Goal: Transaction & Acquisition: Book appointment/travel/reservation

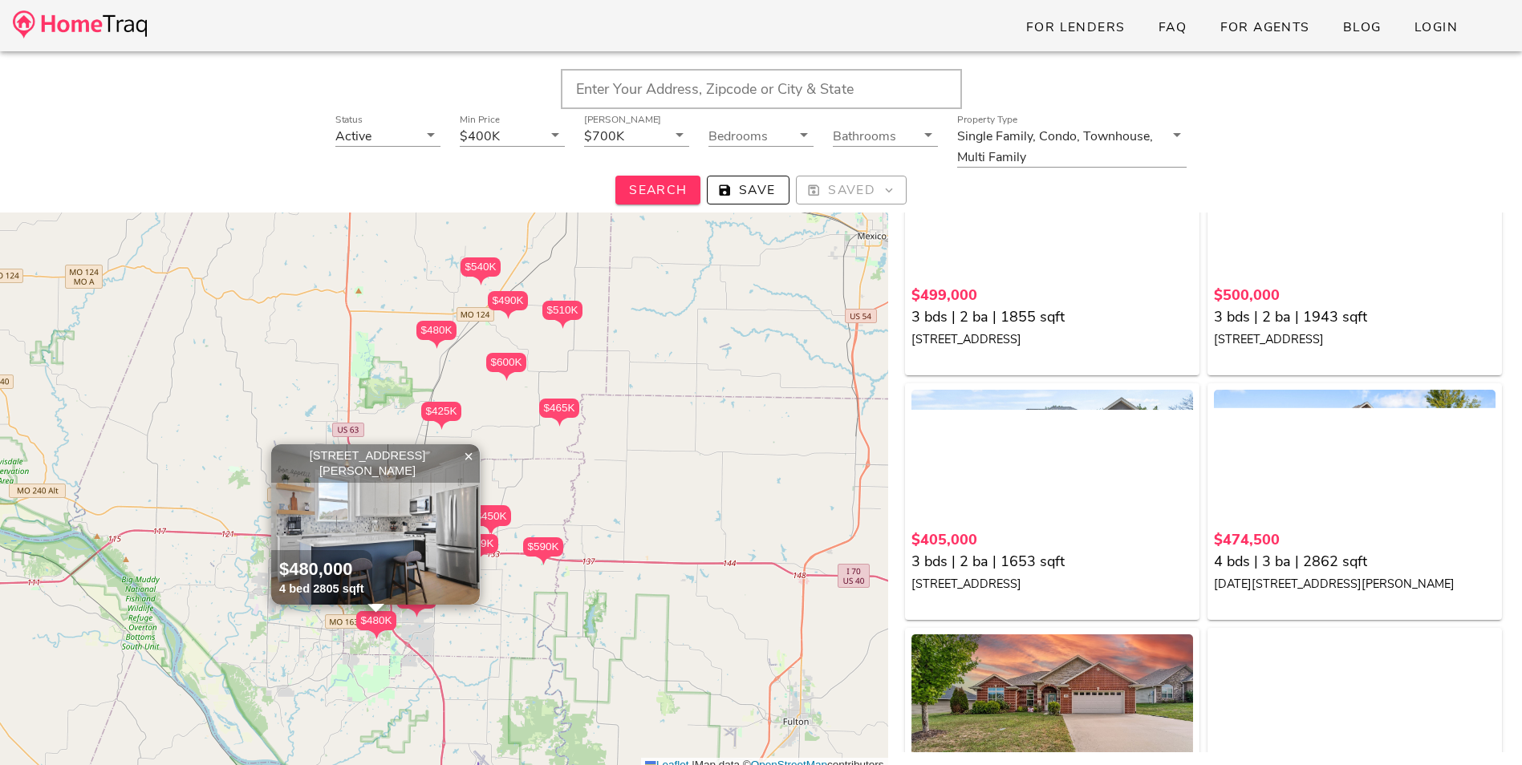
scroll to position [3610, 0]
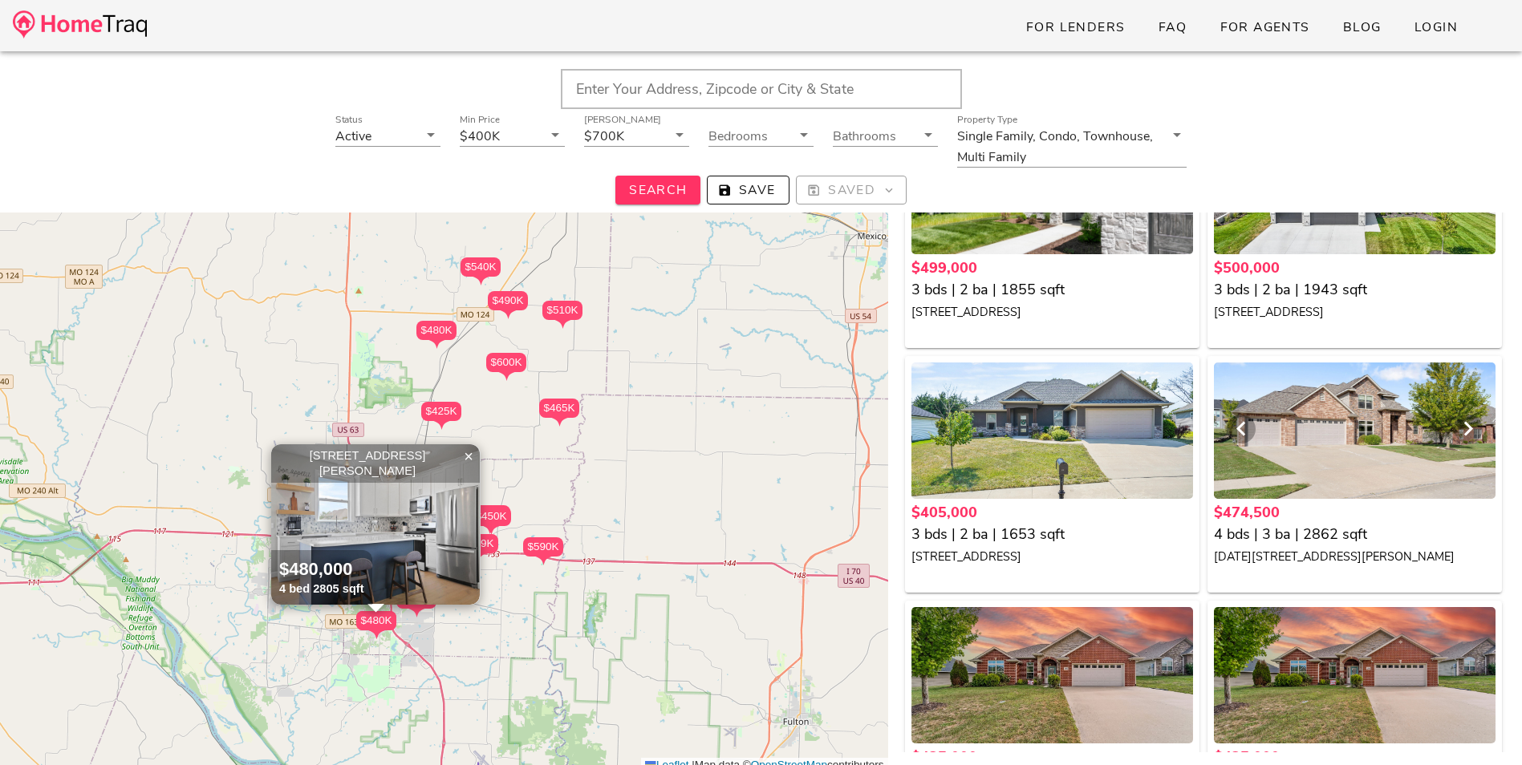
click at [1301, 452] on div at bounding box center [1355, 431] width 282 height 136
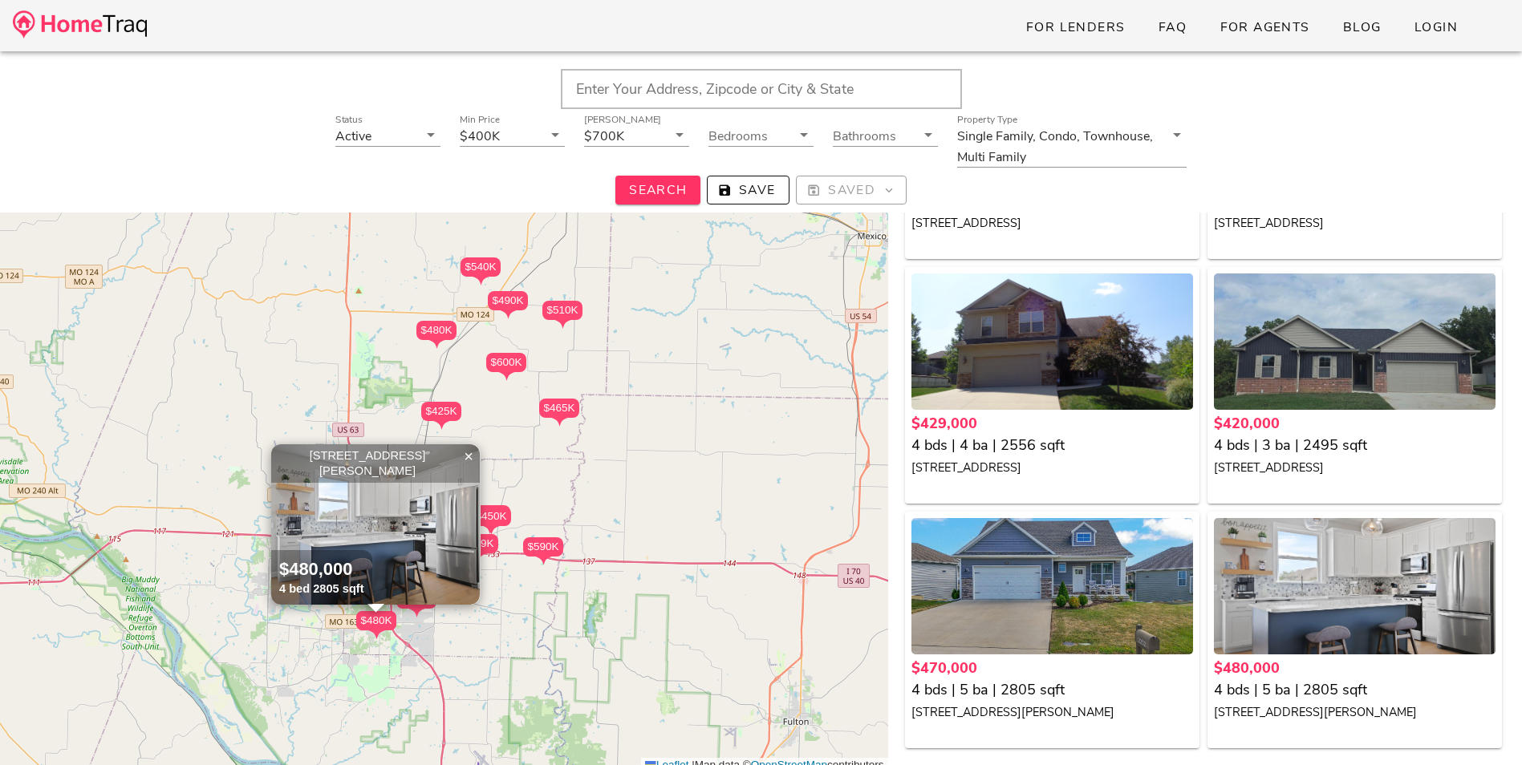
scroll to position [174, 0]
click at [1040, 422] on div "$429,000" at bounding box center [1052, 424] width 282 height 22
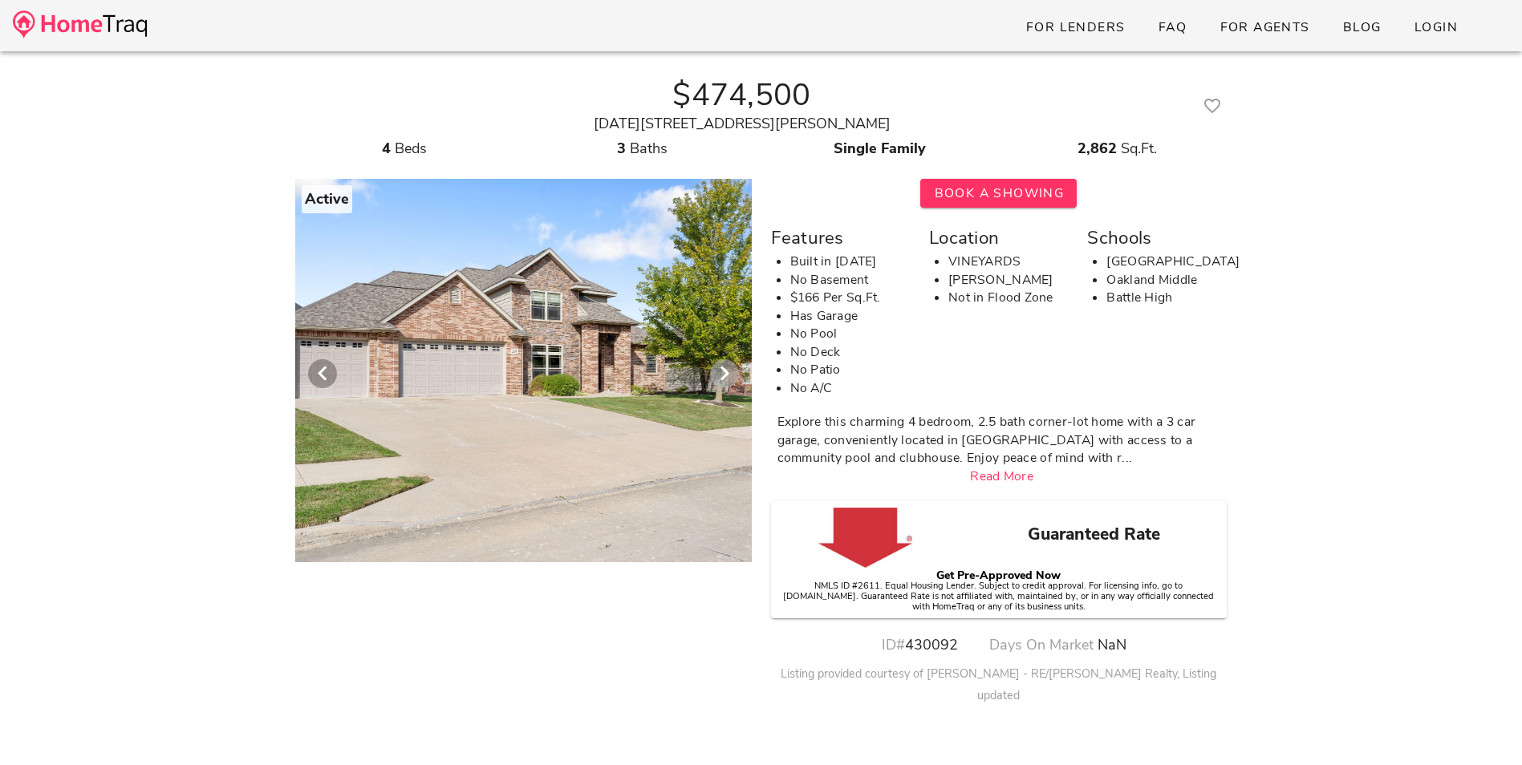
click at [723, 373] on icon "Next visual" at bounding box center [724, 373] width 19 height 19
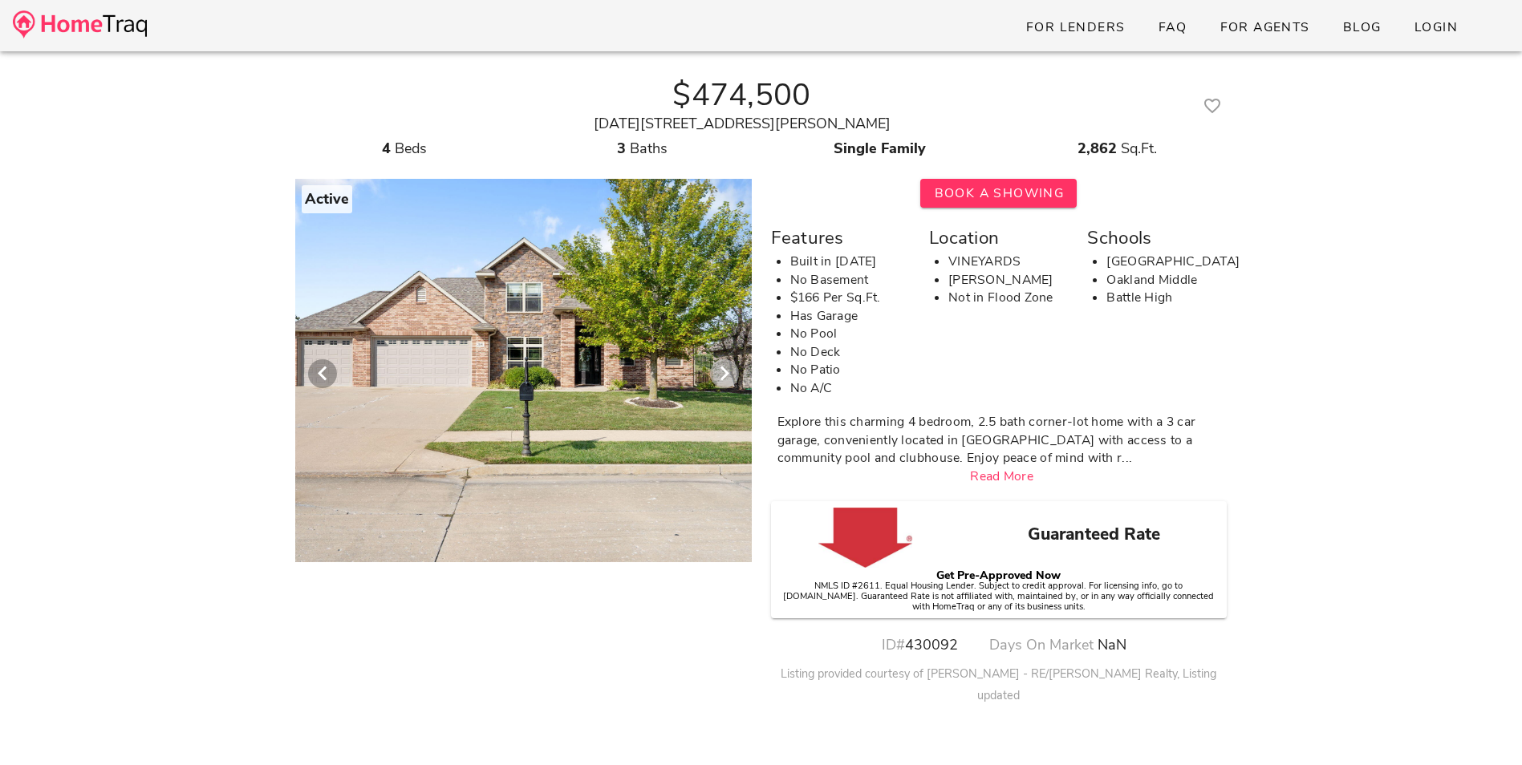
click at [723, 373] on icon "Next visual" at bounding box center [724, 373] width 19 height 19
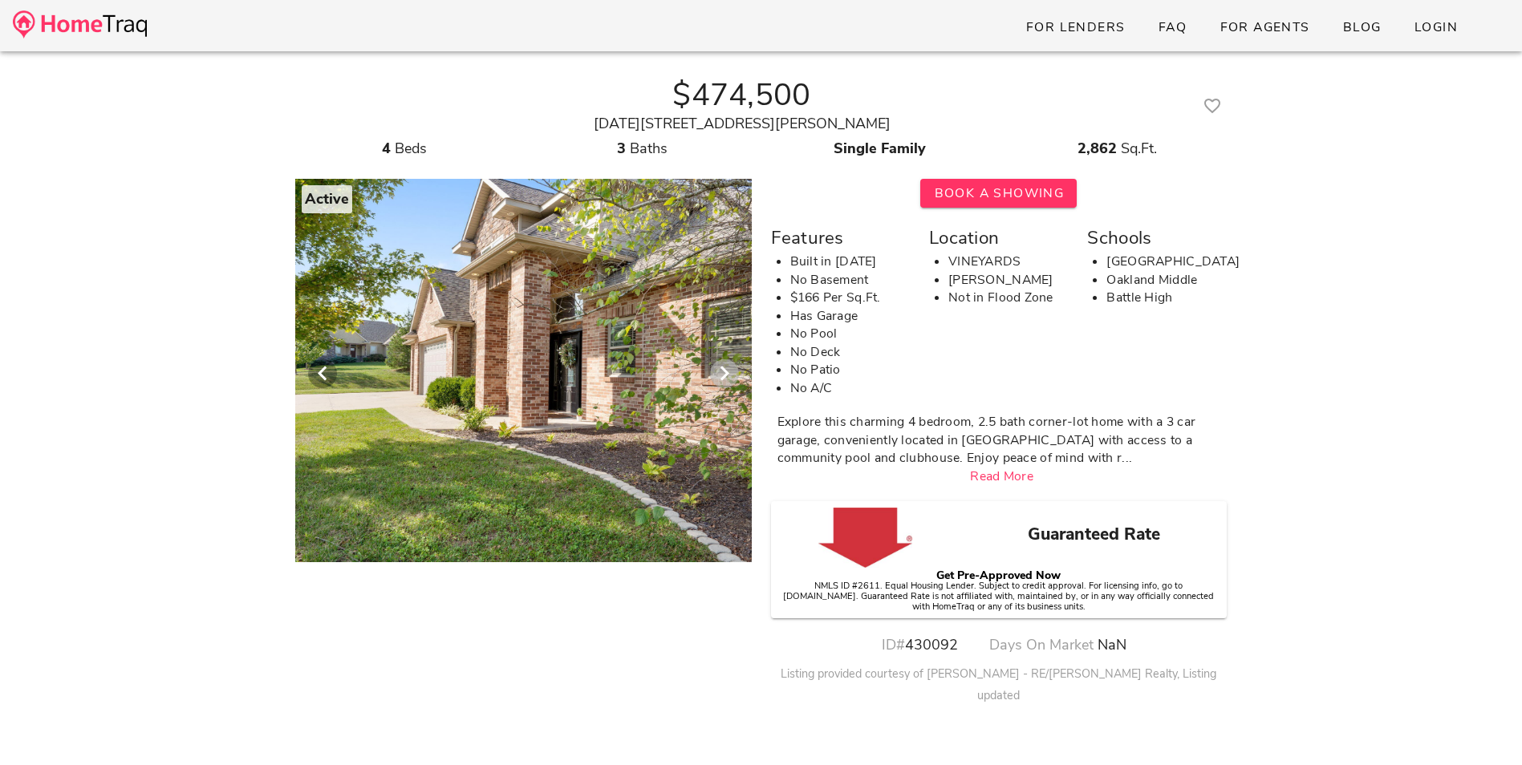
click at [723, 373] on icon "Next visual" at bounding box center [724, 373] width 19 height 19
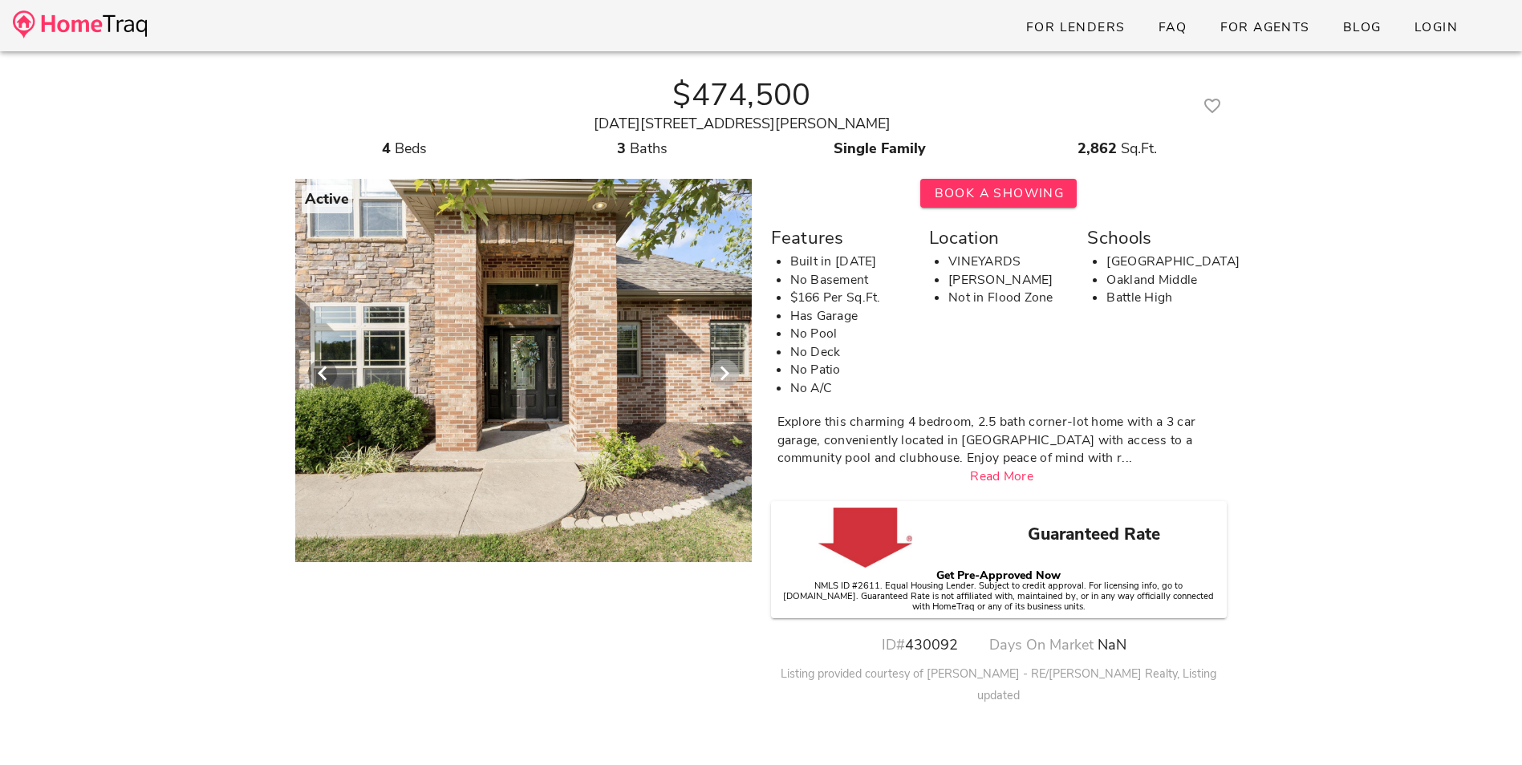
click at [723, 373] on icon "Next visual" at bounding box center [724, 373] width 19 height 19
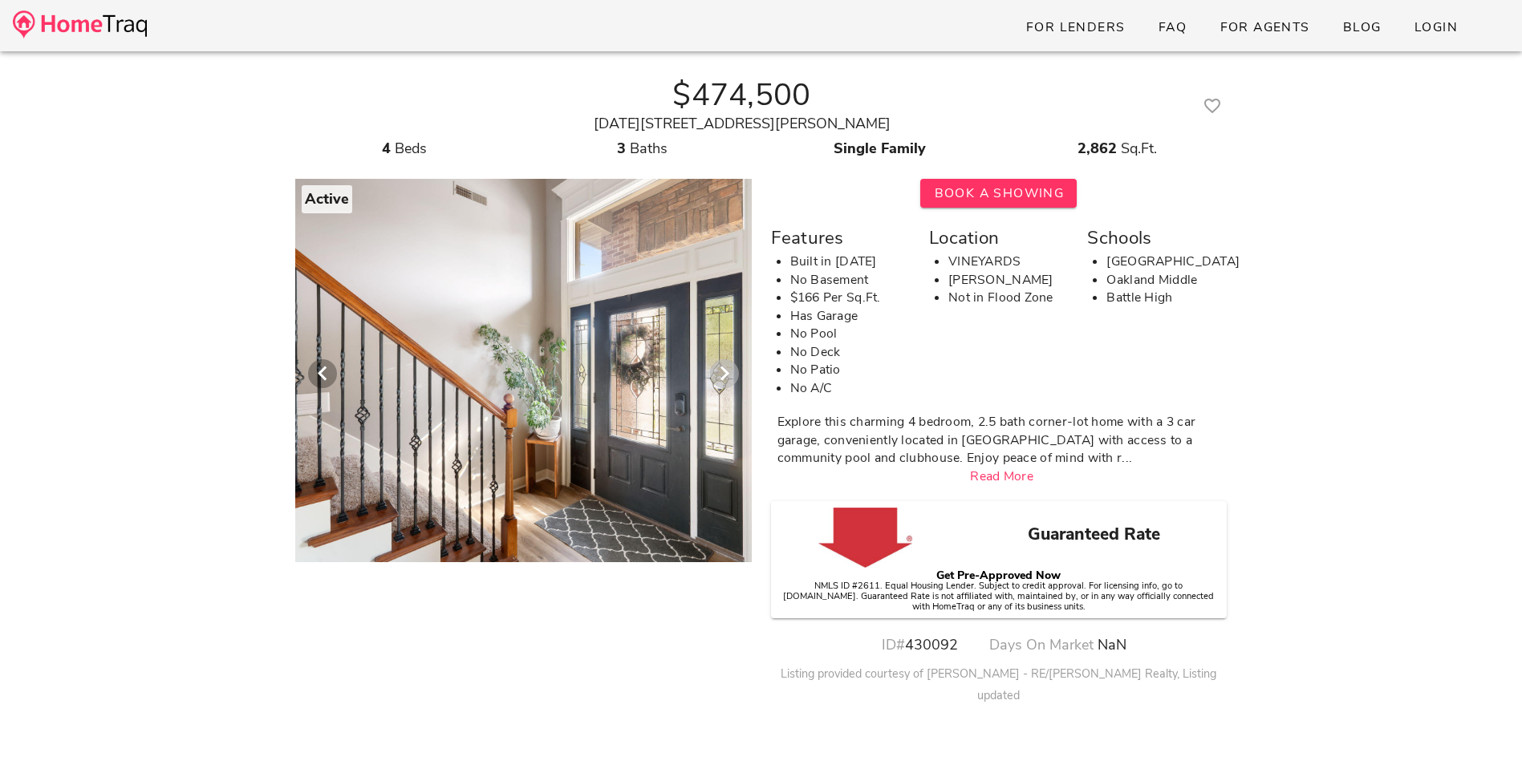
click at [723, 373] on icon "Next visual" at bounding box center [724, 373] width 19 height 19
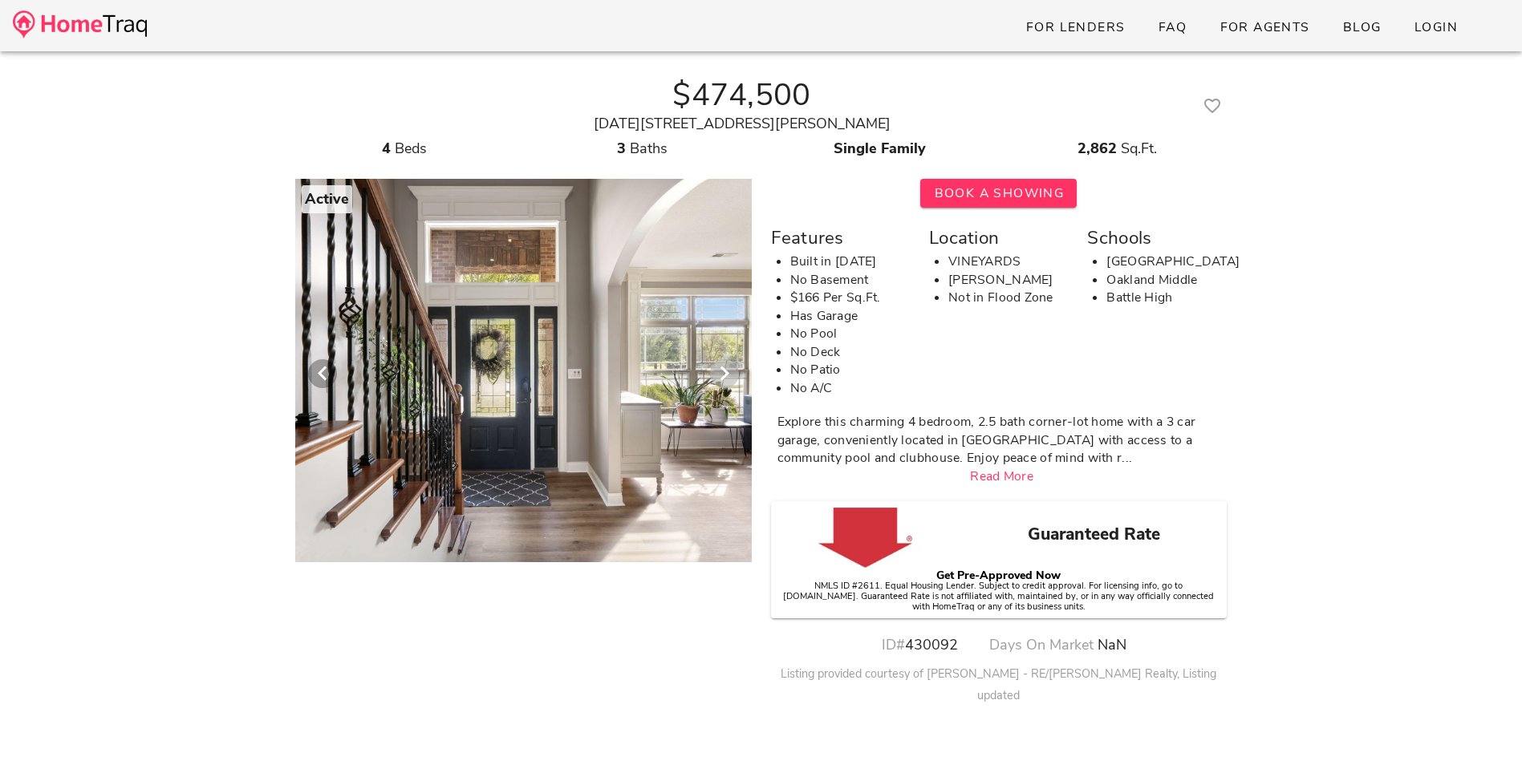
click at [723, 373] on icon "Next visual" at bounding box center [724, 373] width 19 height 19
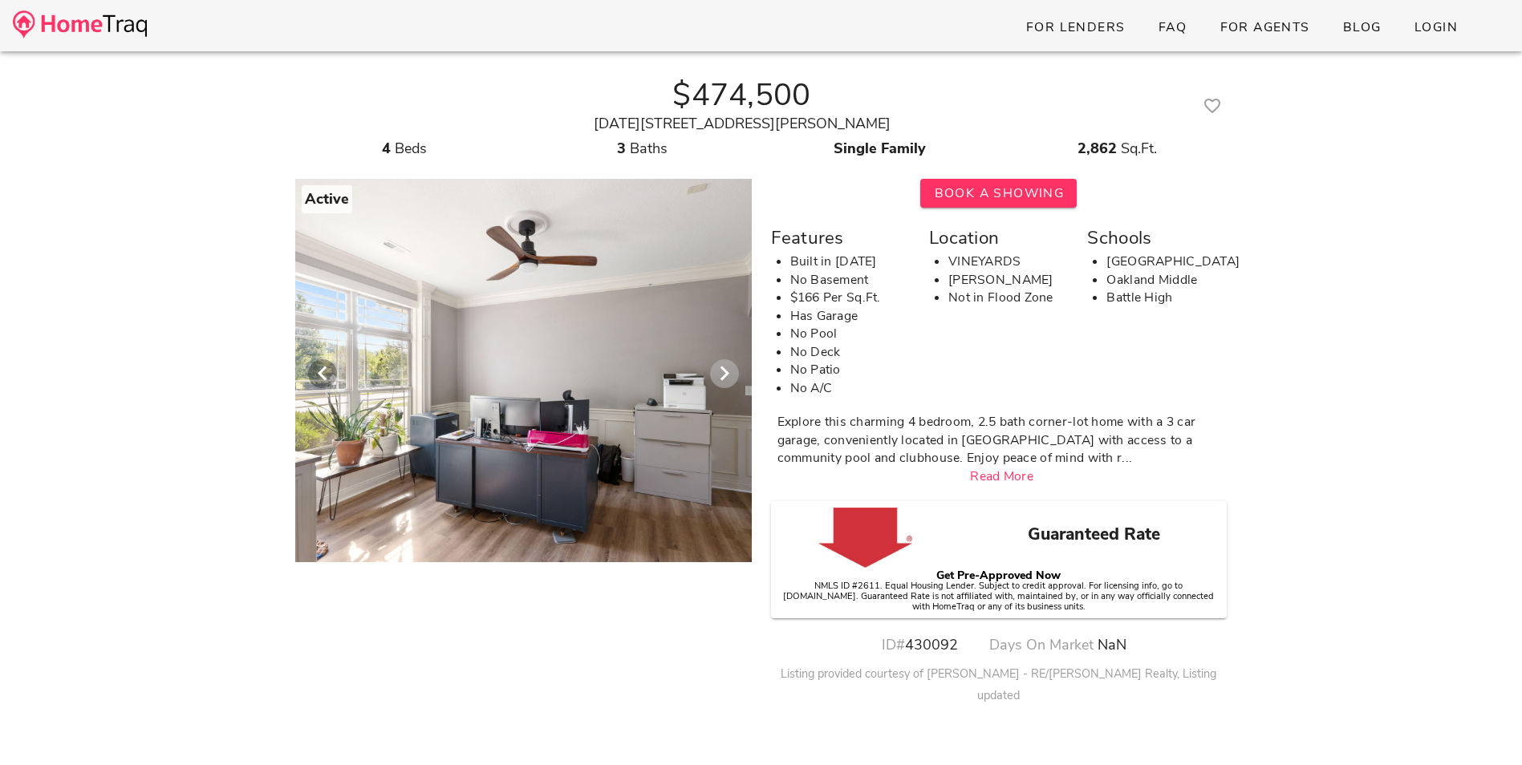
click at [723, 373] on icon "Next visual" at bounding box center [724, 373] width 19 height 19
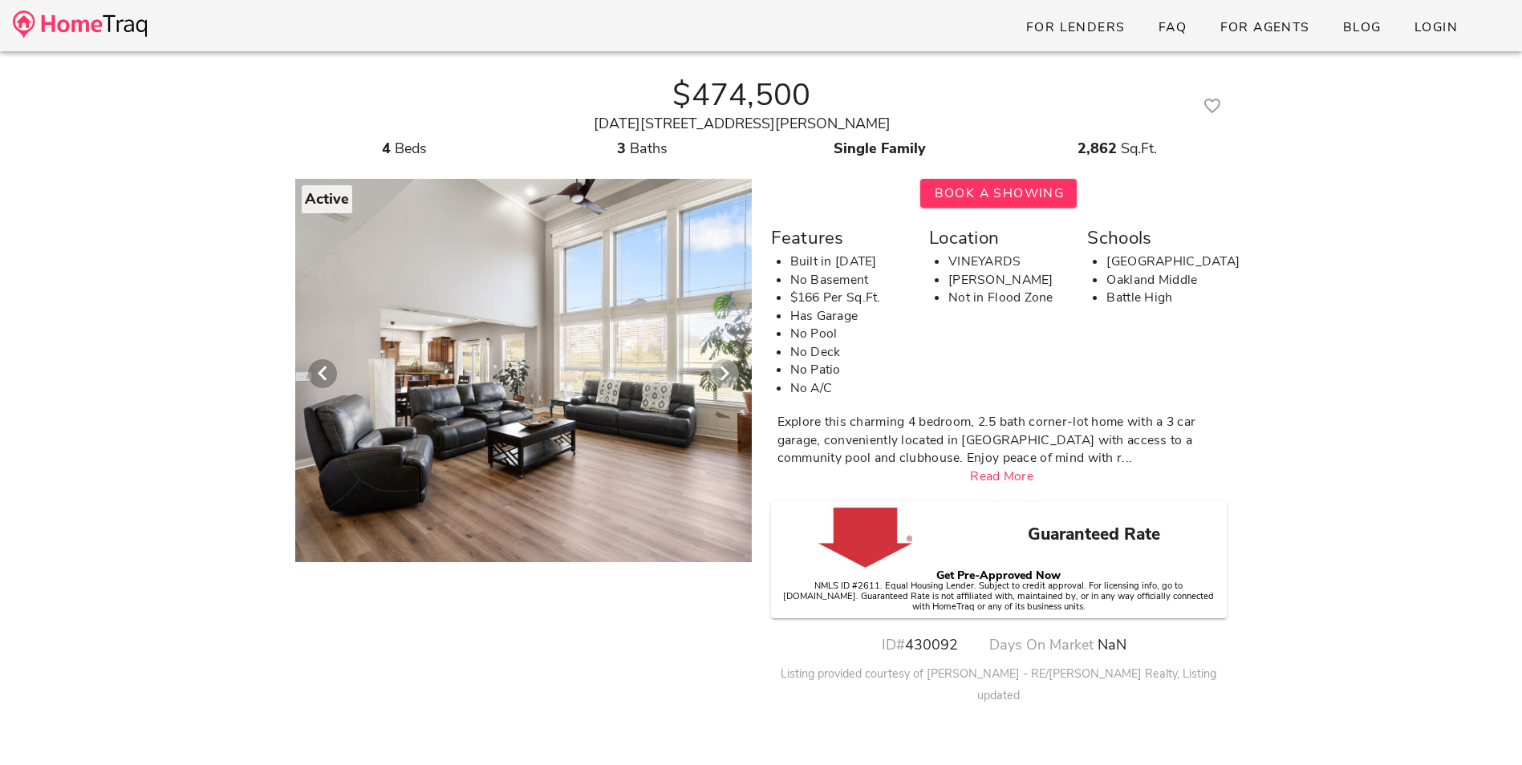
click at [723, 373] on icon "Next visual" at bounding box center [724, 373] width 19 height 19
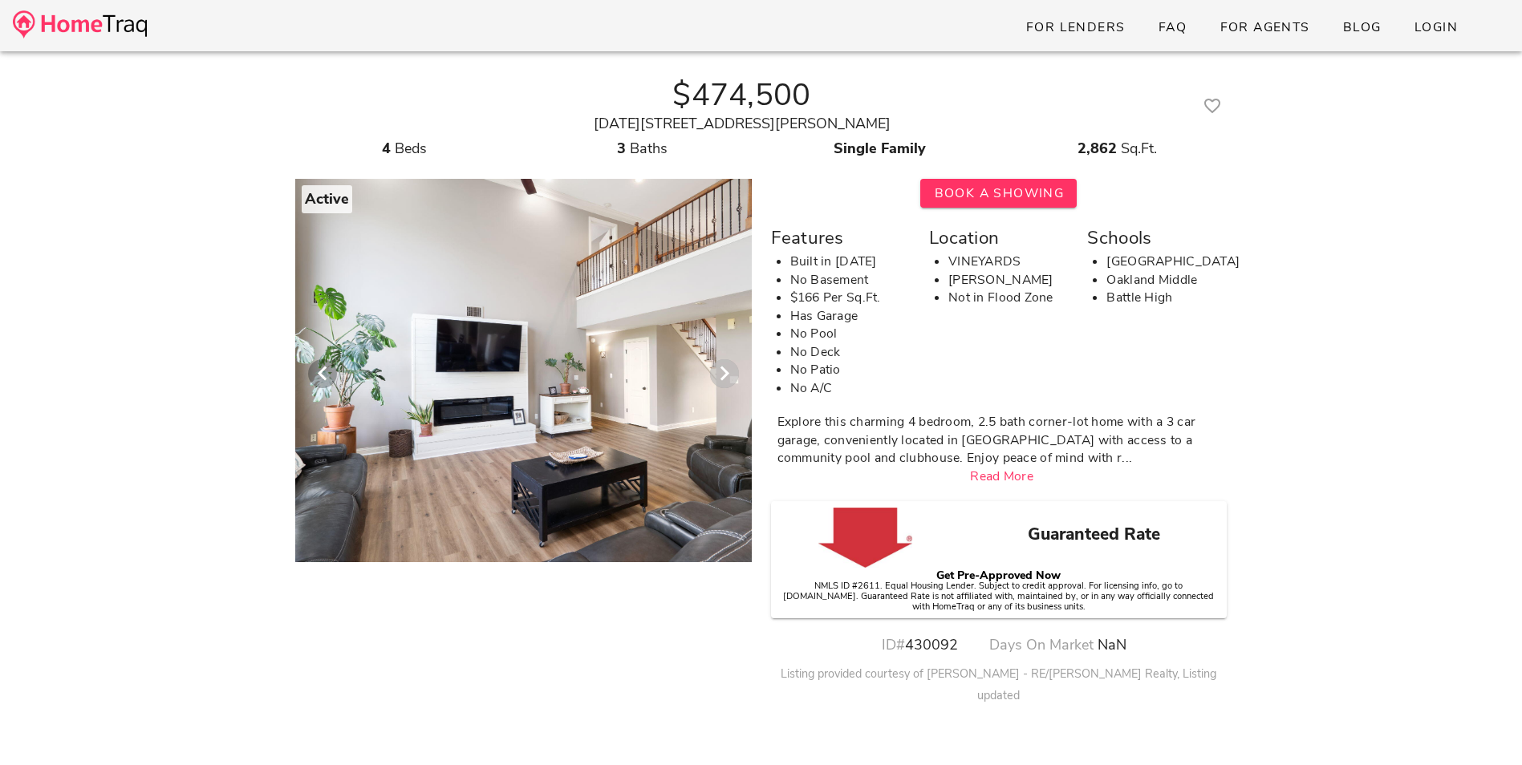
click at [723, 375] on icon "Next visual" at bounding box center [724, 373] width 19 height 19
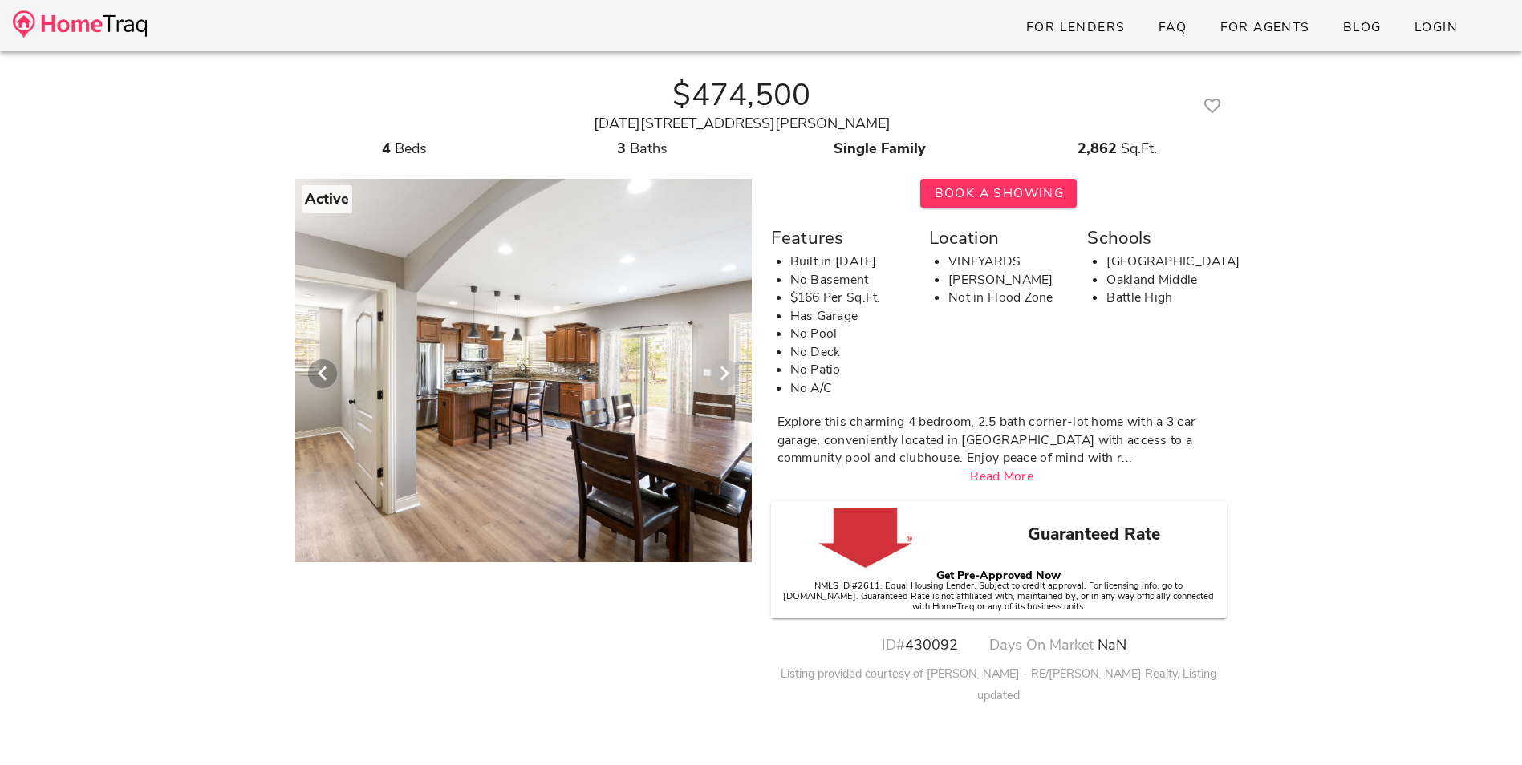
click at [723, 375] on icon "Next visual" at bounding box center [724, 373] width 19 height 19
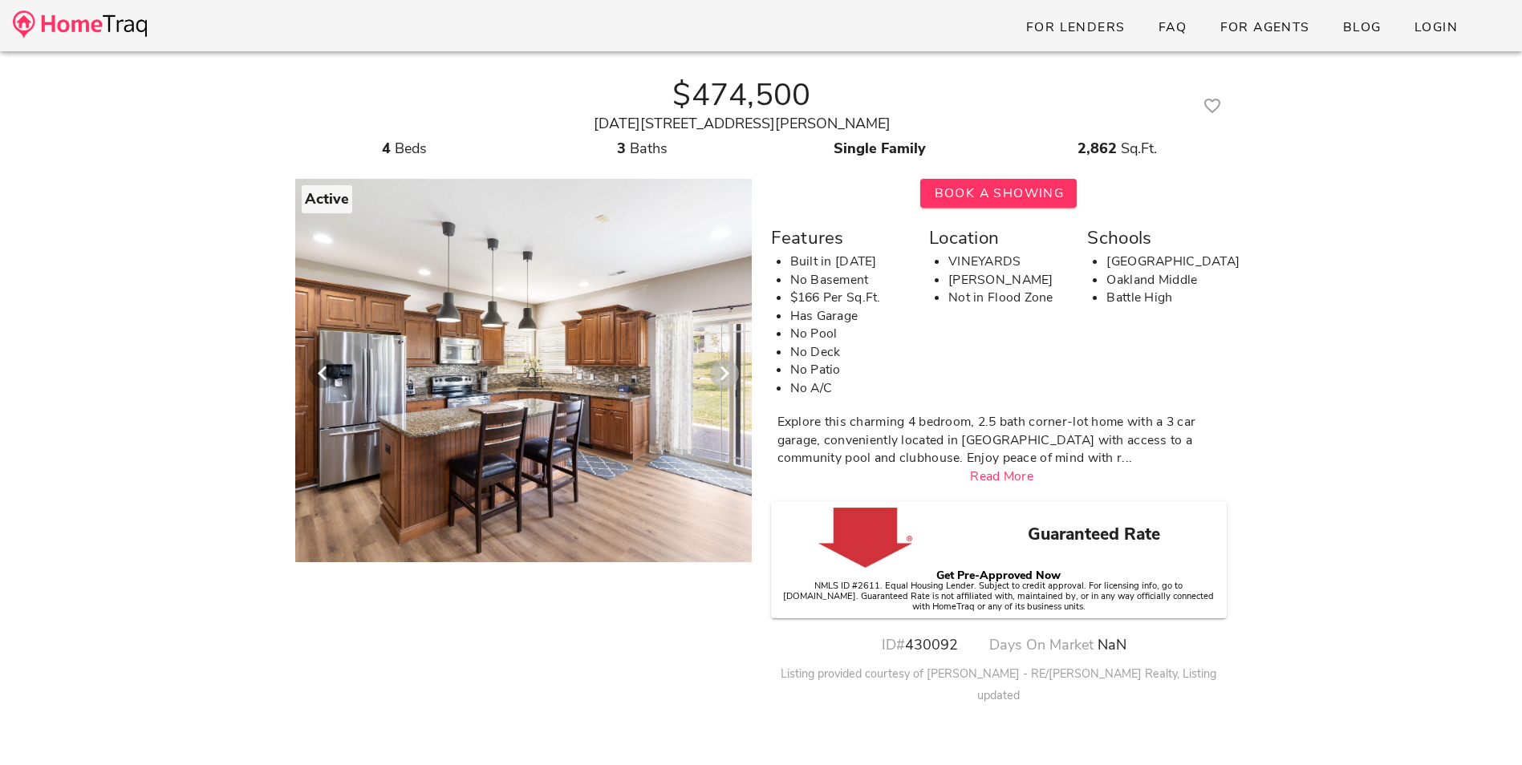
click at [723, 375] on icon "Next visual" at bounding box center [724, 373] width 19 height 19
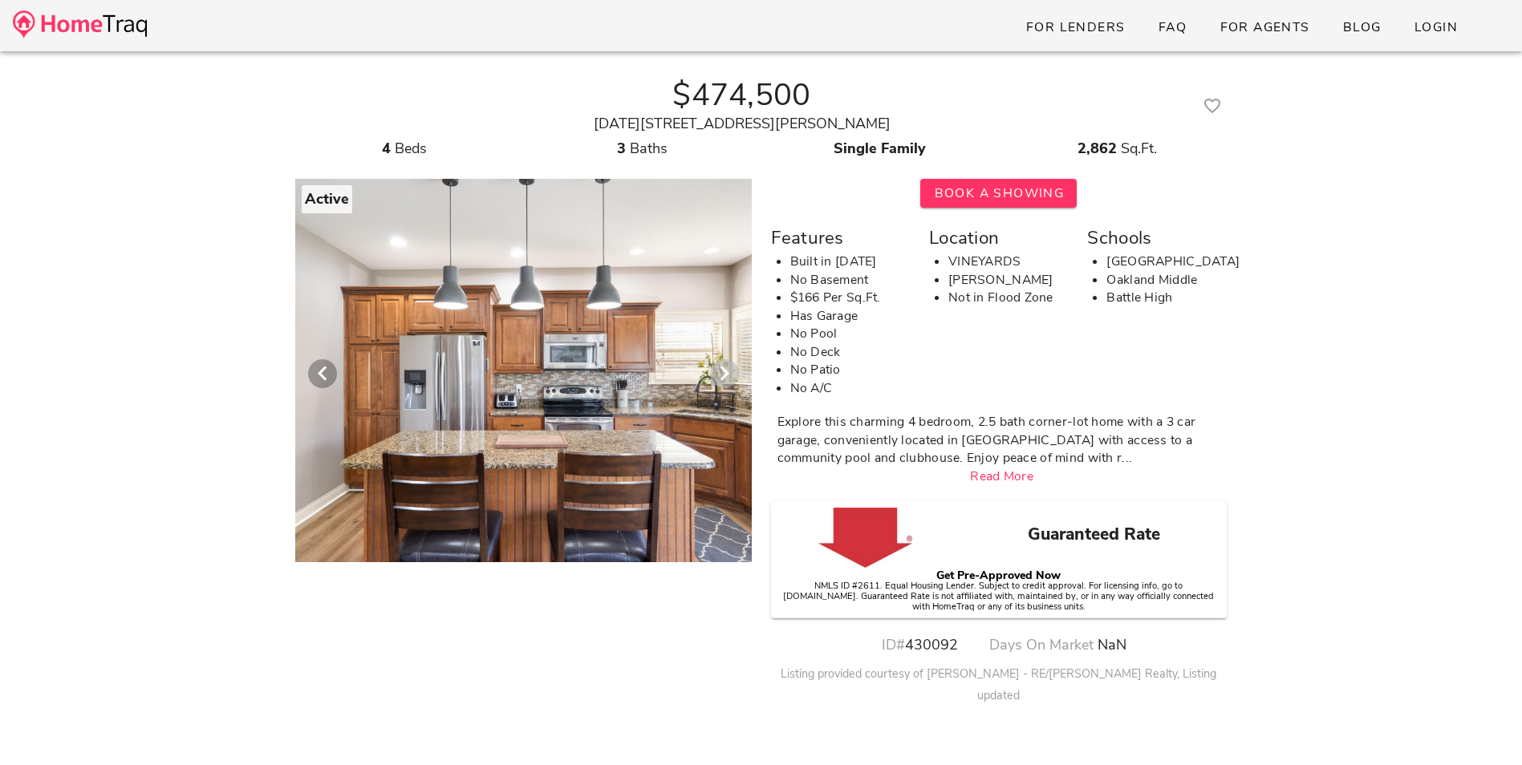
click at [723, 375] on icon "Next visual" at bounding box center [724, 373] width 19 height 19
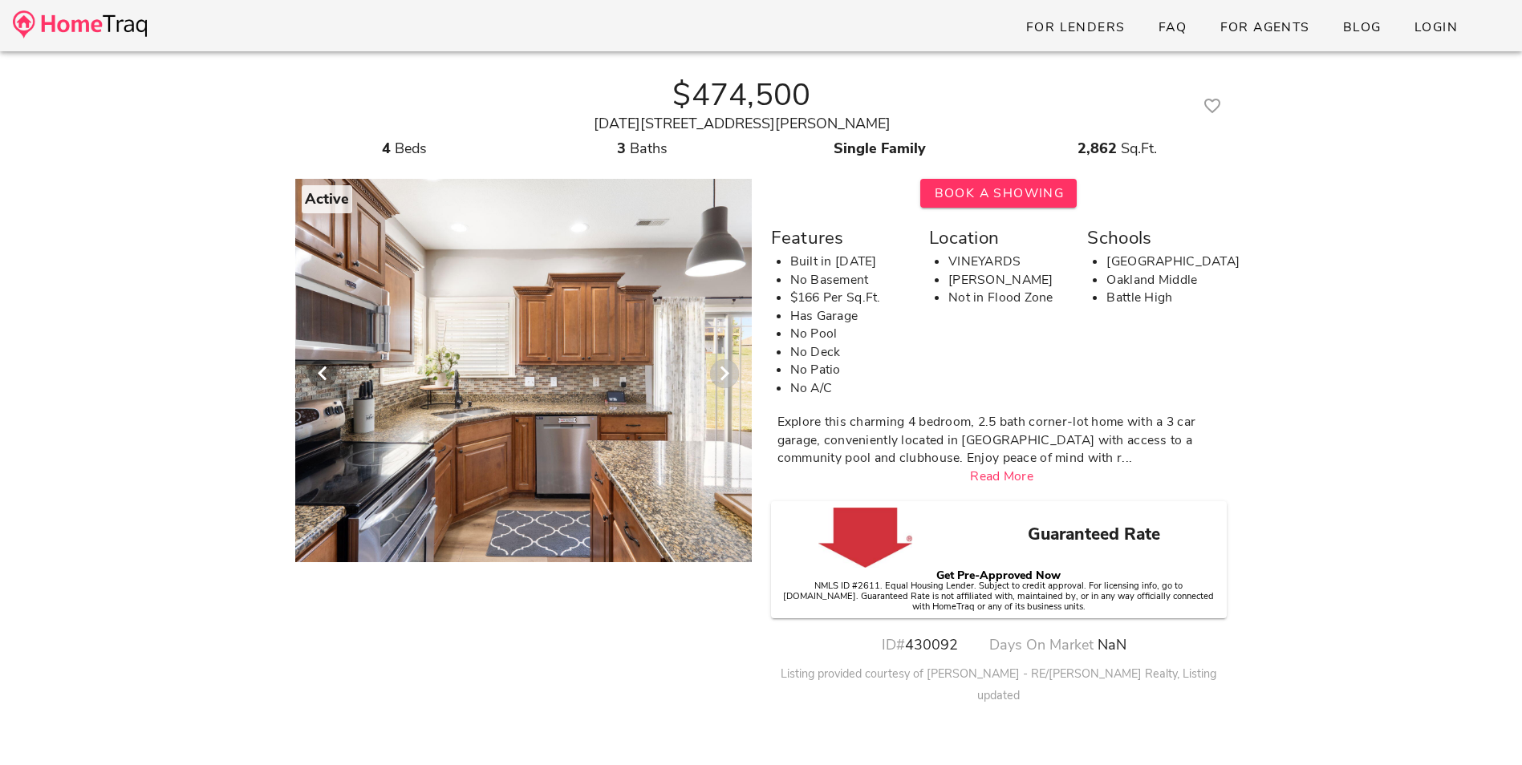
click at [723, 375] on icon "Next visual" at bounding box center [724, 373] width 19 height 19
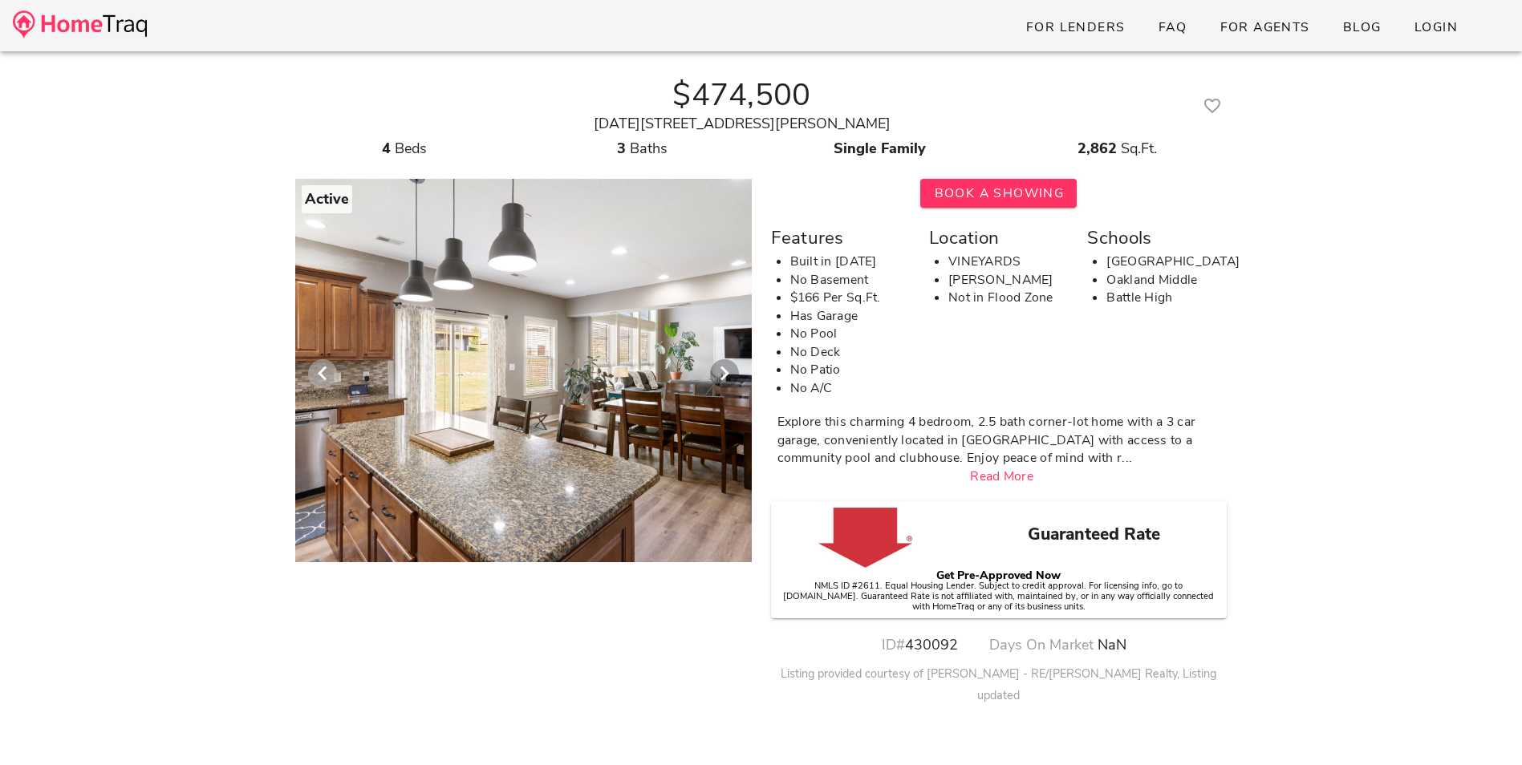
click at [313, 366] on icon "Previous visual" at bounding box center [322, 373] width 19 height 19
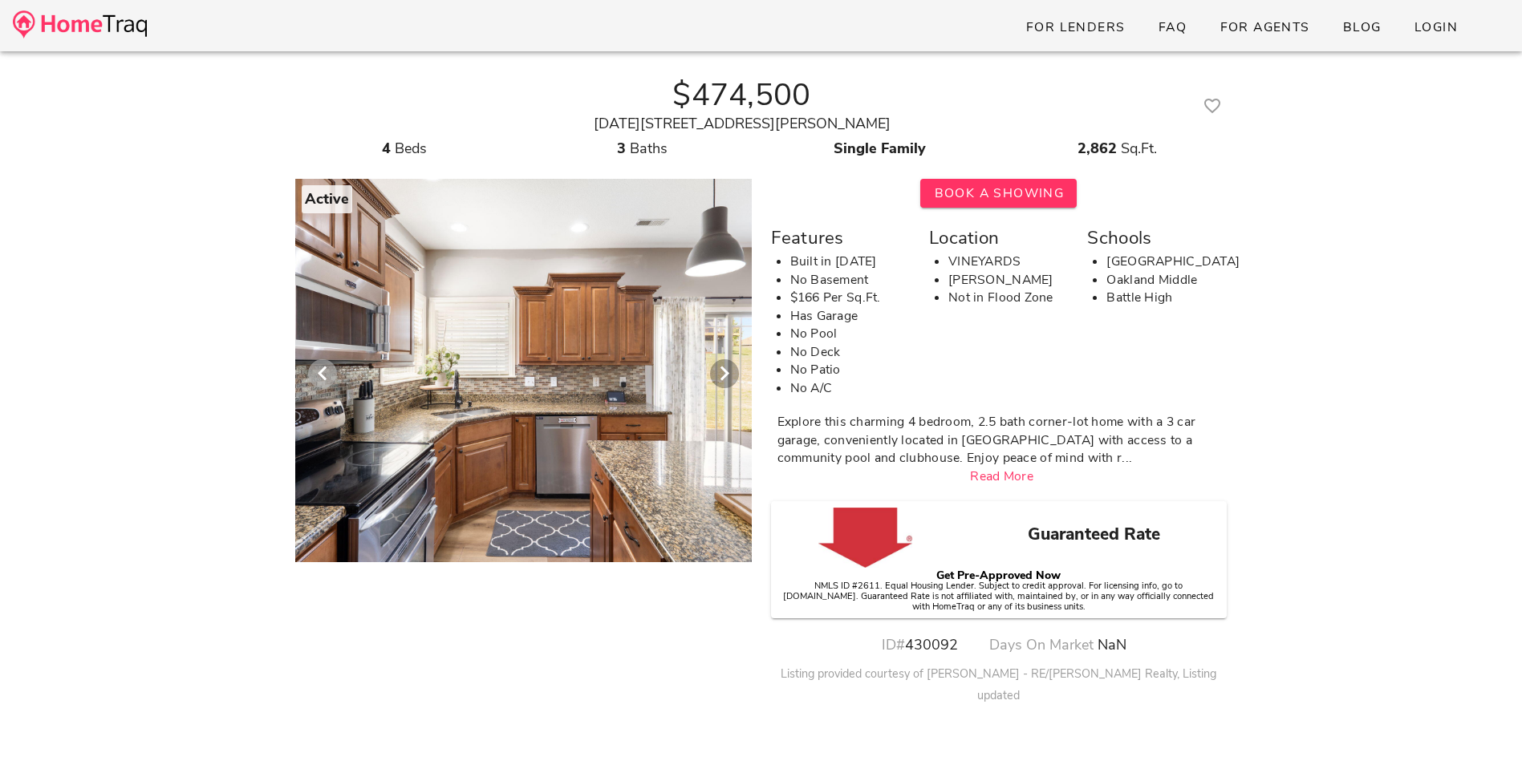
click at [313, 366] on icon "Previous visual" at bounding box center [322, 373] width 19 height 19
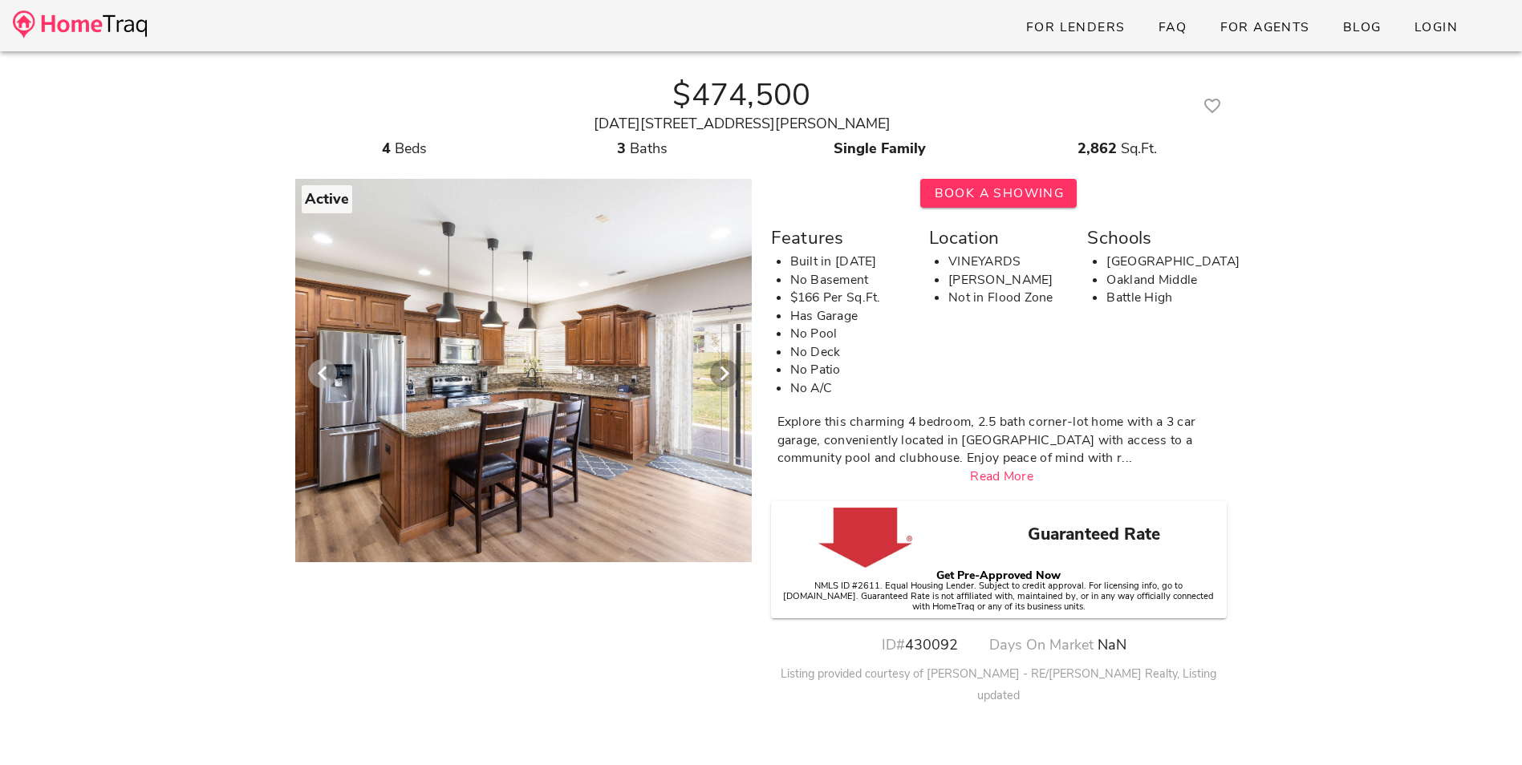
click at [313, 366] on icon "Previous visual" at bounding box center [322, 373] width 19 height 19
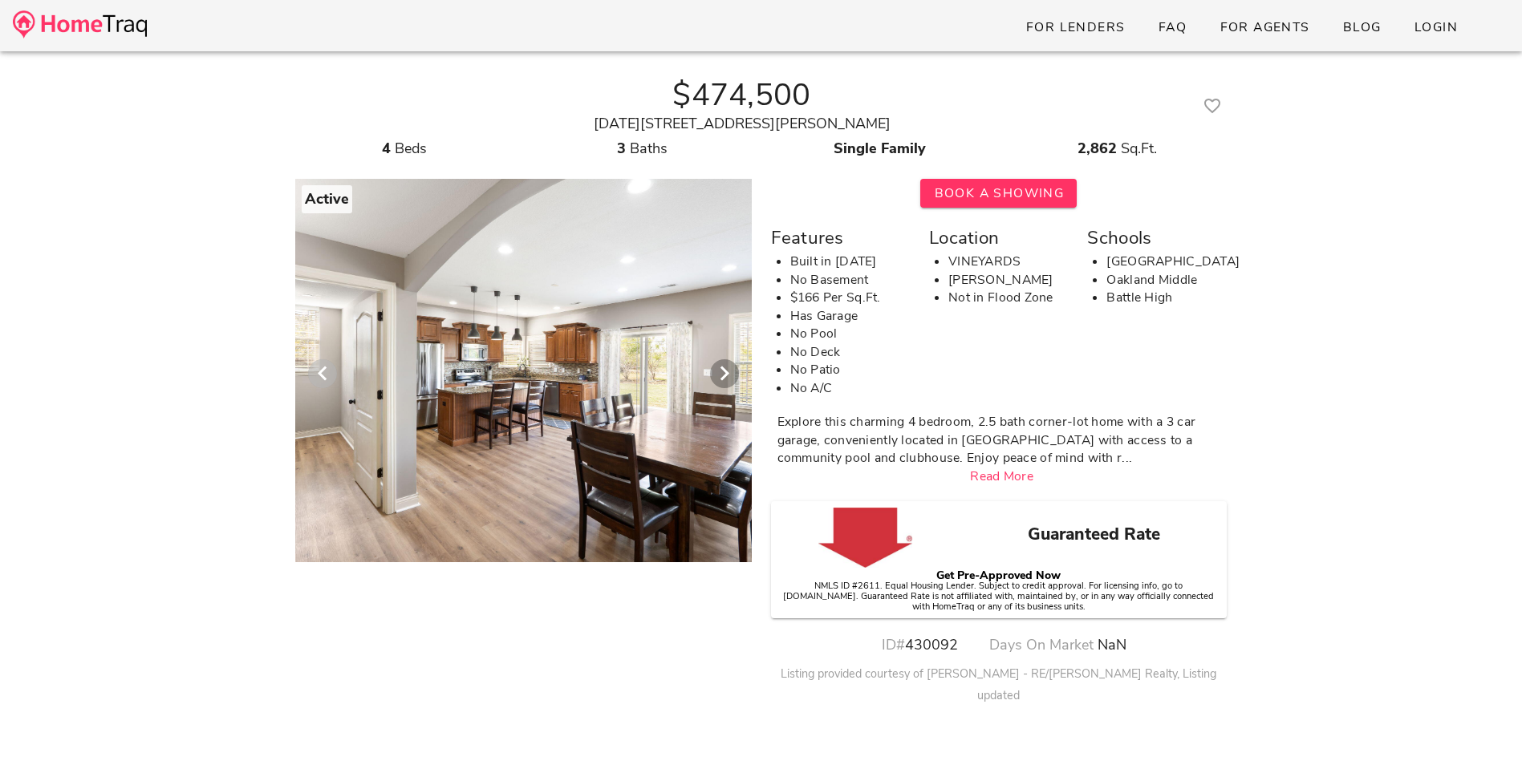
click at [313, 366] on icon "Previous visual" at bounding box center [322, 373] width 19 height 19
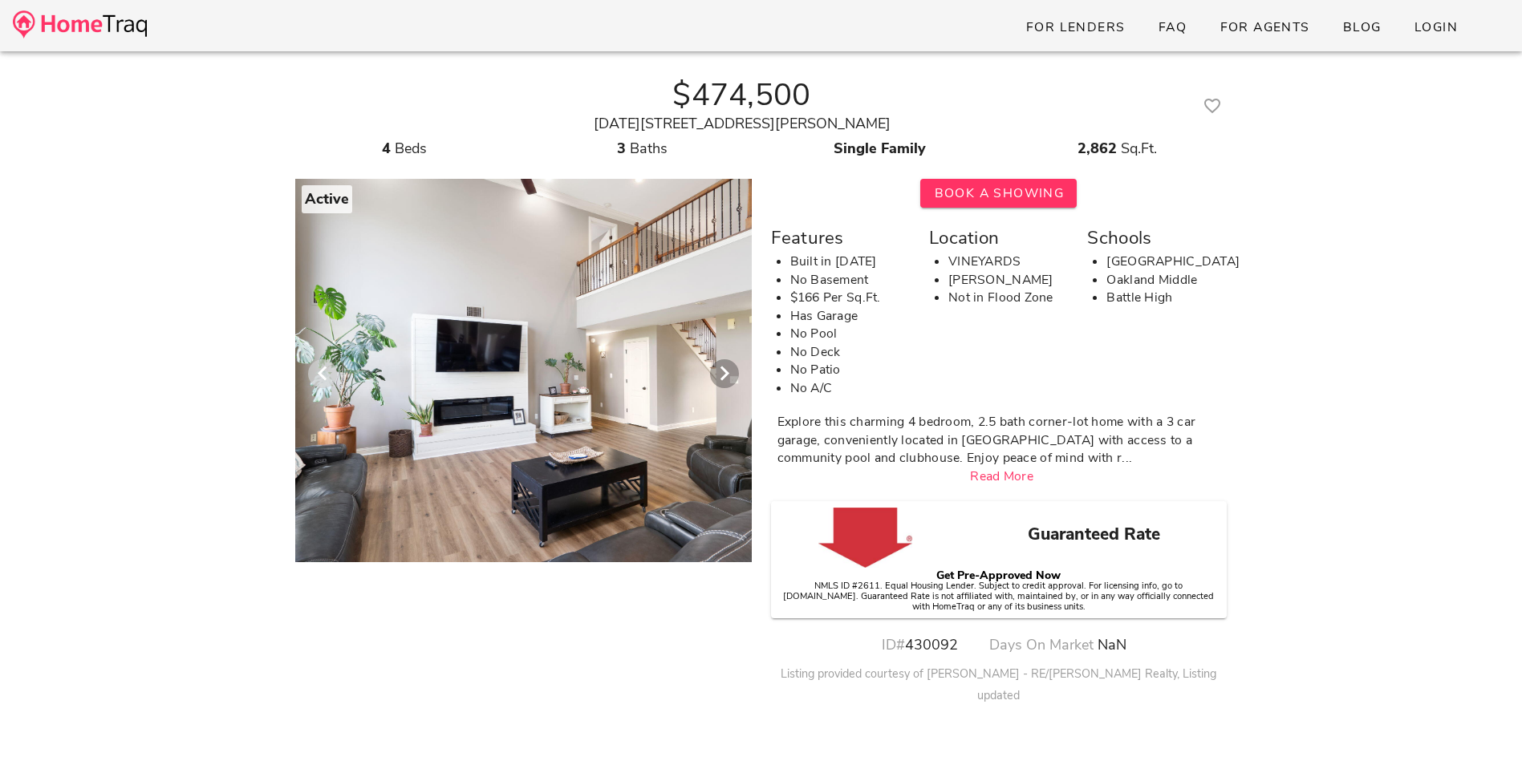
click at [313, 366] on icon "Previous visual" at bounding box center [322, 373] width 19 height 19
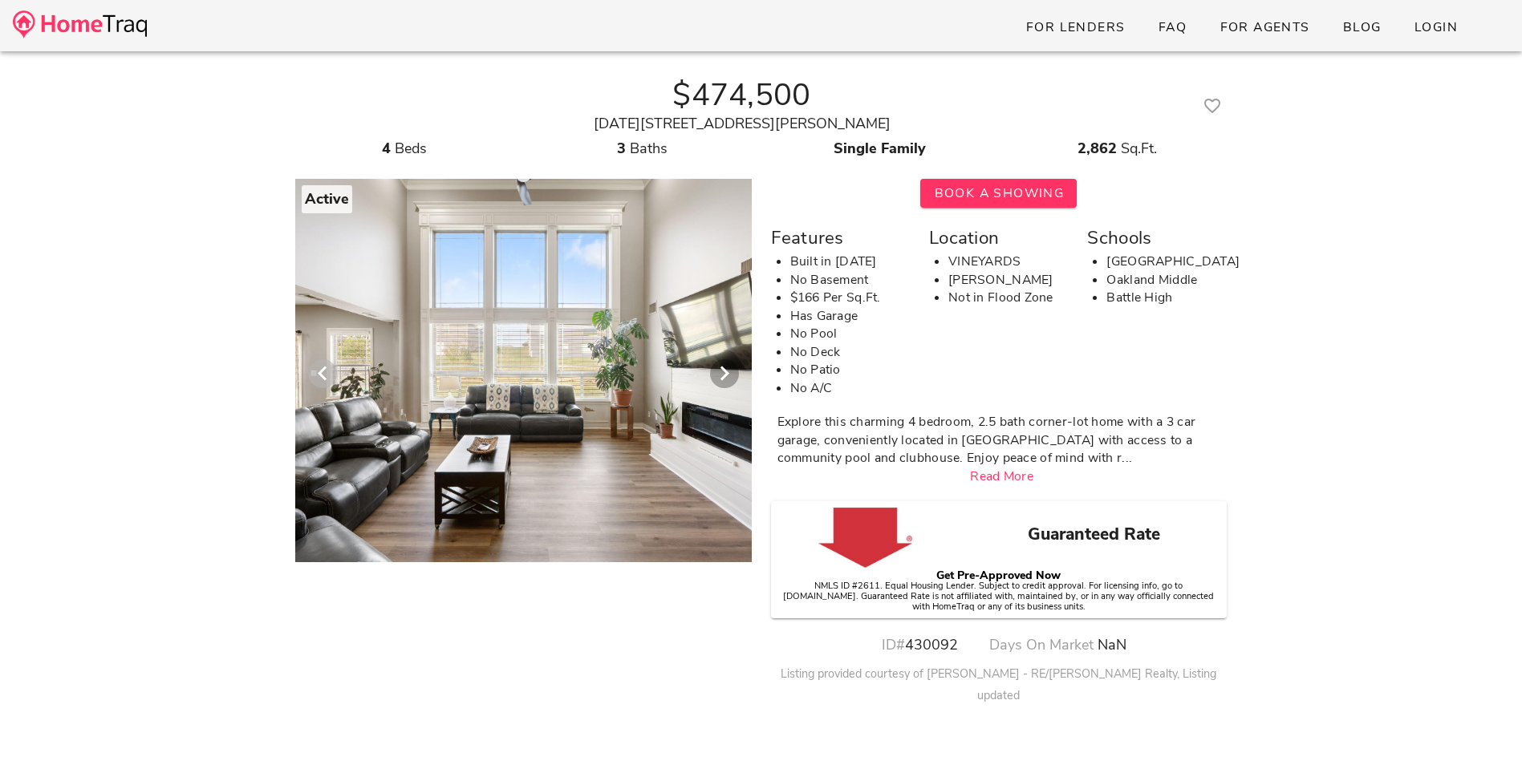
click at [313, 366] on icon "Previous visual" at bounding box center [322, 373] width 19 height 19
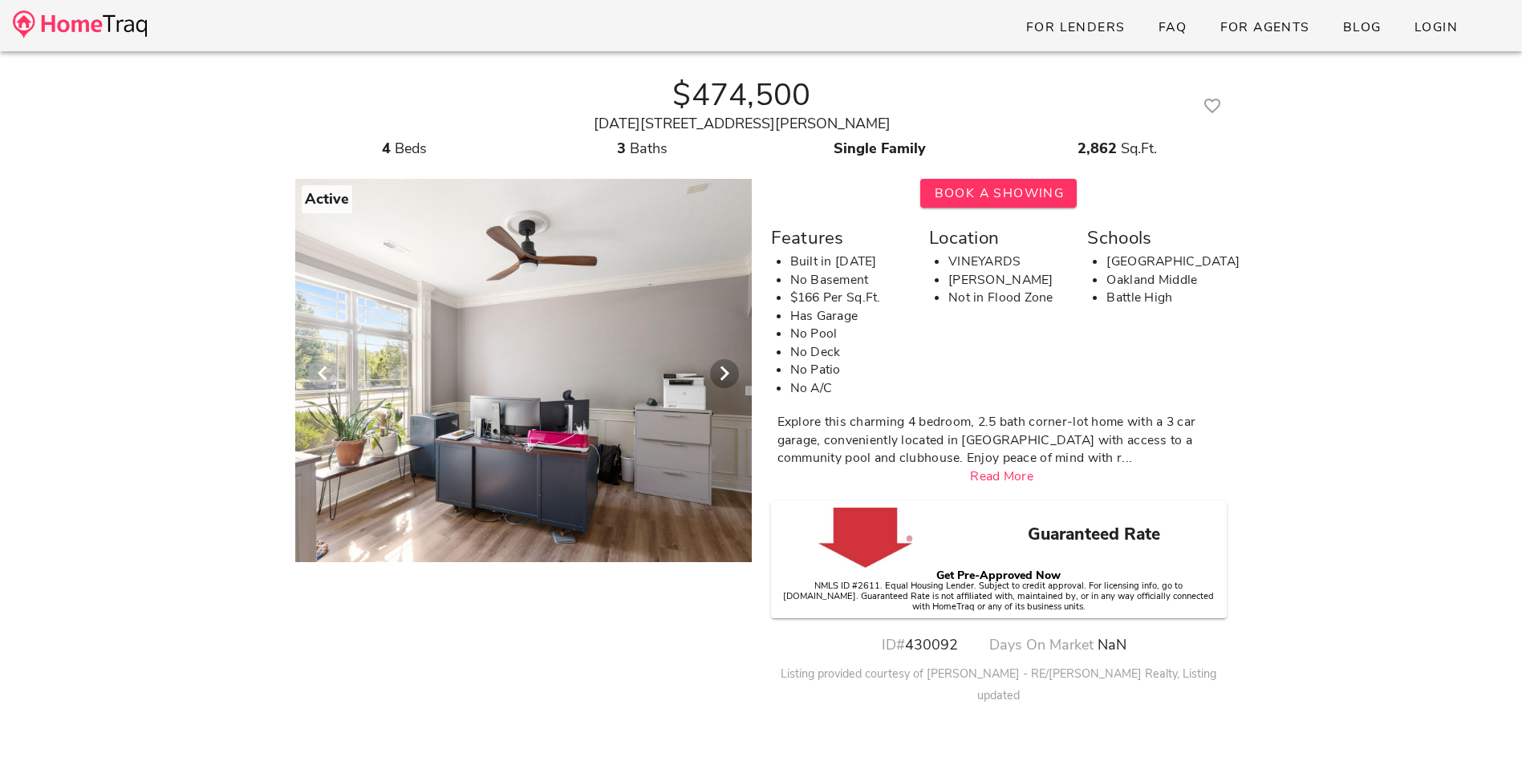
click at [313, 367] on icon "Previous visual" at bounding box center [322, 373] width 19 height 19
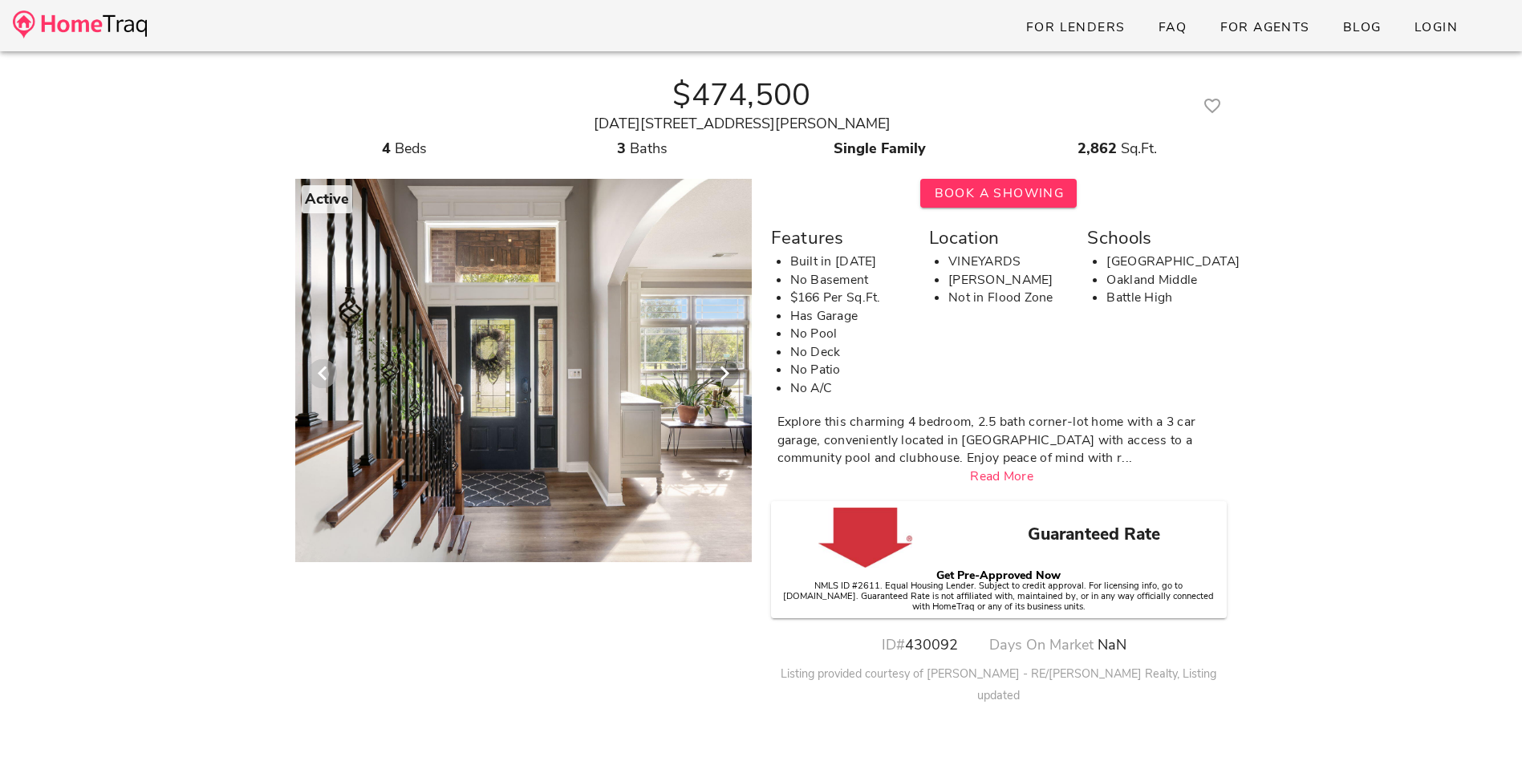
click at [313, 367] on icon "Previous visual" at bounding box center [322, 373] width 19 height 19
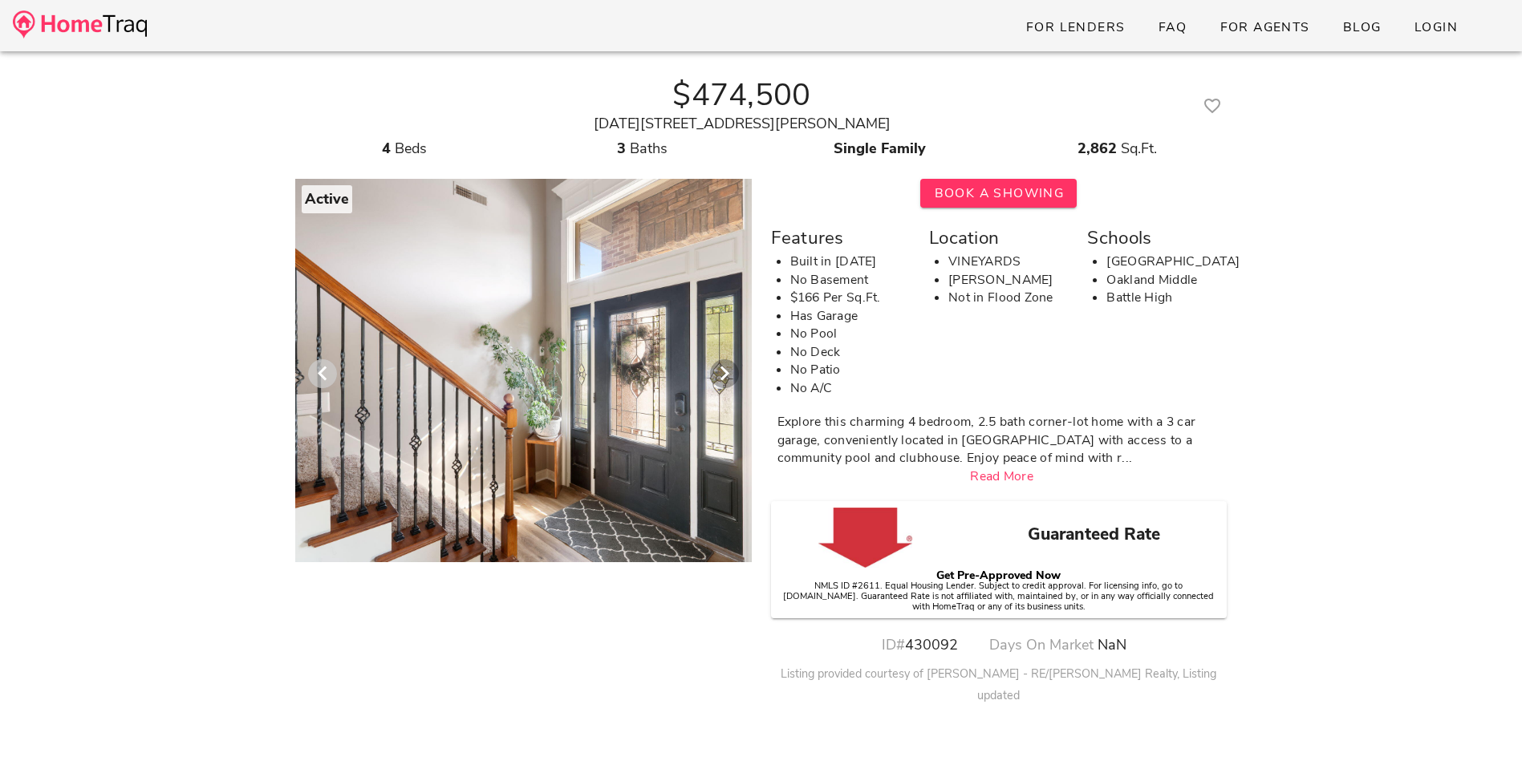
click at [313, 368] on icon "Previous visual" at bounding box center [322, 373] width 19 height 19
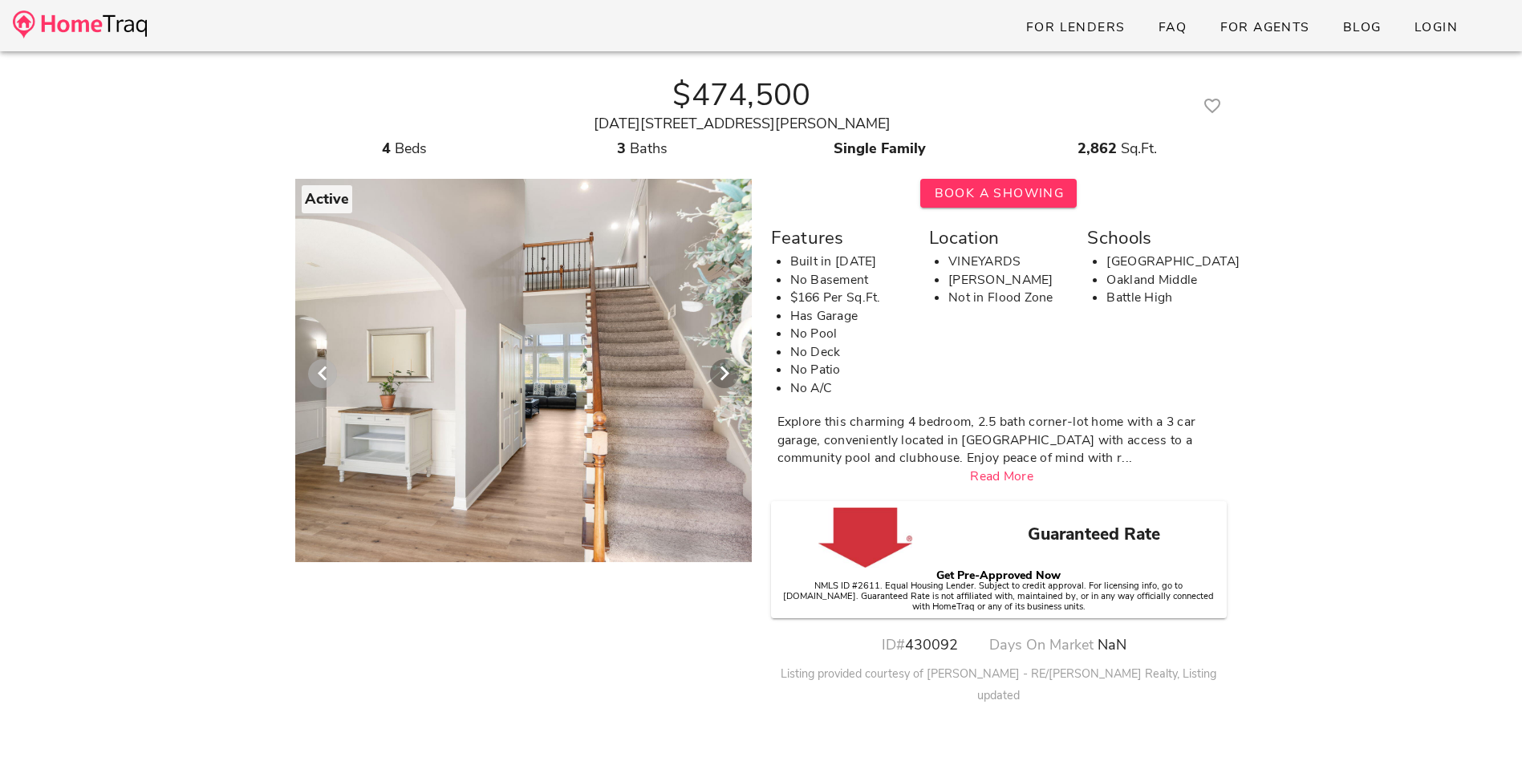
click at [313, 369] on icon "Previous visual" at bounding box center [322, 373] width 19 height 19
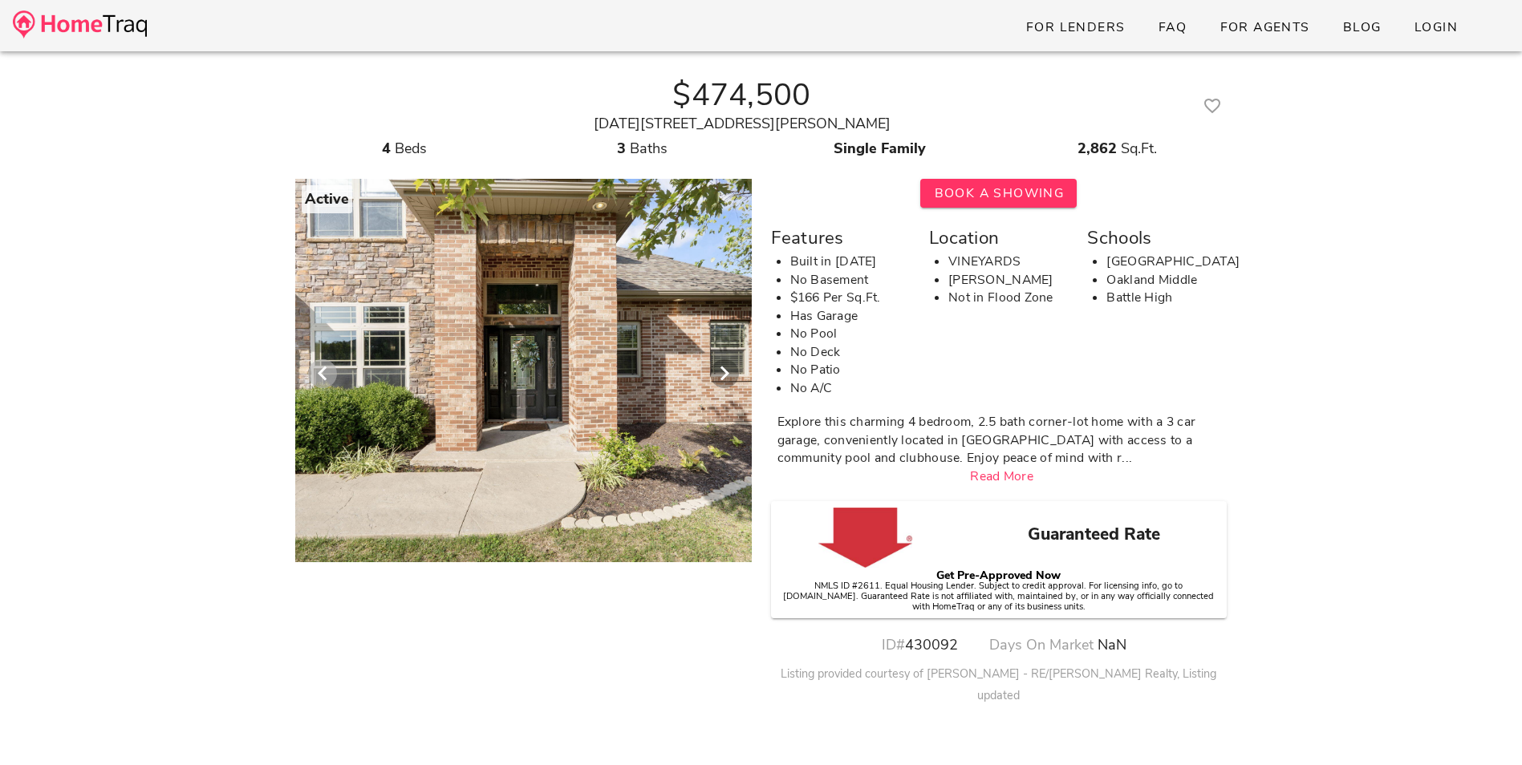
click at [313, 369] on icon "Previous visual" at bounding box center [322, 373] width 19 height 19
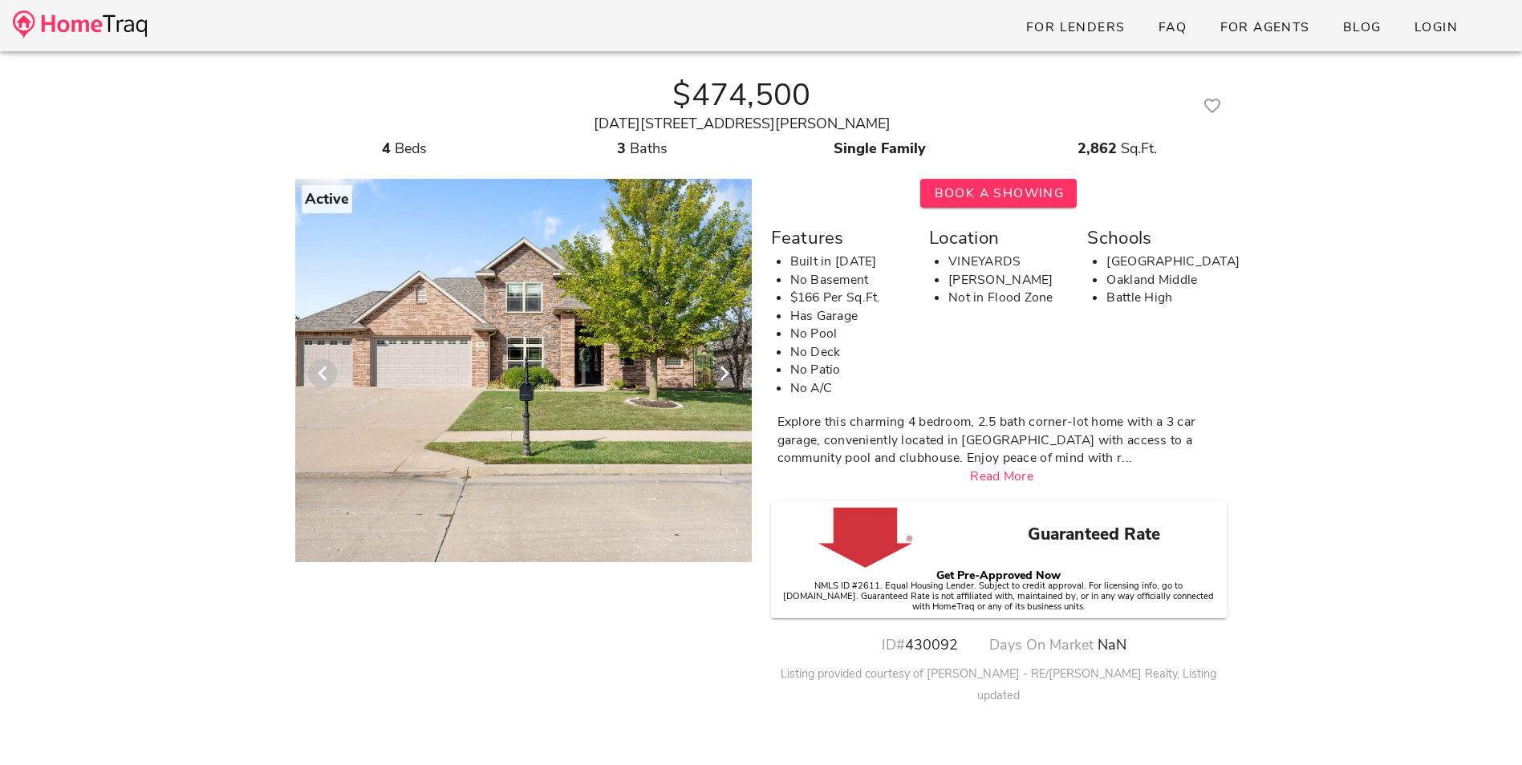
click at [313, 369] on icon "Previous visual" at bounding box center [322, 373] width 19 height 19
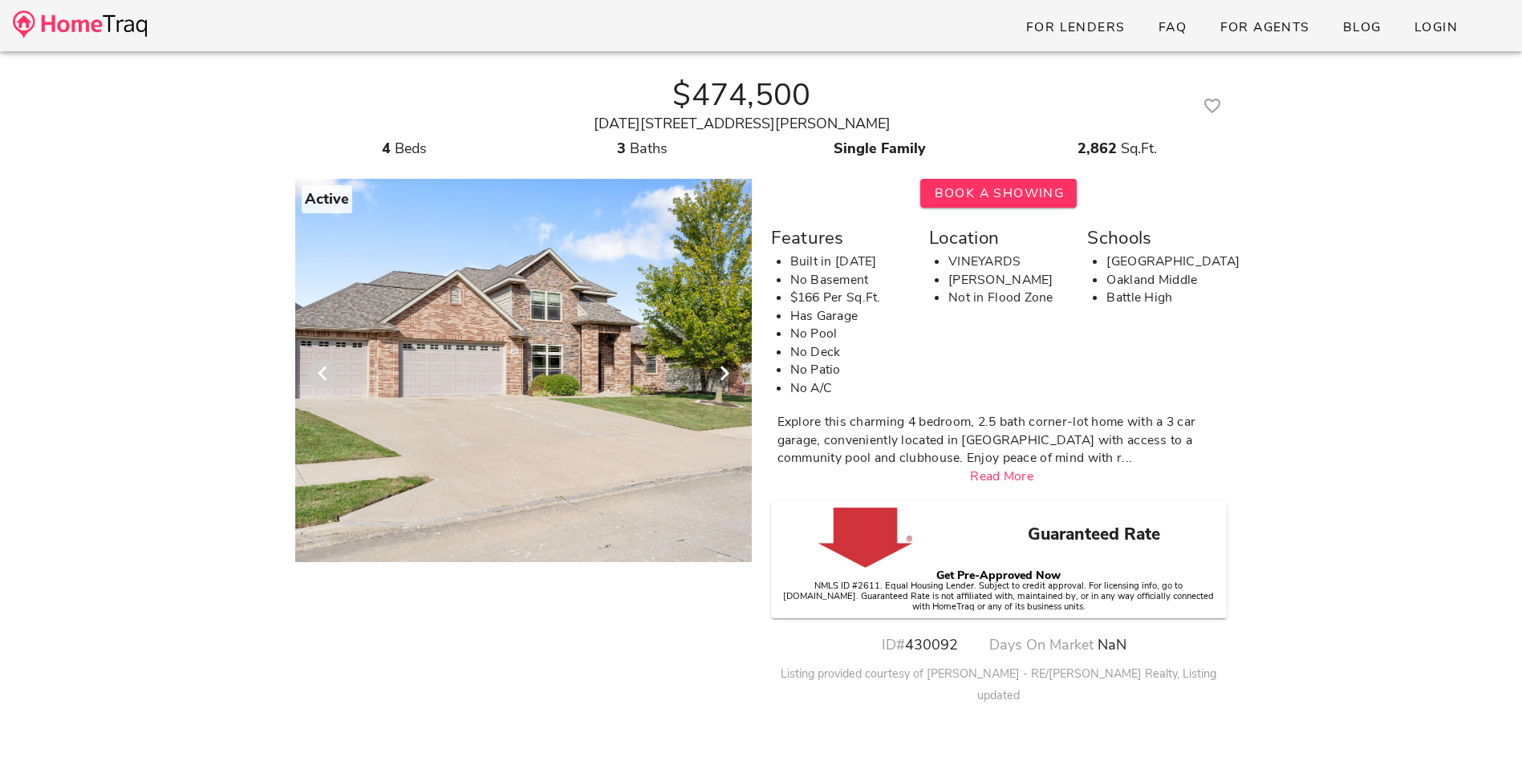
click at [313, 369] on icon "Previous visual" at bounding box center [322, 373] width 19 height 19
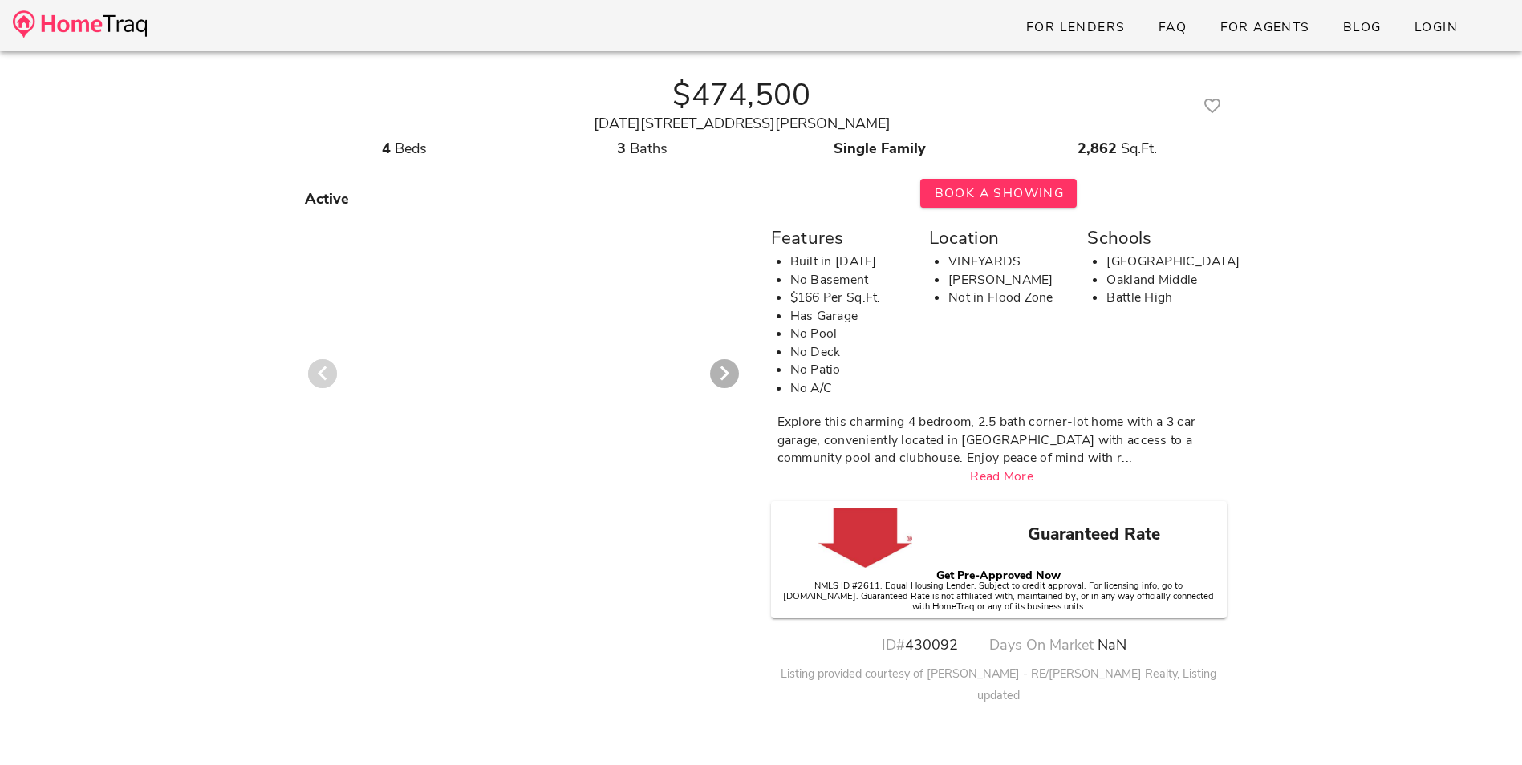
click at [313, 369] on icon "Previous visual" at bounding box center [322, 373] width 19 height 19
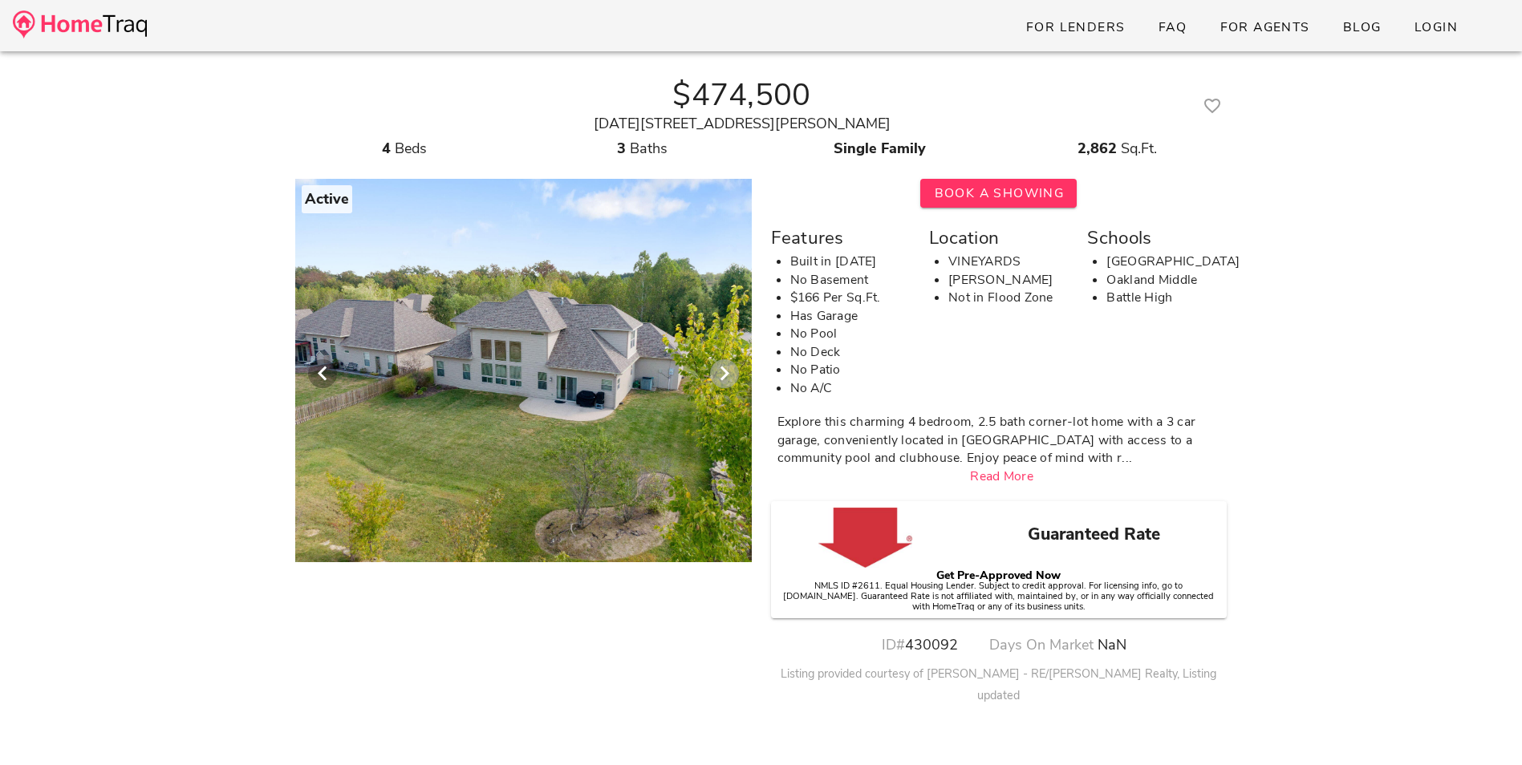
click at [730, 373] on icon "Next visual" at bounding box center [724, 373] width 19 height 19
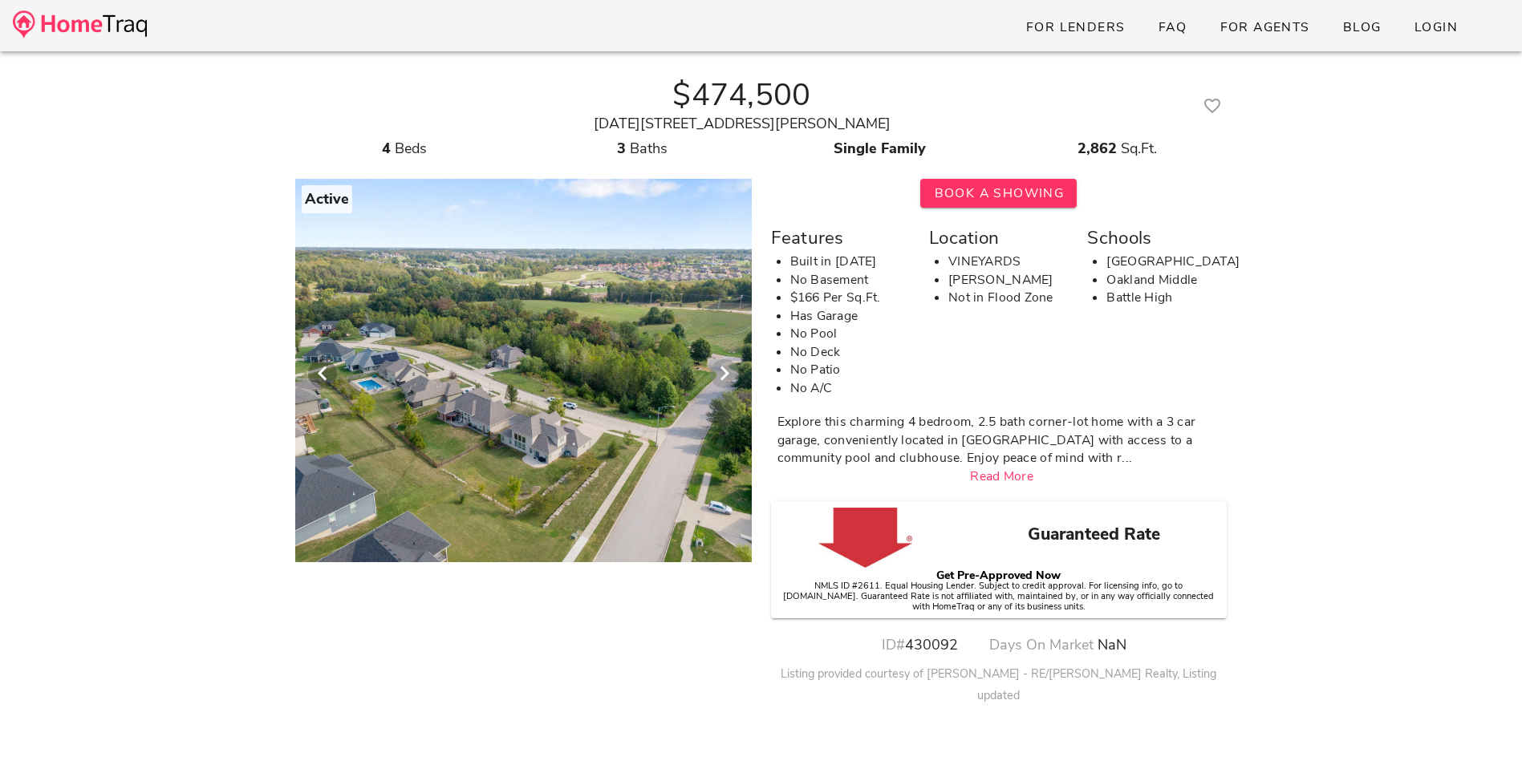
click at [732, 373] on icon "Next visual" at bounding box center [724, 373] width 19 height 19
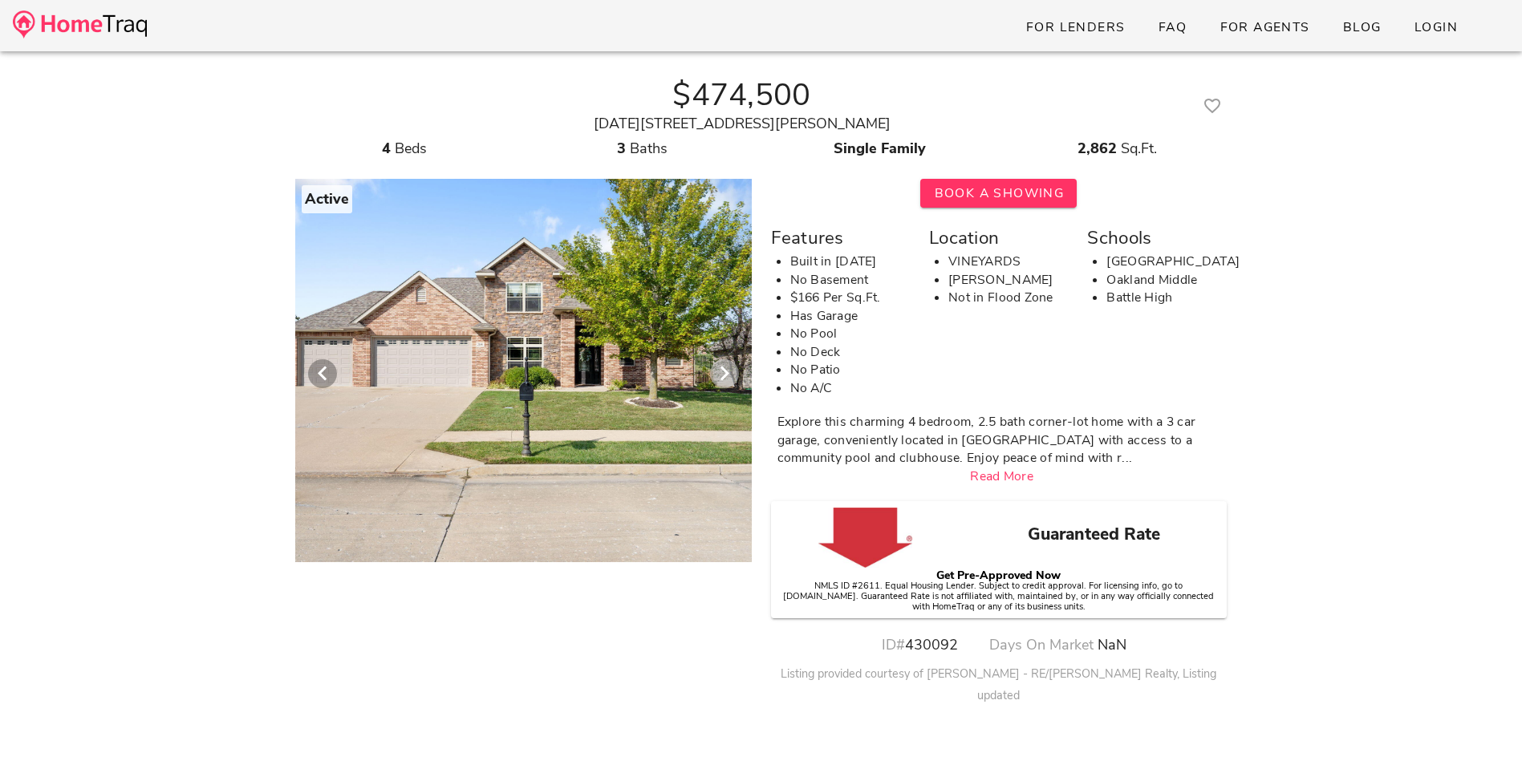
click at [726, 375] on icon "Next visual" at bounding box center [724, 373] width 19 height 19
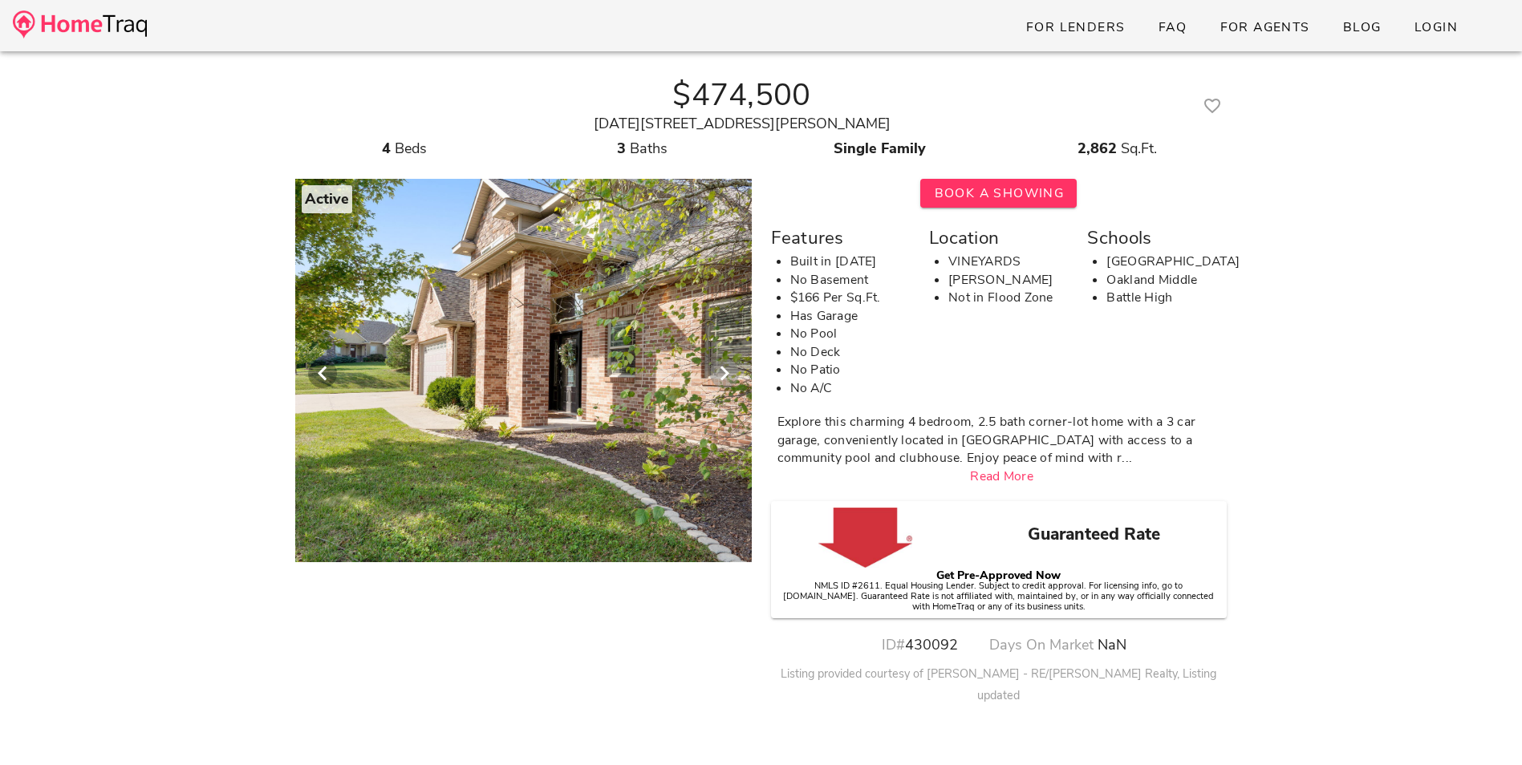
click at [728, 376] on icon "Next visual" at bounding box center [724, 373] width 19 height 19
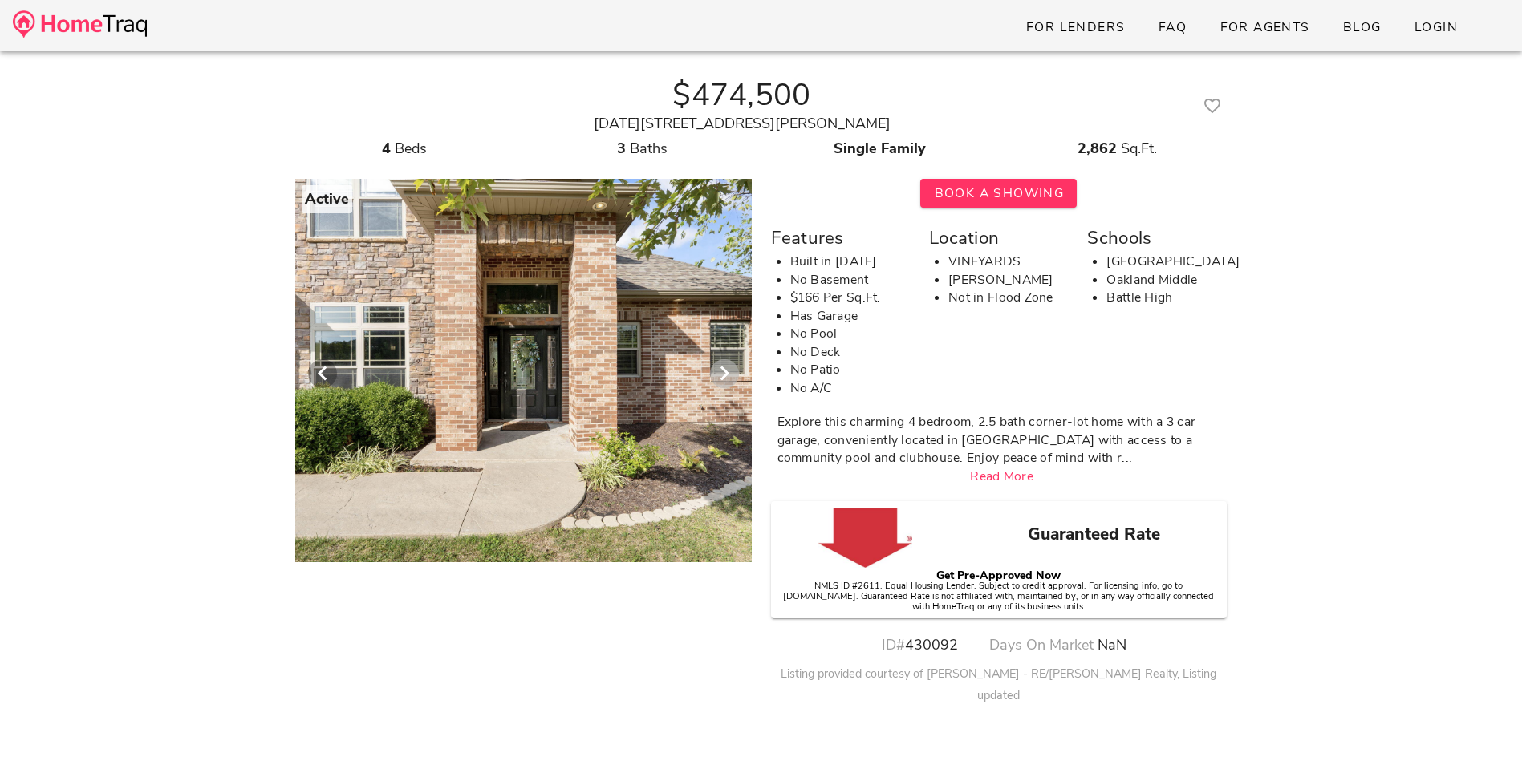
click at [728, 376] on icon "Next visual" at bounding box center [724, 373] width 19 height 19
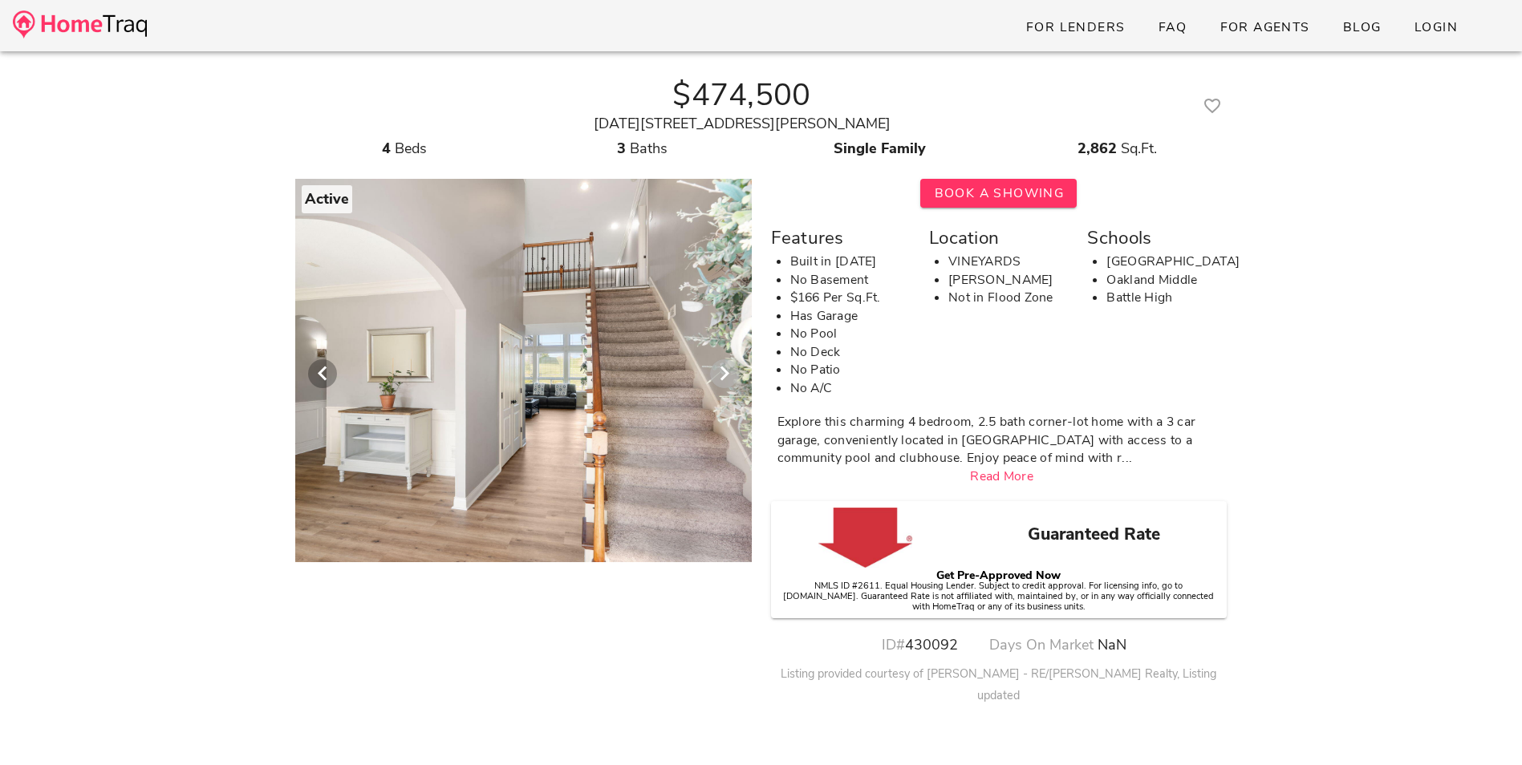
click at [728, 375] on icon "Next visual" at bounding box center [724, 373] width 19 height 19
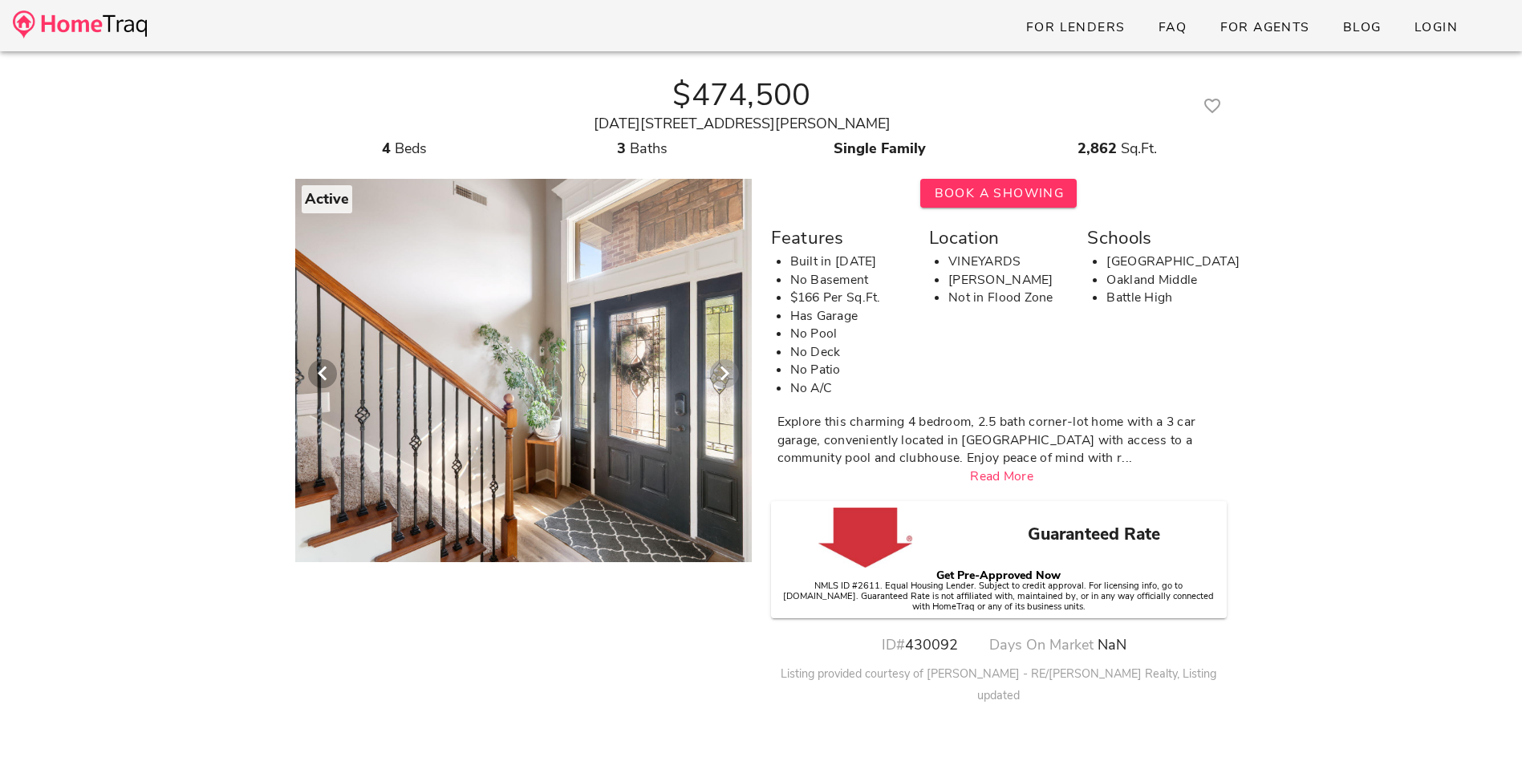
click at [717, 375] on icon "Next visual" at bounding box center [724, 373] width 19 height 19
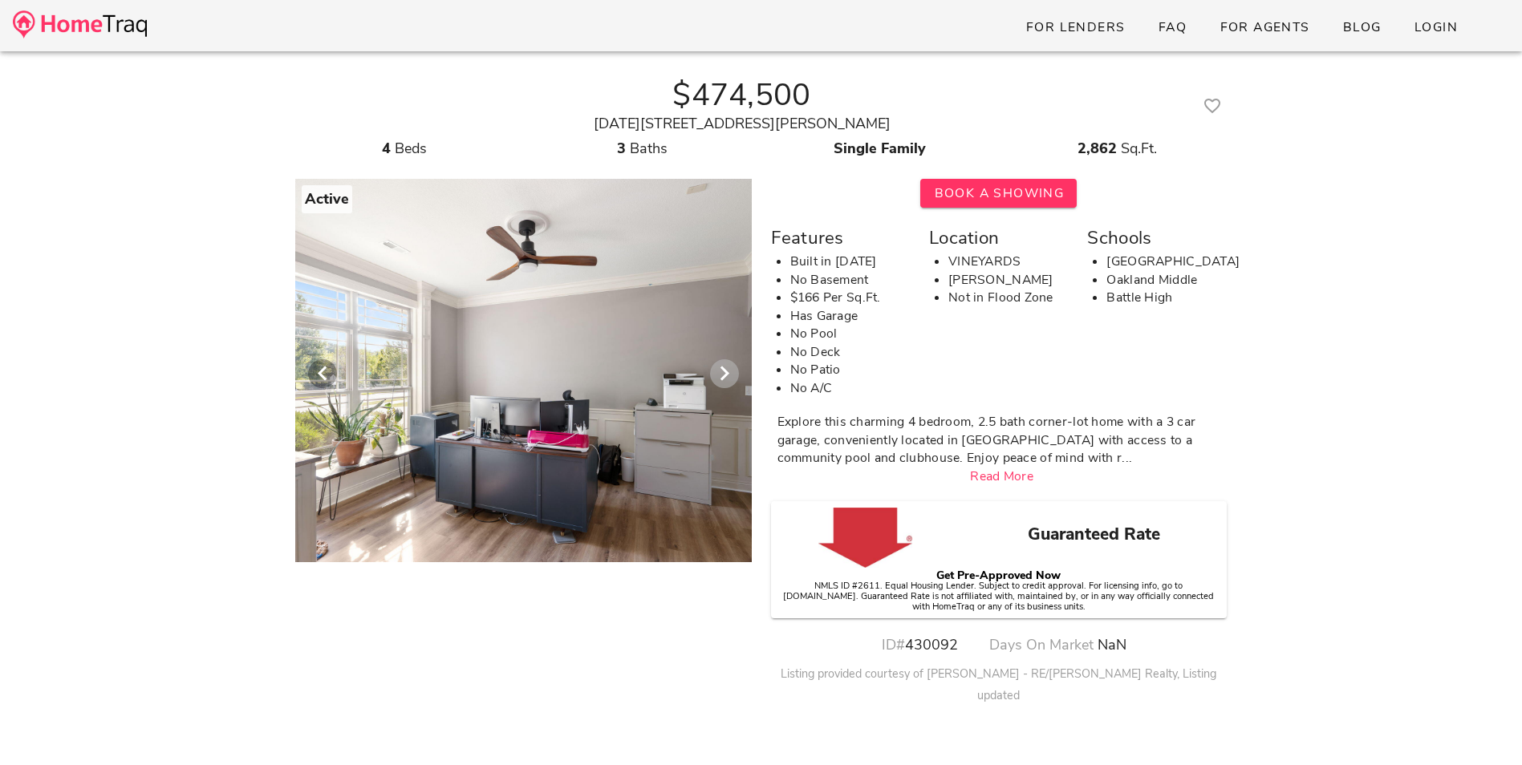
click at [725, 376] on icon "Next visual" at bounding box center [724, 373] width 19 height 19
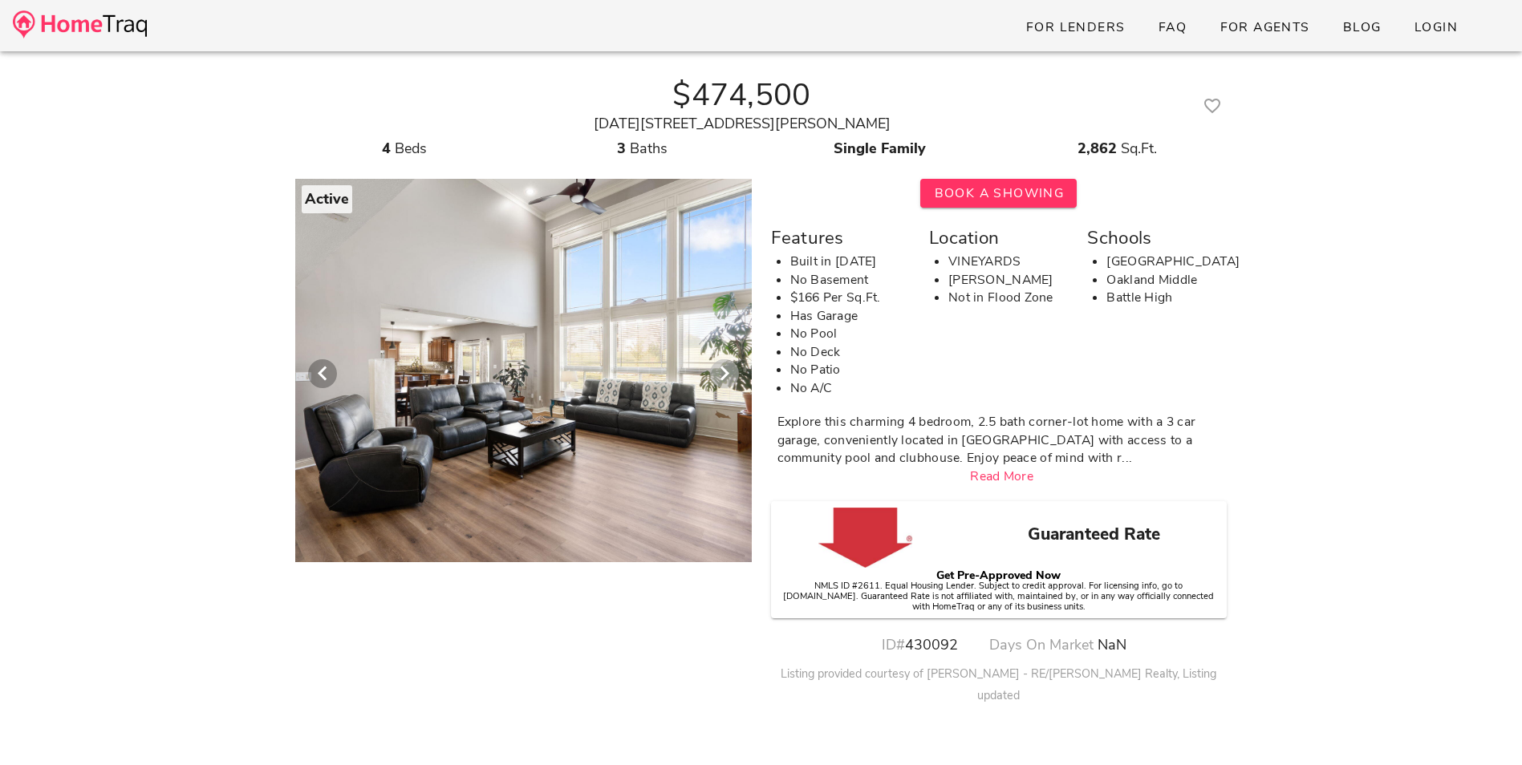
click at [725, 376] on icon "Next visual" at bounding box center [724, 373] width 19 height 19
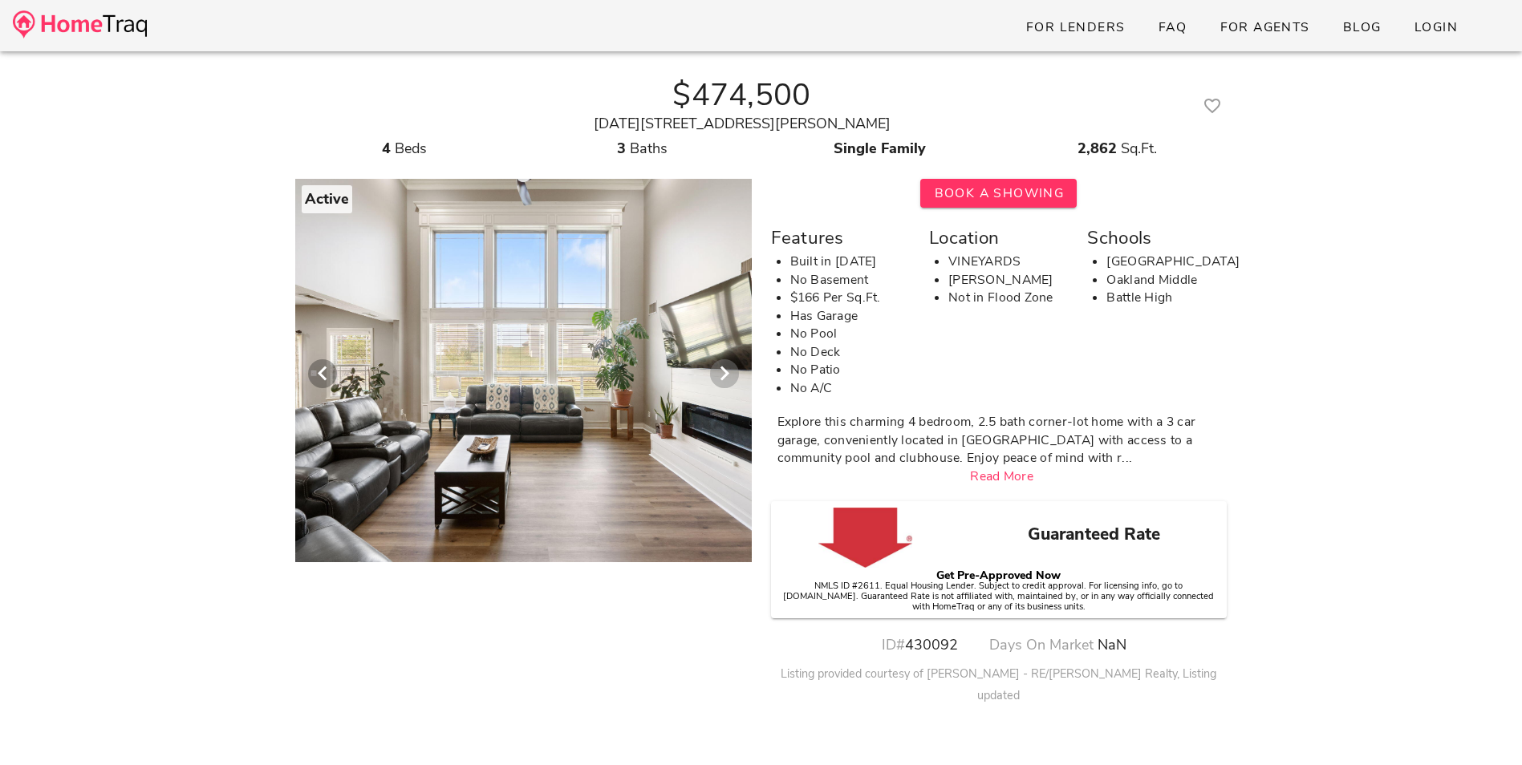
click at [723, 371] on icon "Next visual" at bounding box center [724, 373] width 19 height 19
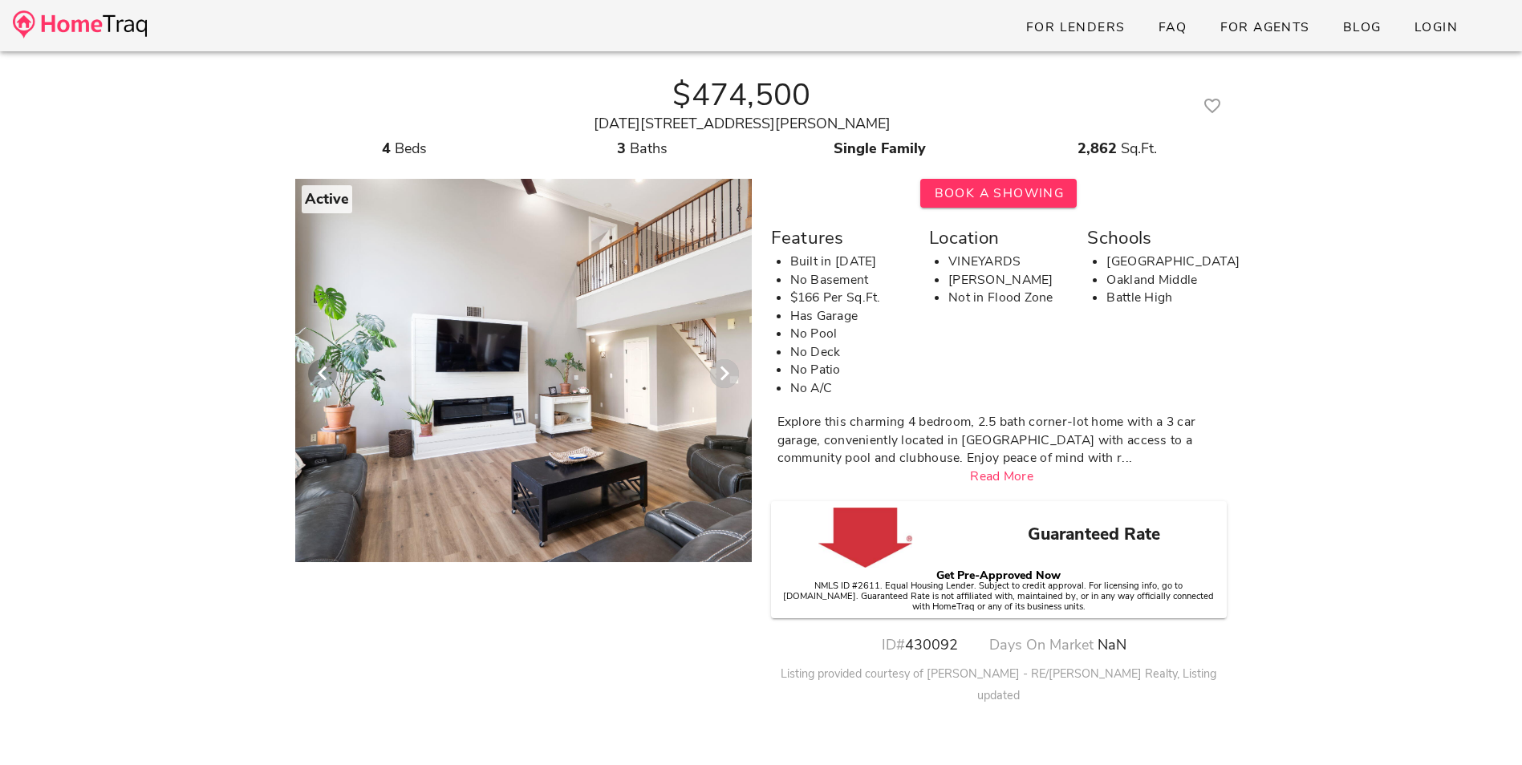
click at [726, 375] on icon "Next visual" at bounding box center [724, 373] width 19 height 19
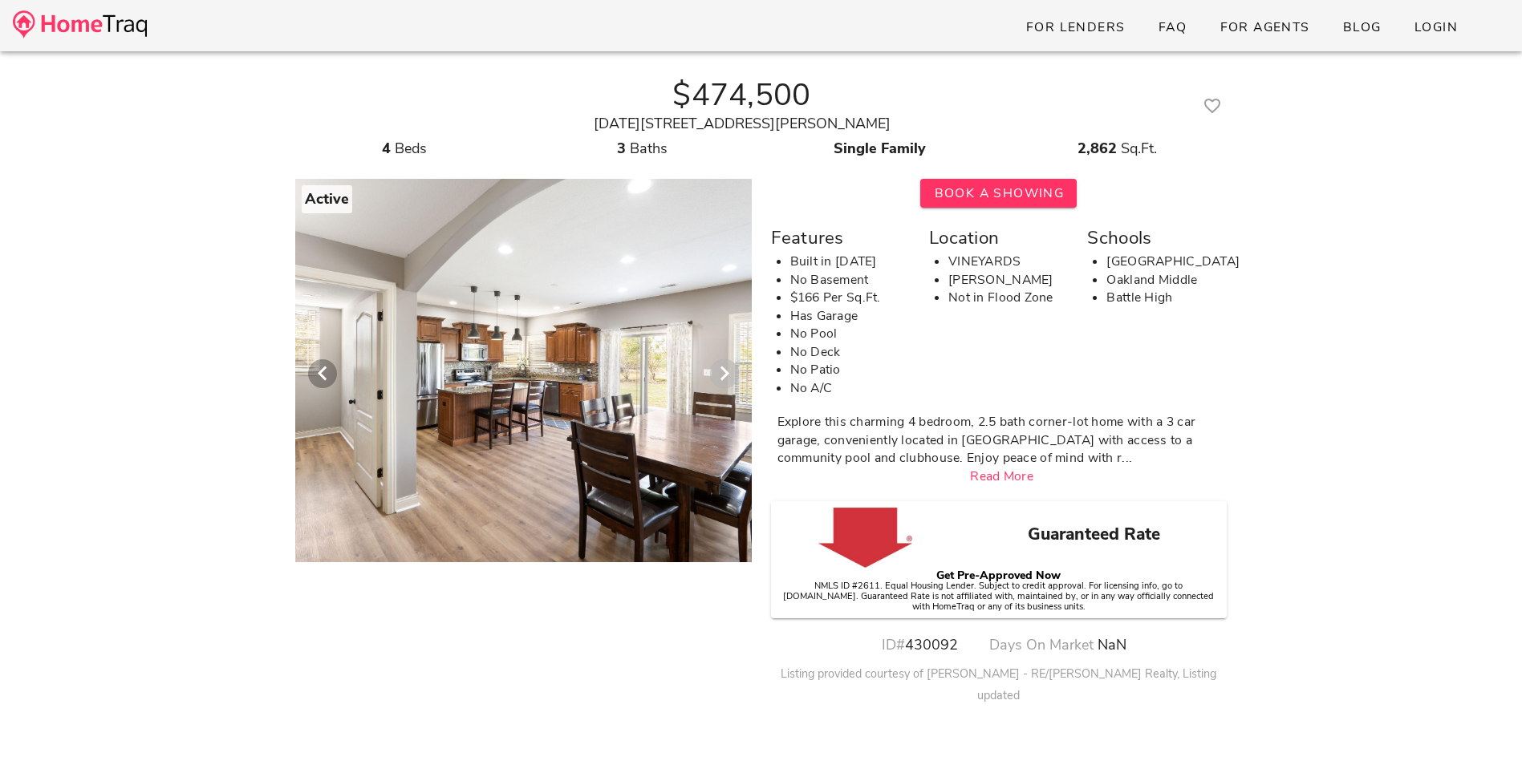
click at [724, 376] on icon "Next visual" at bounding box center [724, 373] width 19 height 19
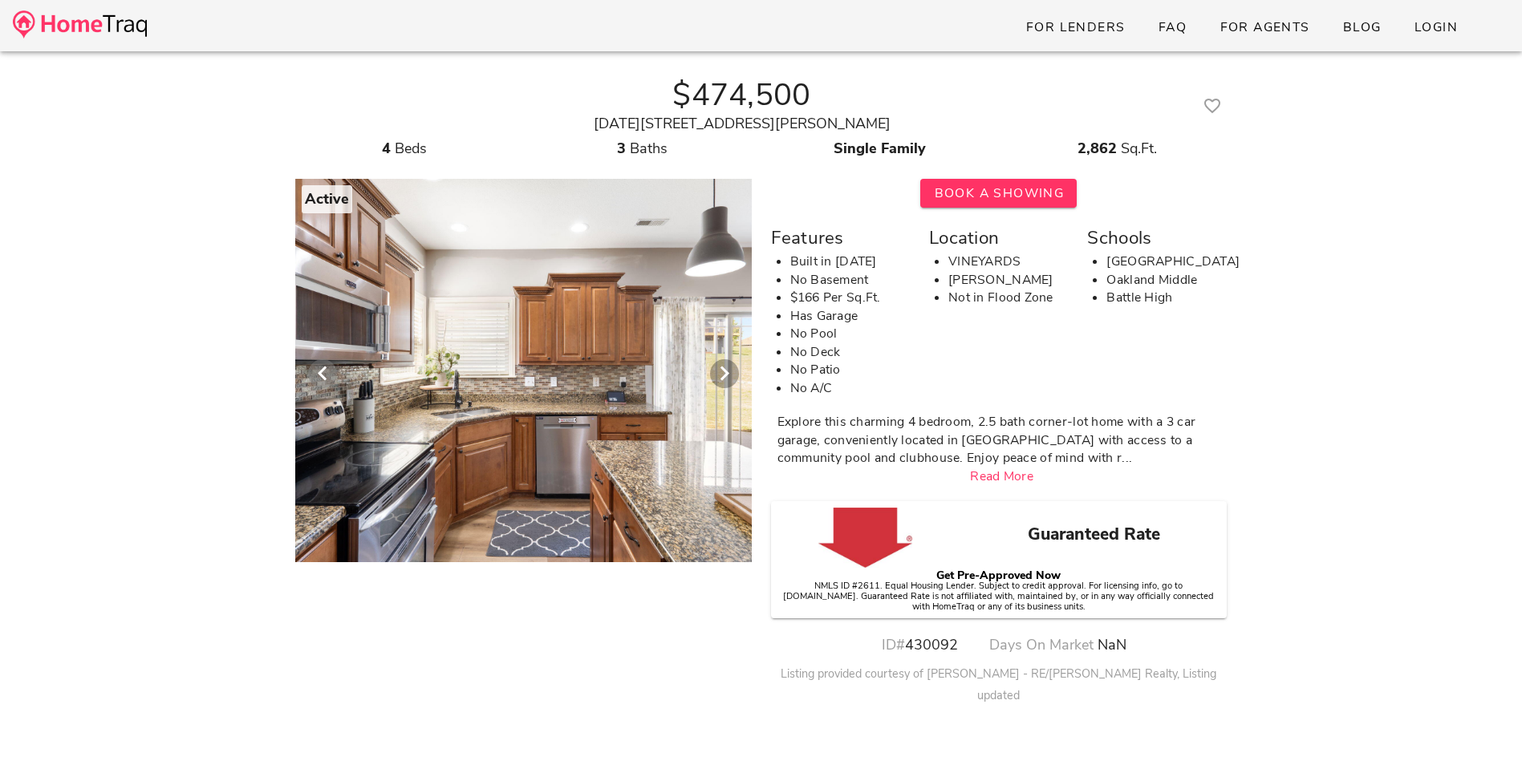
click at [313, 369] on icon "Previous visual" at bounding box center [322, 373] width 19 height 19
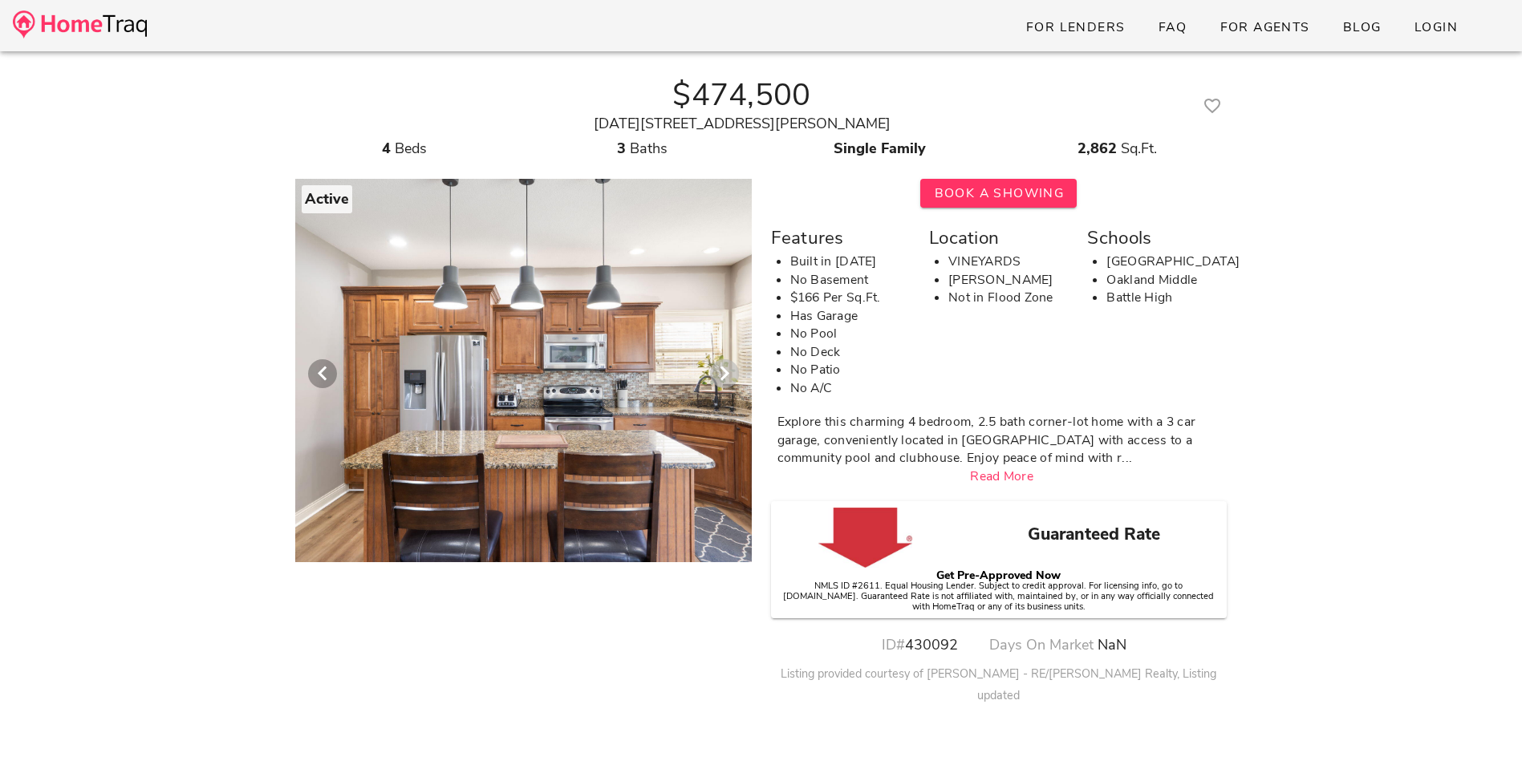
click at [728, 372] on icon "Next visual" at bounding box center [724, 373] width 19 height 19
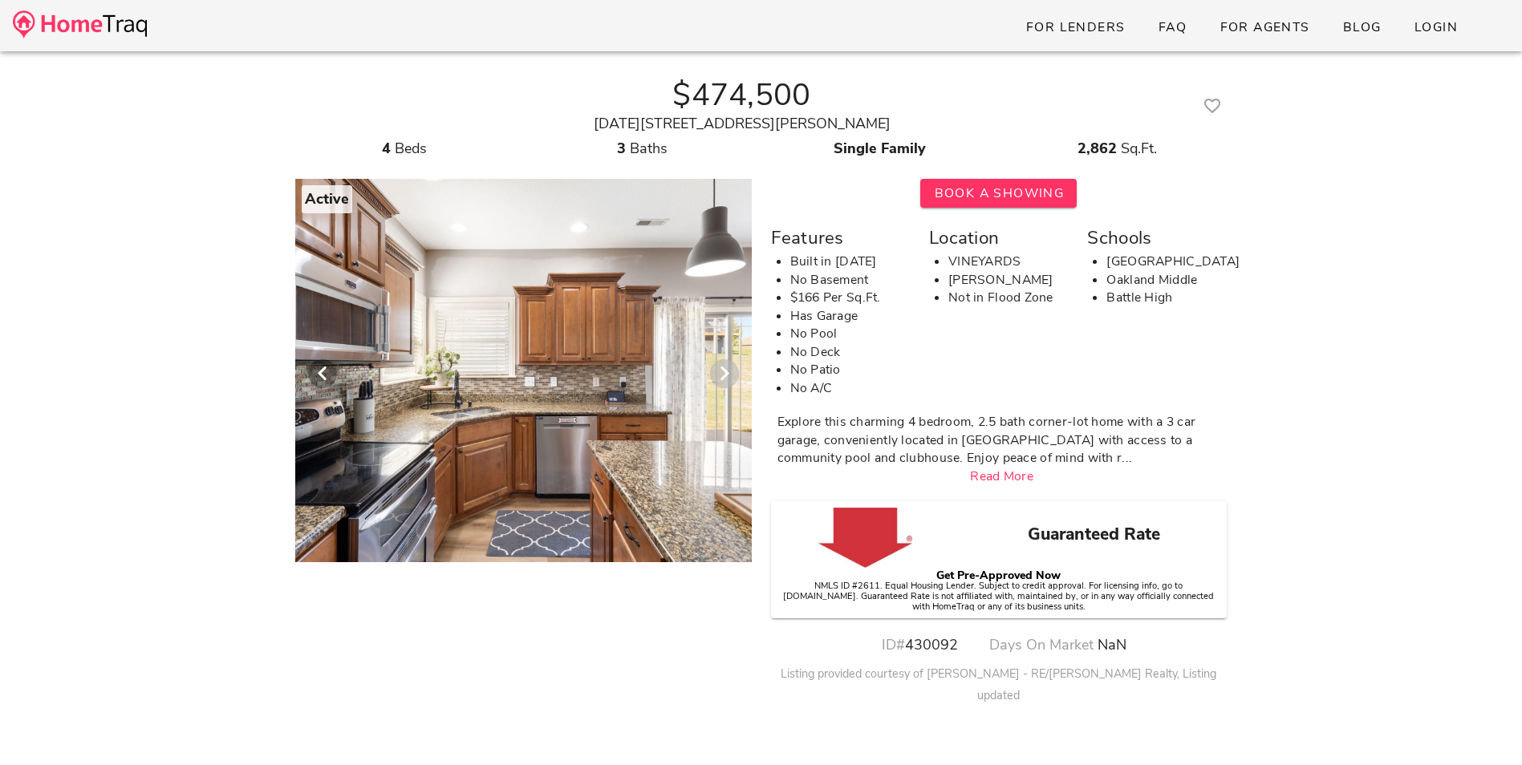
click at [728, 372] on icon "Next visual" at bounding box center [724, 373] width 19 height 19
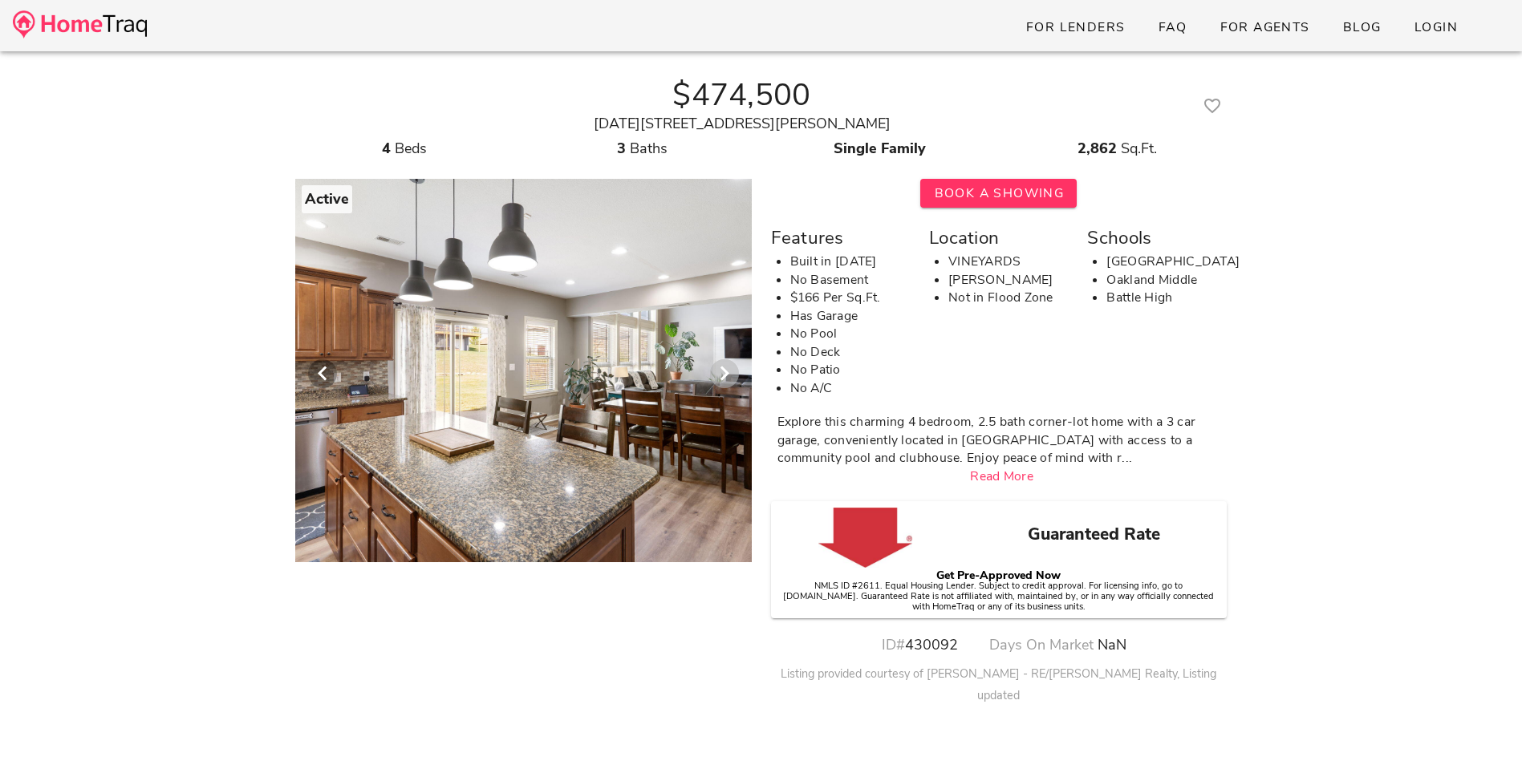
click at [728, 372] on icon "Next visual" at bounding box center [724, 373] width 19 height 19
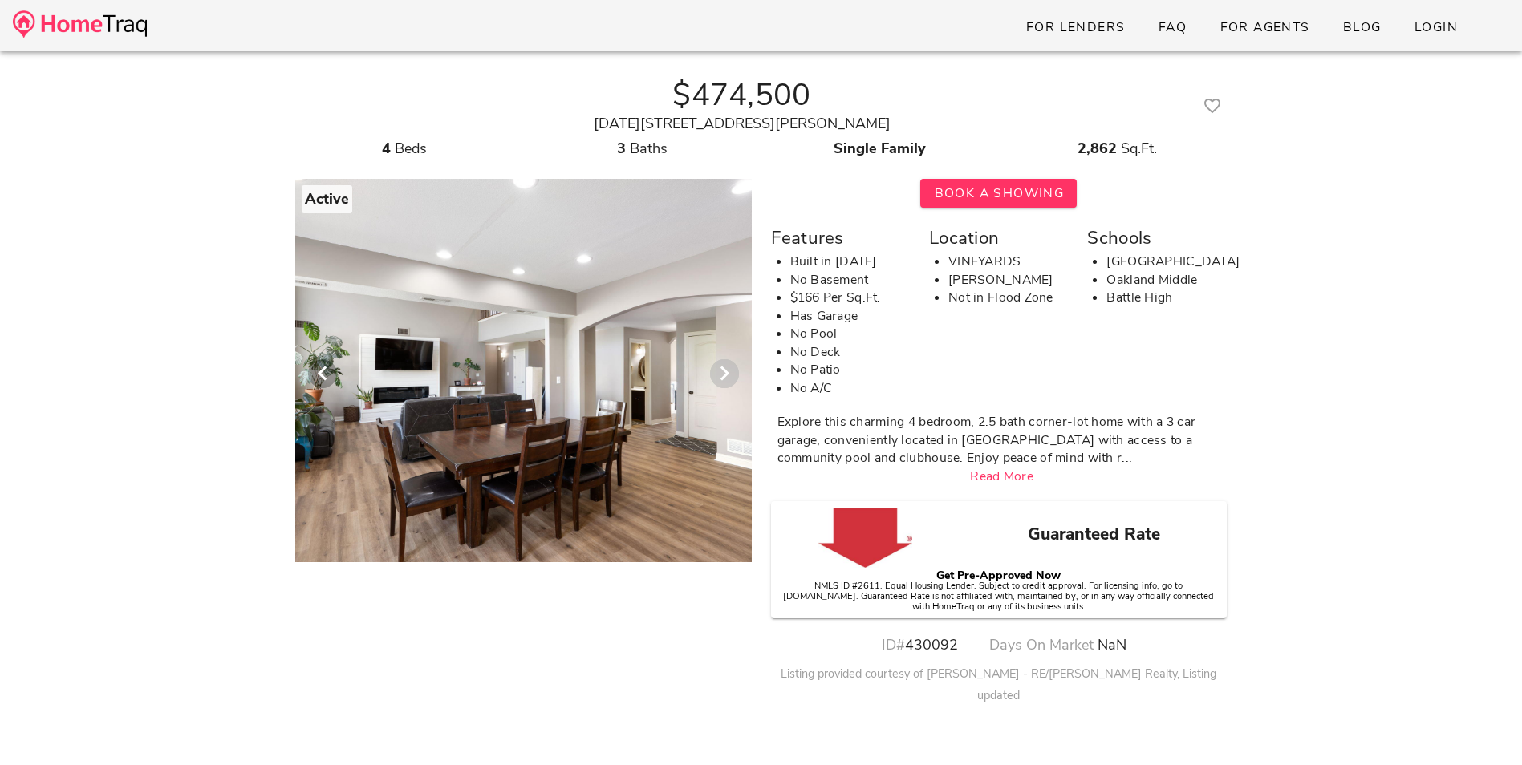
click at [728, 372] on icon "Next visual" at bounding box center [724, 373] width 19 height 19
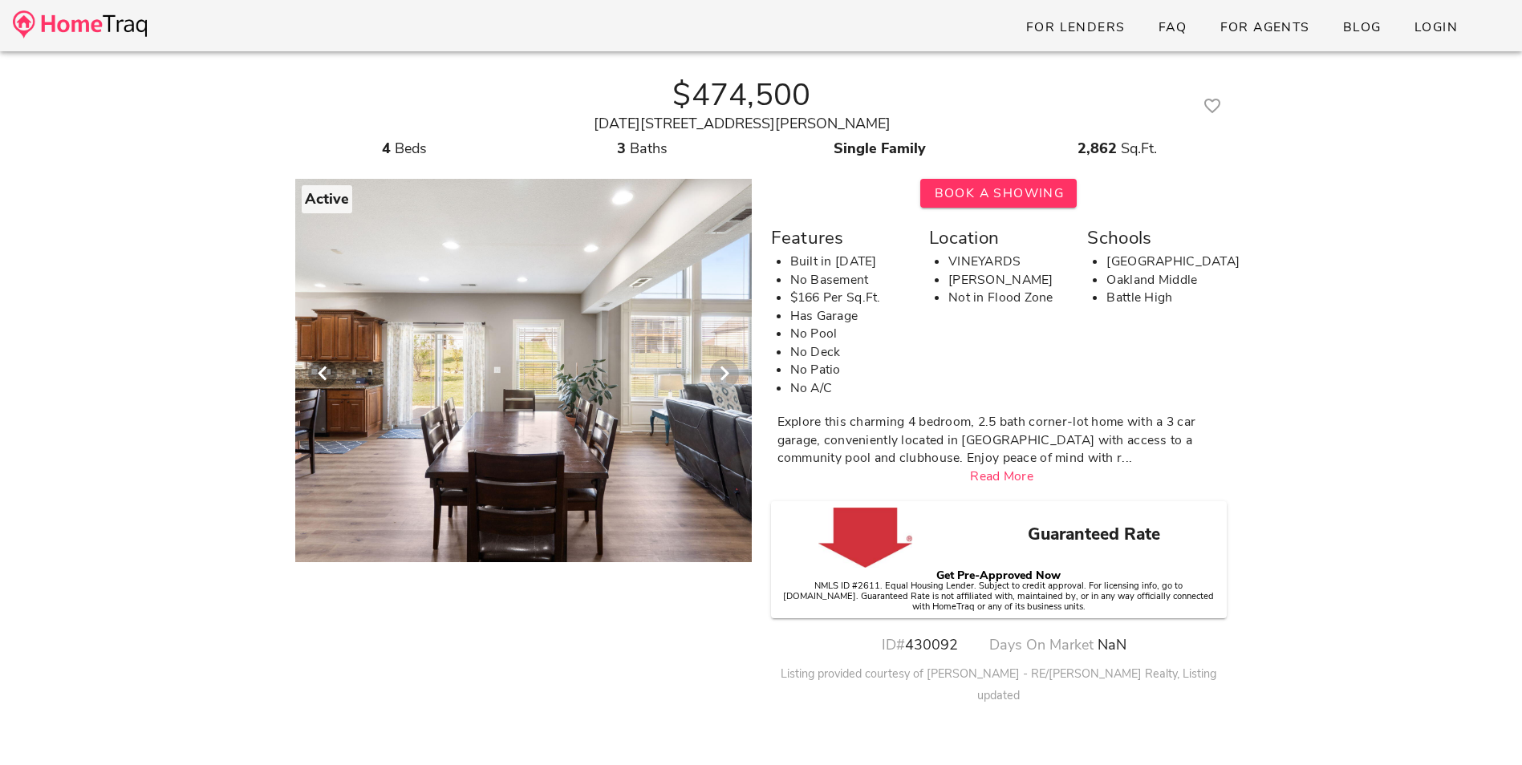
click at [728, 372] on icon "Next visual" at bounding box center [724, 373] width 19 height 19
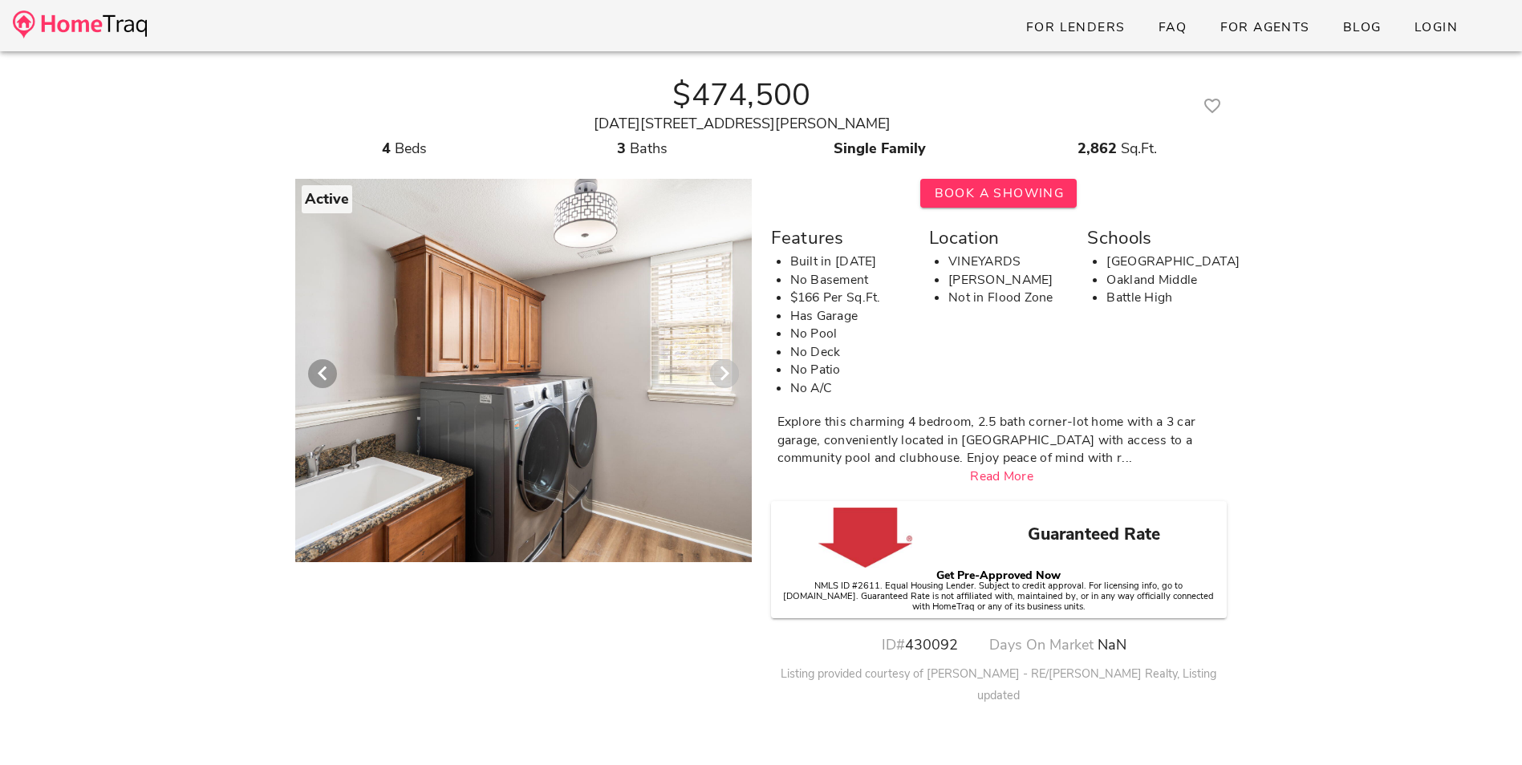
click at [721, 374] on icon "Next visual" at bounding box center [724, 373] width 19 height 19
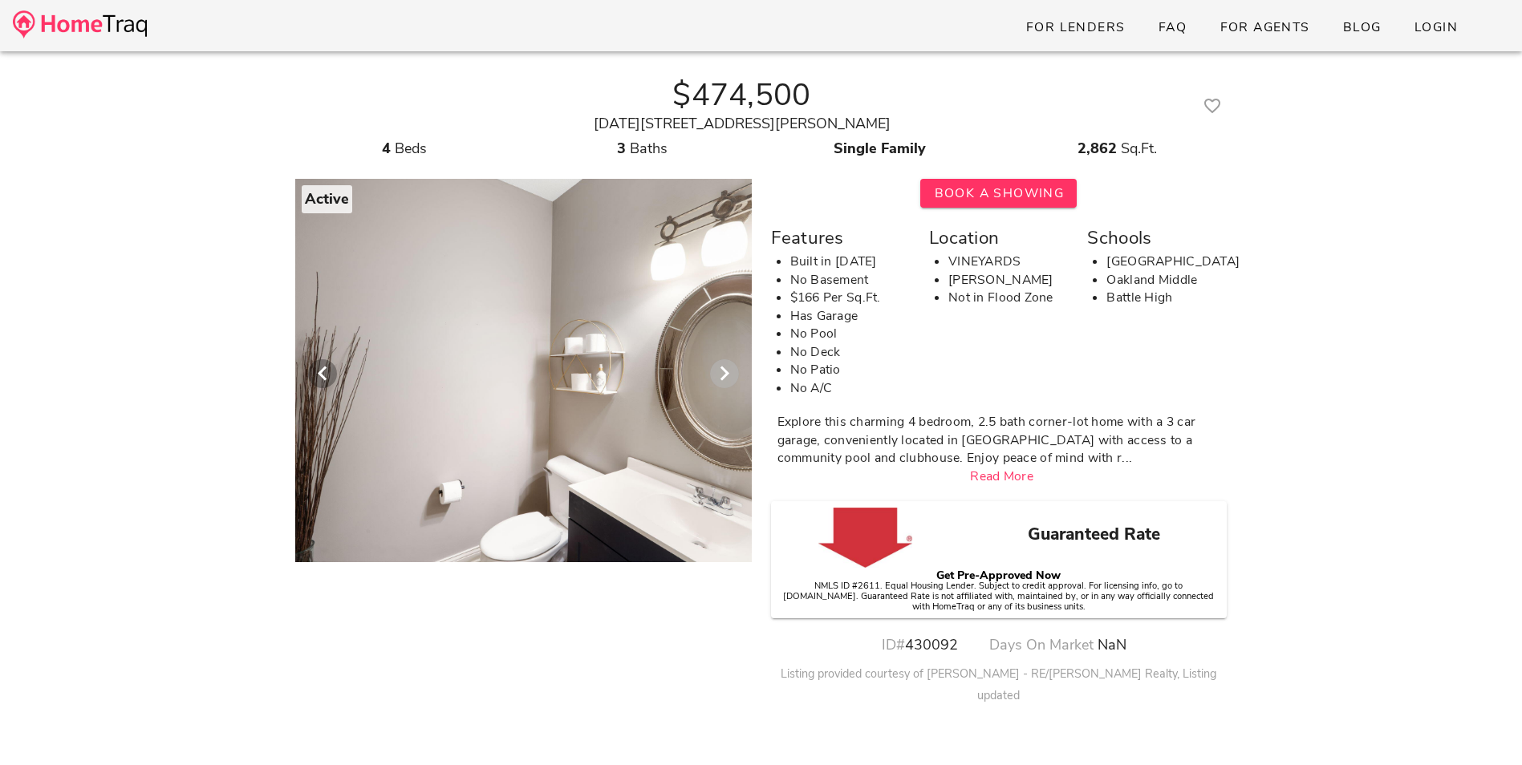
click at [721, 374] on icon "Next visual" at bounding box center [724, 373] width 19 height 19
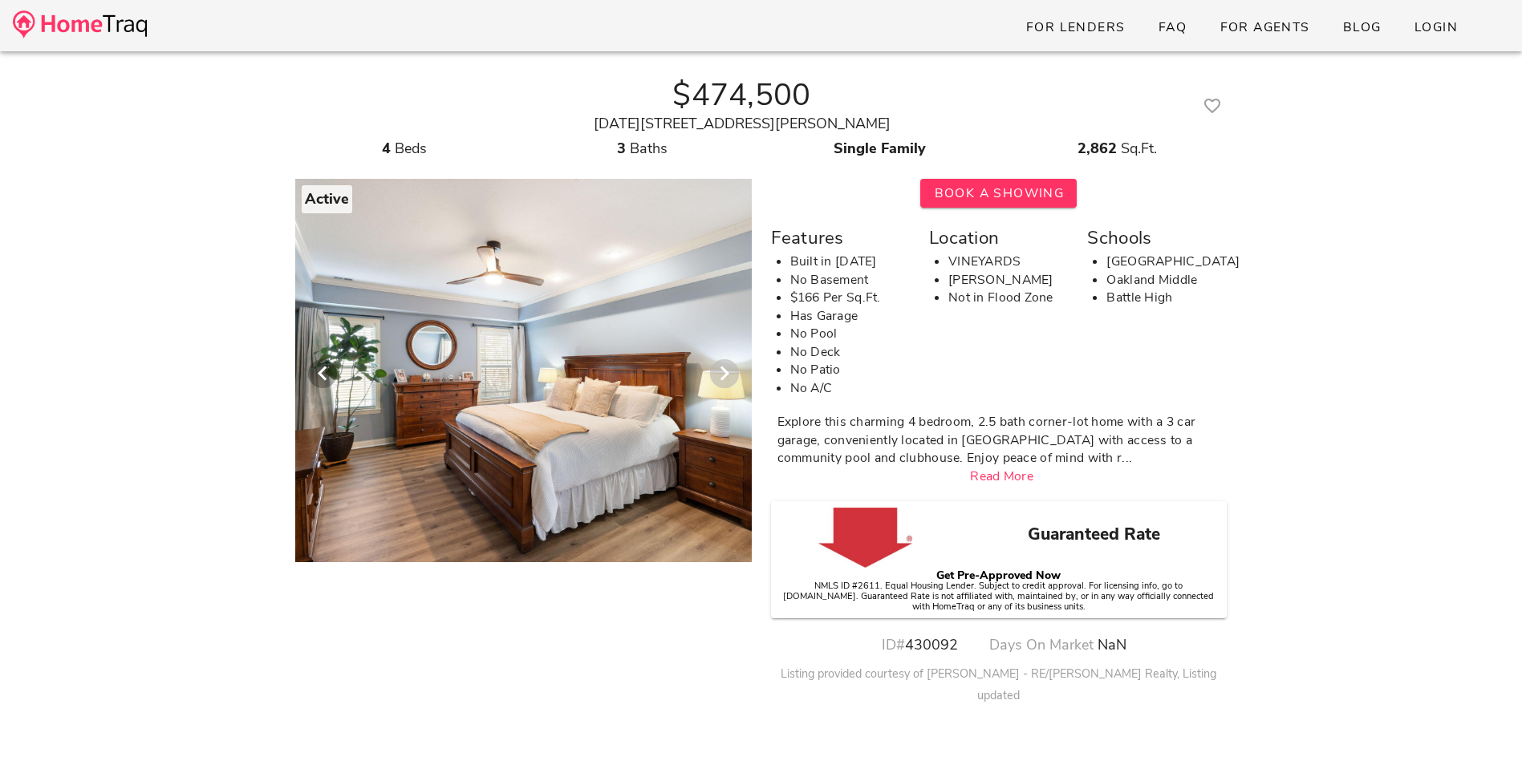
click at [728, 375] on icon "Next visual" at bounding box center [724, 373] width 19 height 19
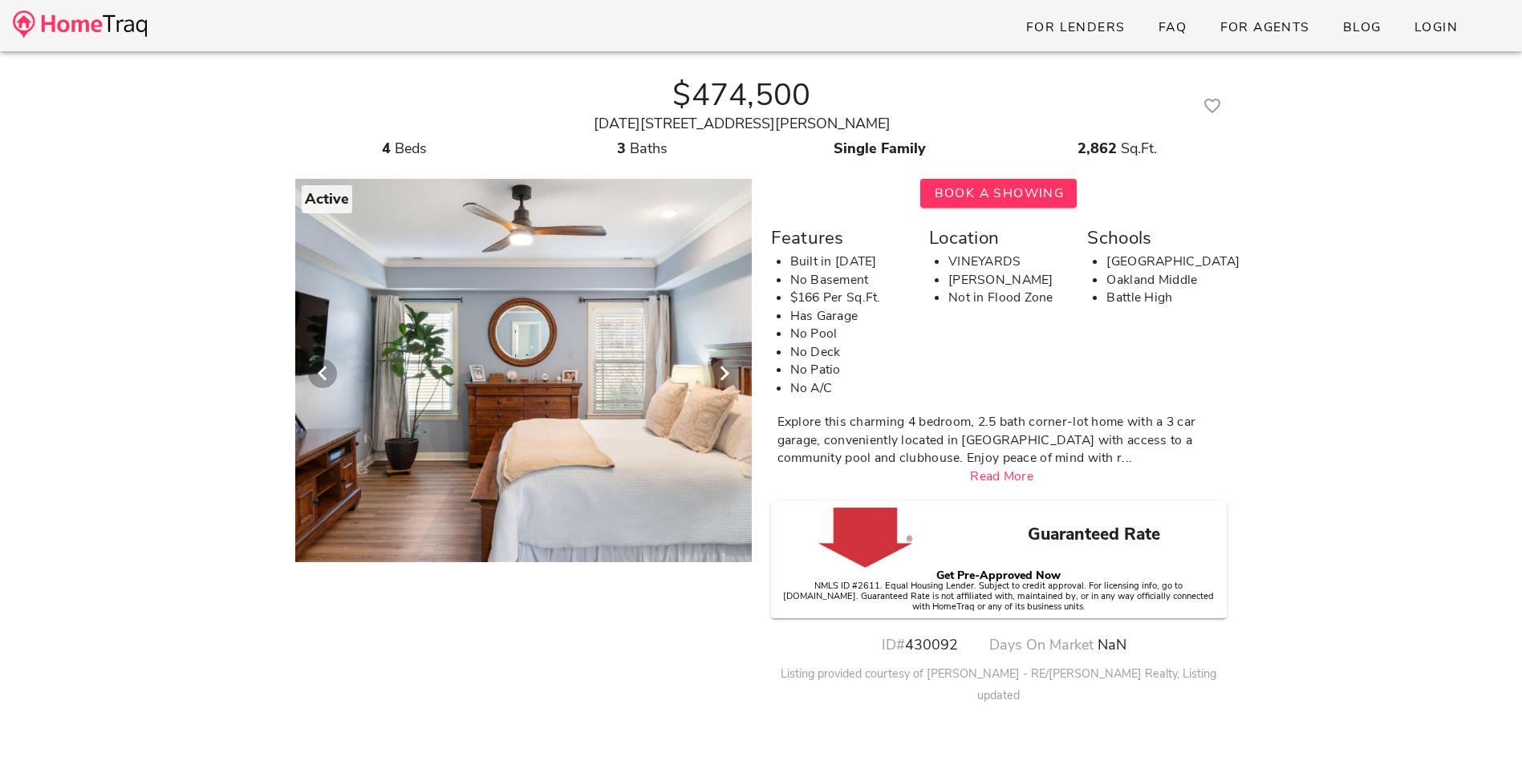
click at [725, 373] on icon "Next visual" at bounding box center [724, 373] width 19 height 19
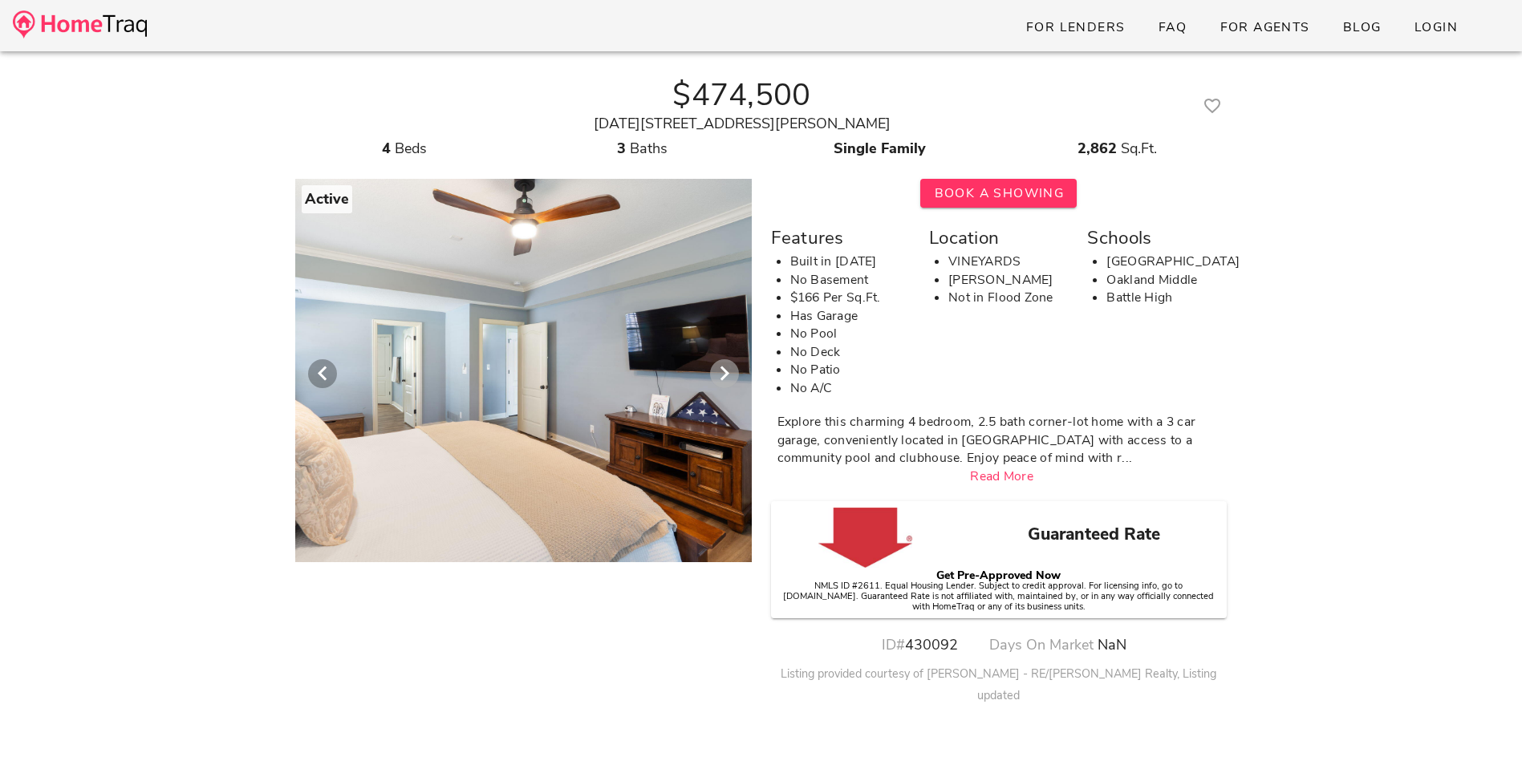
click at [720, 368] on icon "Next visual" at bounding box center [724, 373] width 19 height 19
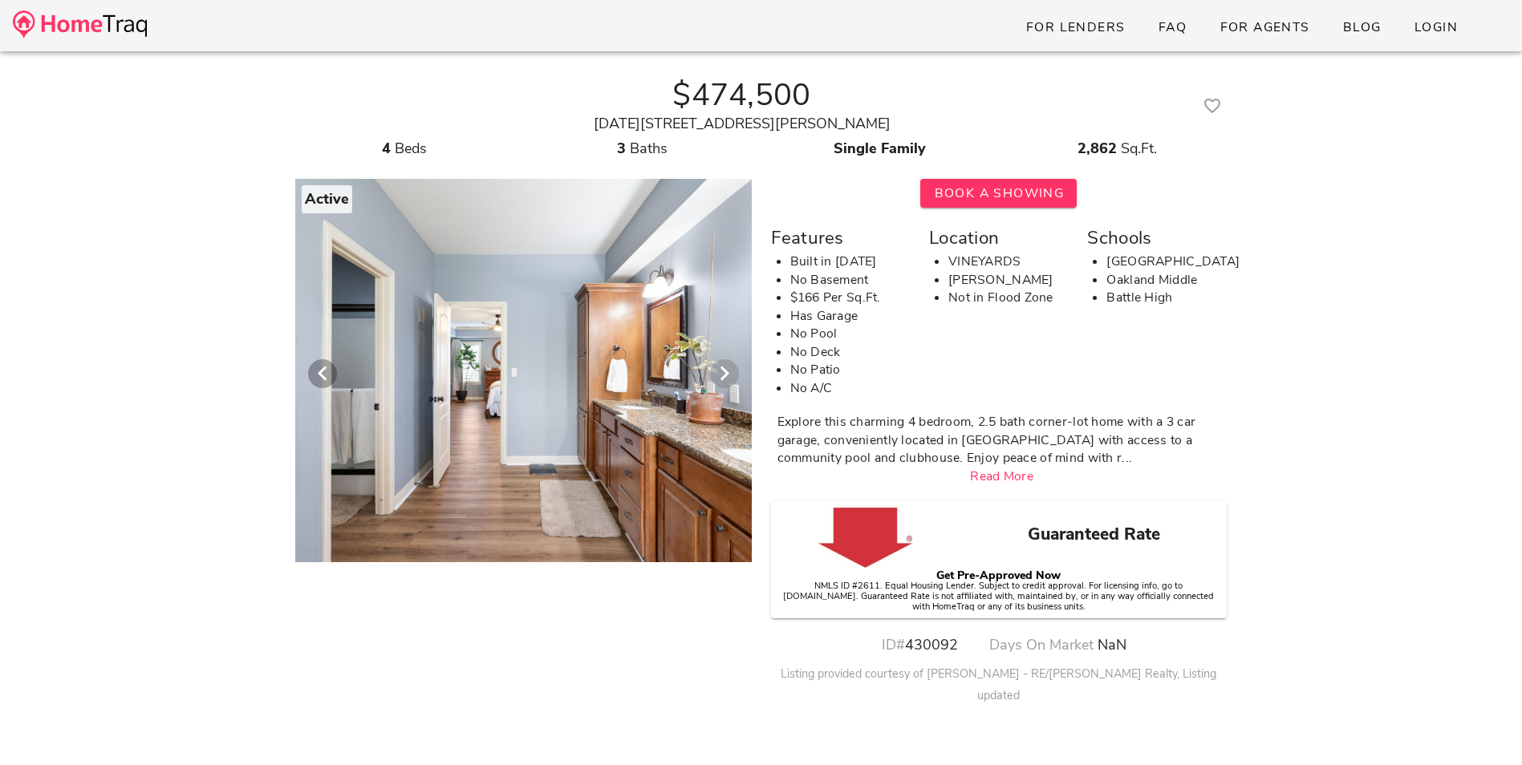
click at [722, 371] on icon "Next visual" at bounding box center [724, 373] width 19 height 19
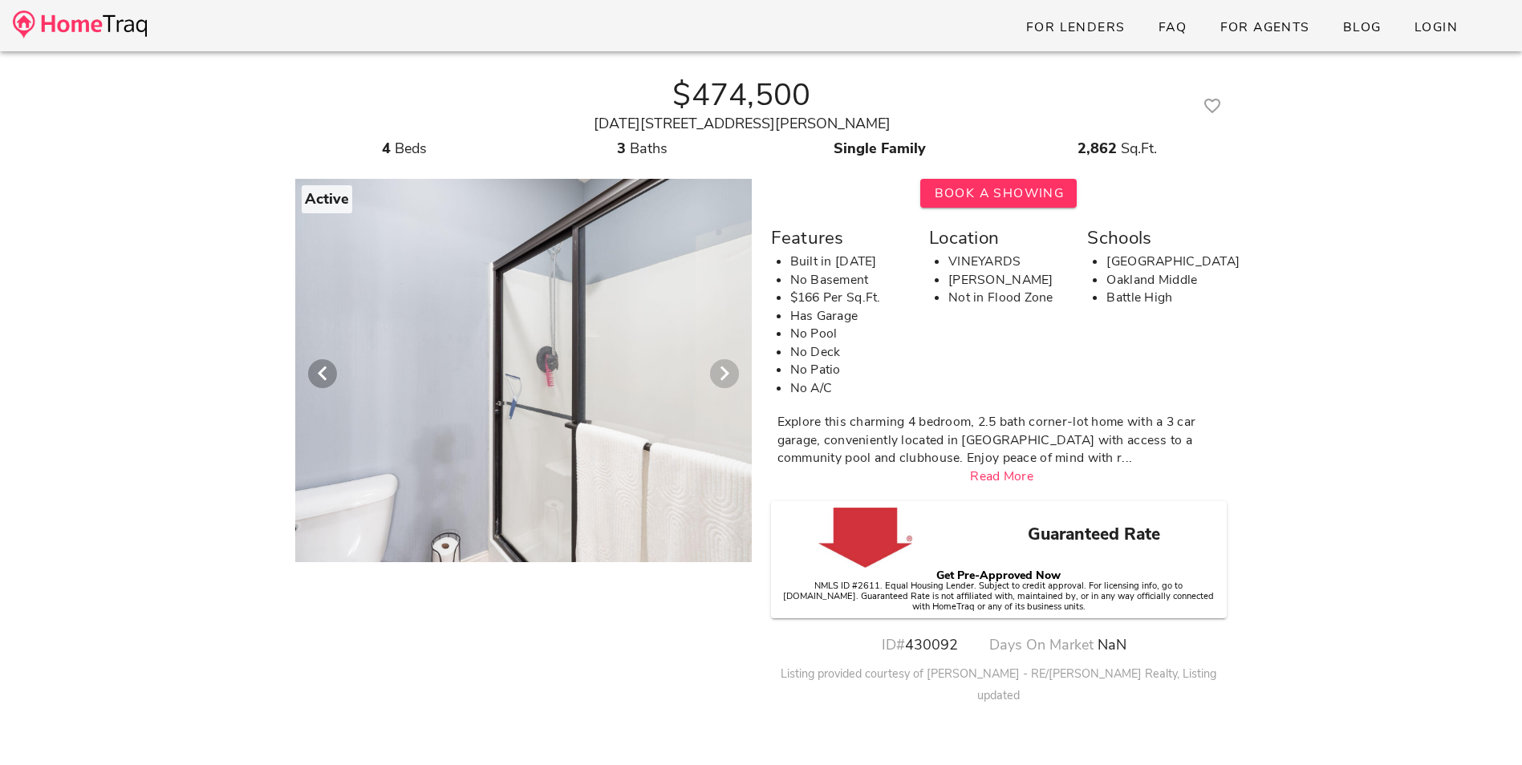
click at [722, 371] on icon "Next visual" at bounding box center [724, 373] width 19 height 19
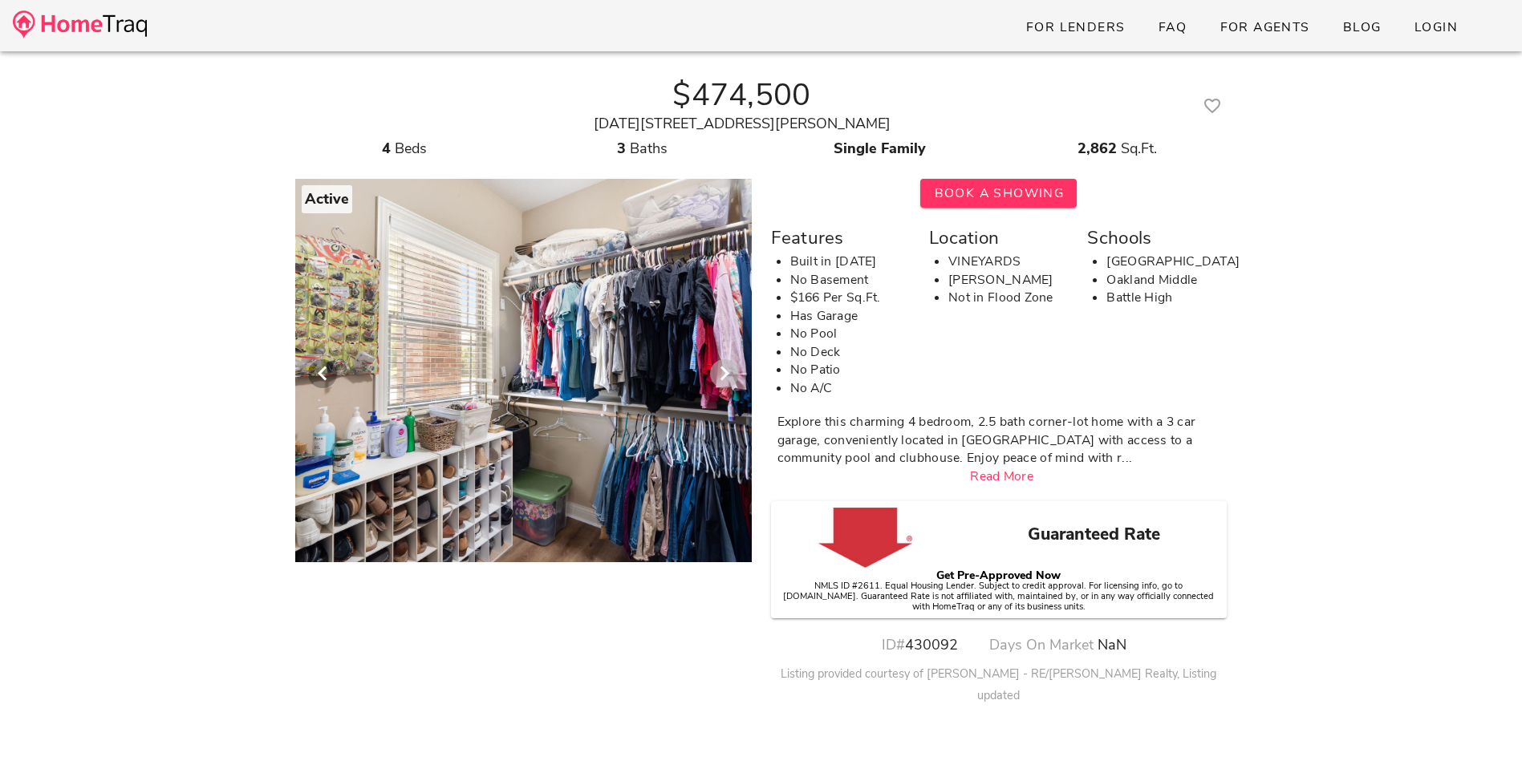
click at [727, 379] on icon "Next visual" at bounding box center [724, 373] width 19 height 19
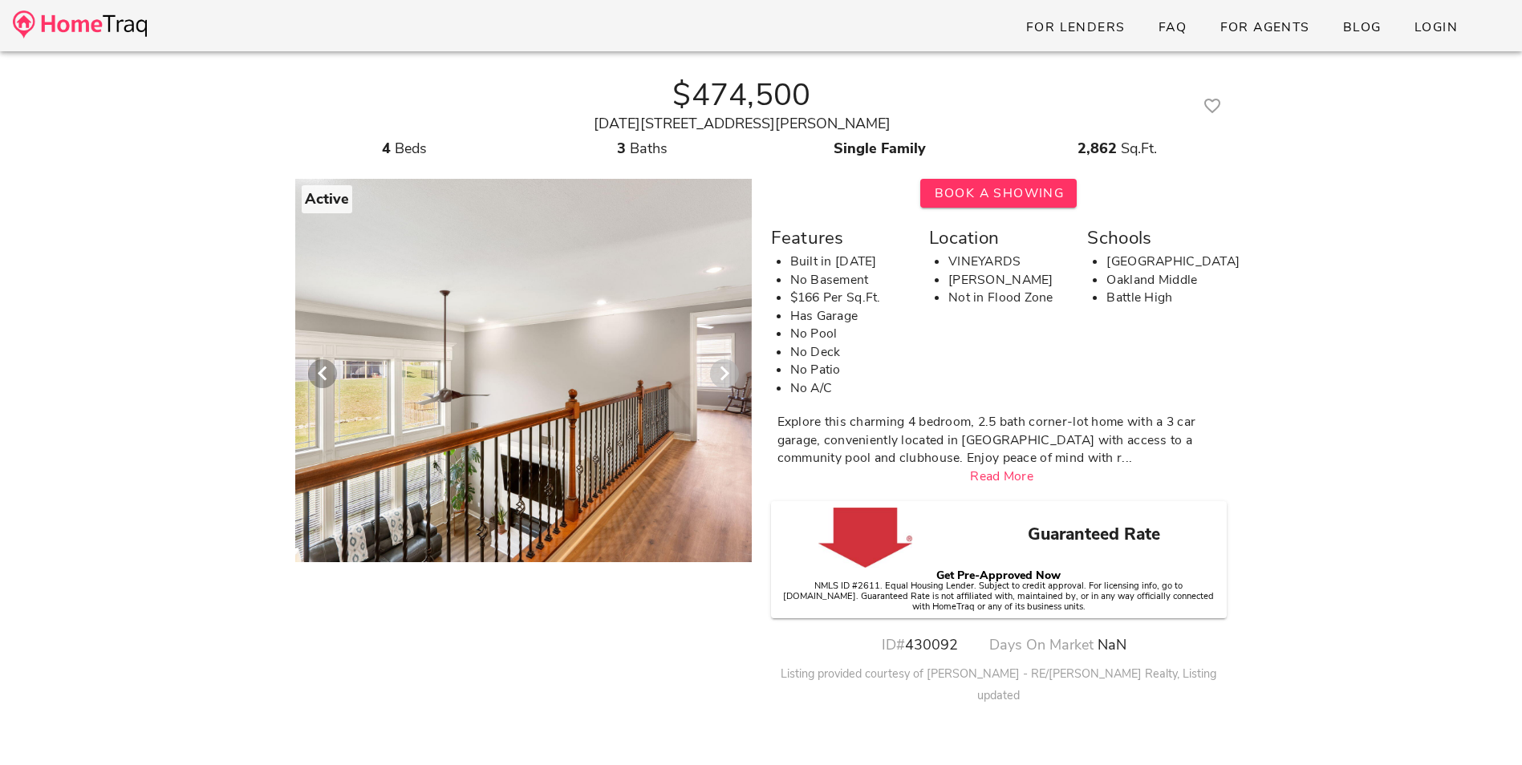
click at [724, 368] on icon "Next visual" at bounding box center [724, 373] width 19 height 19
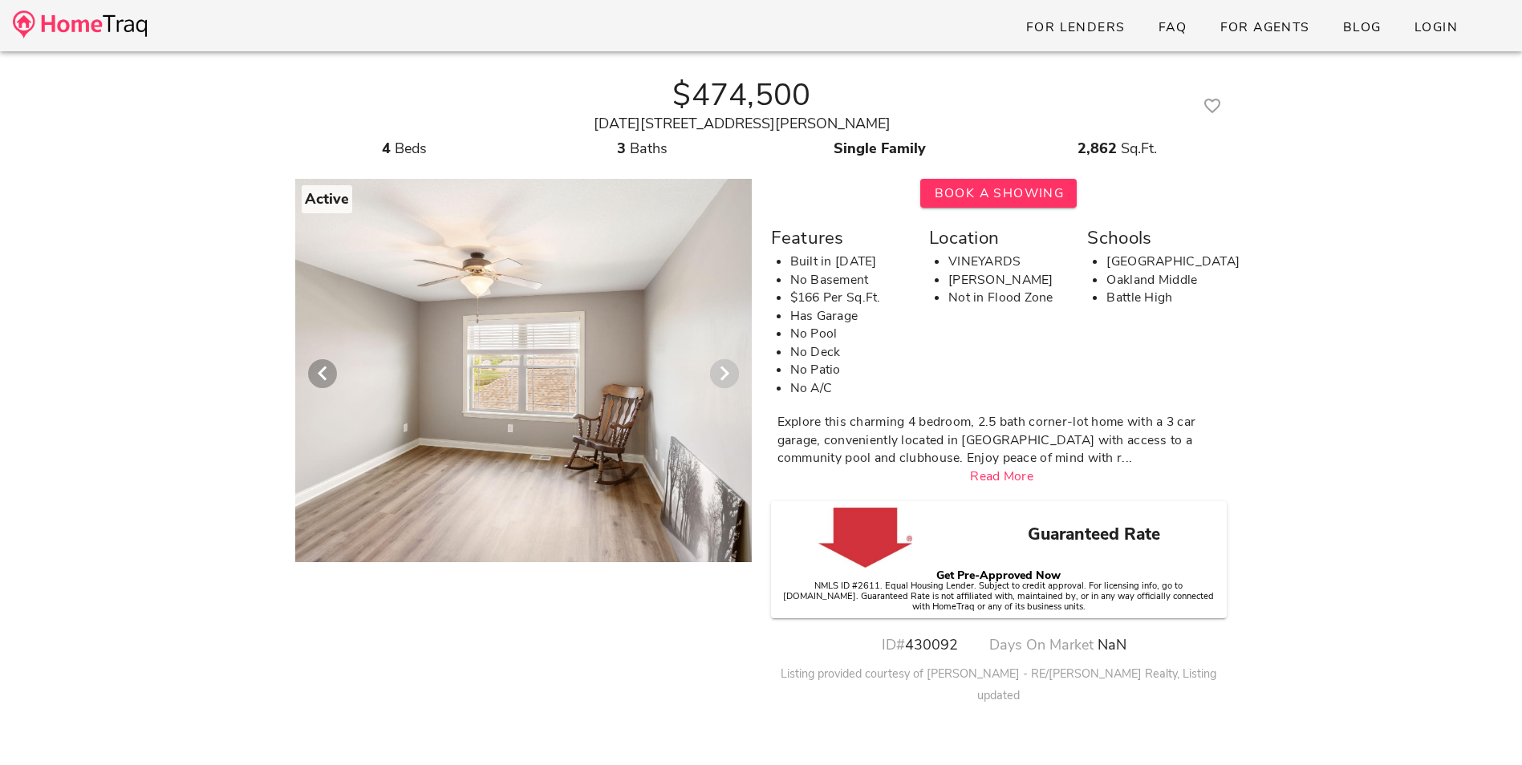
click at [724, 368] on icon "Next visual" at bounding box center [724, 373] width 19 height 19
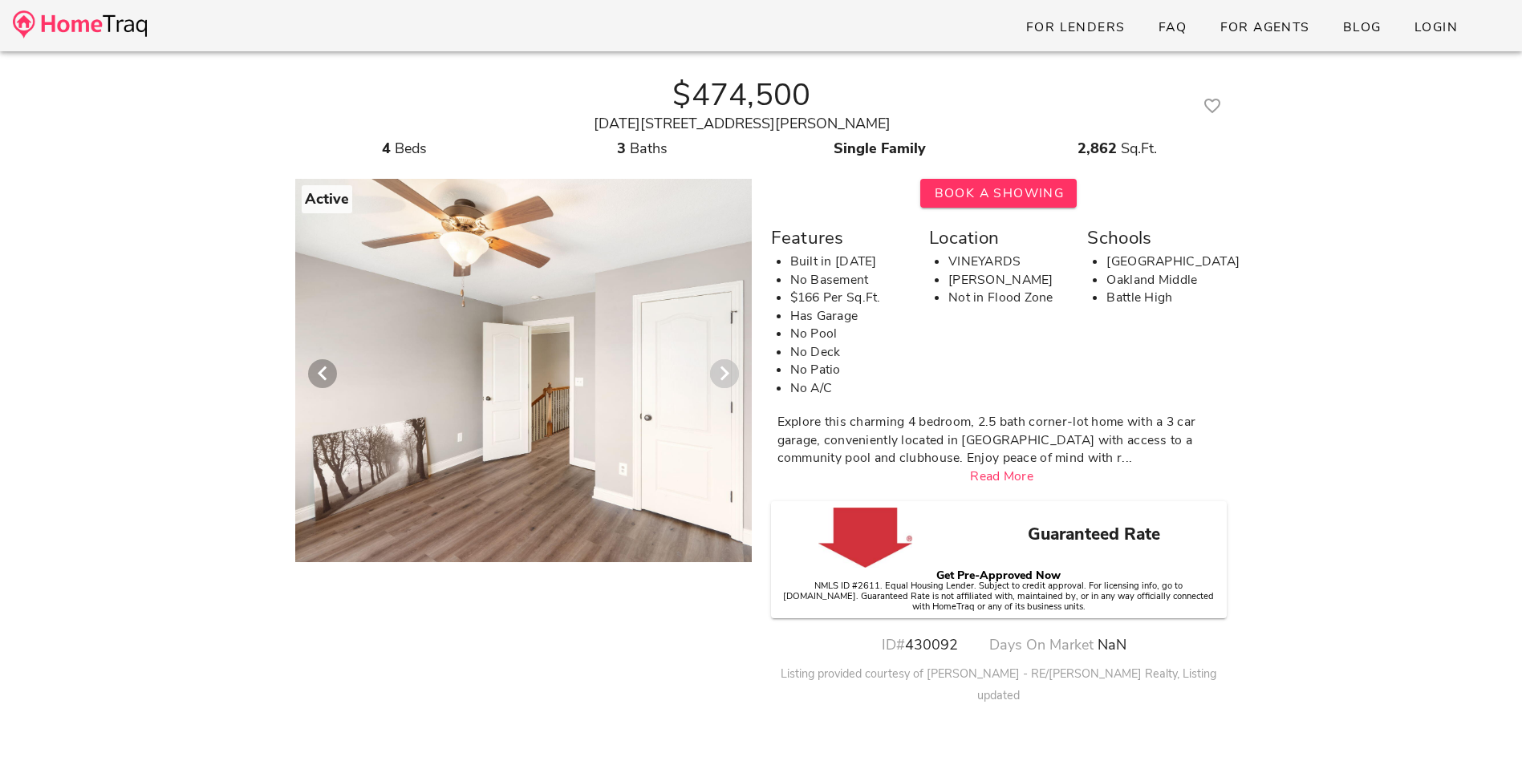
click at [724, 368] on icon "Next visual" at bounding box center [724, 373] width 19 height 19
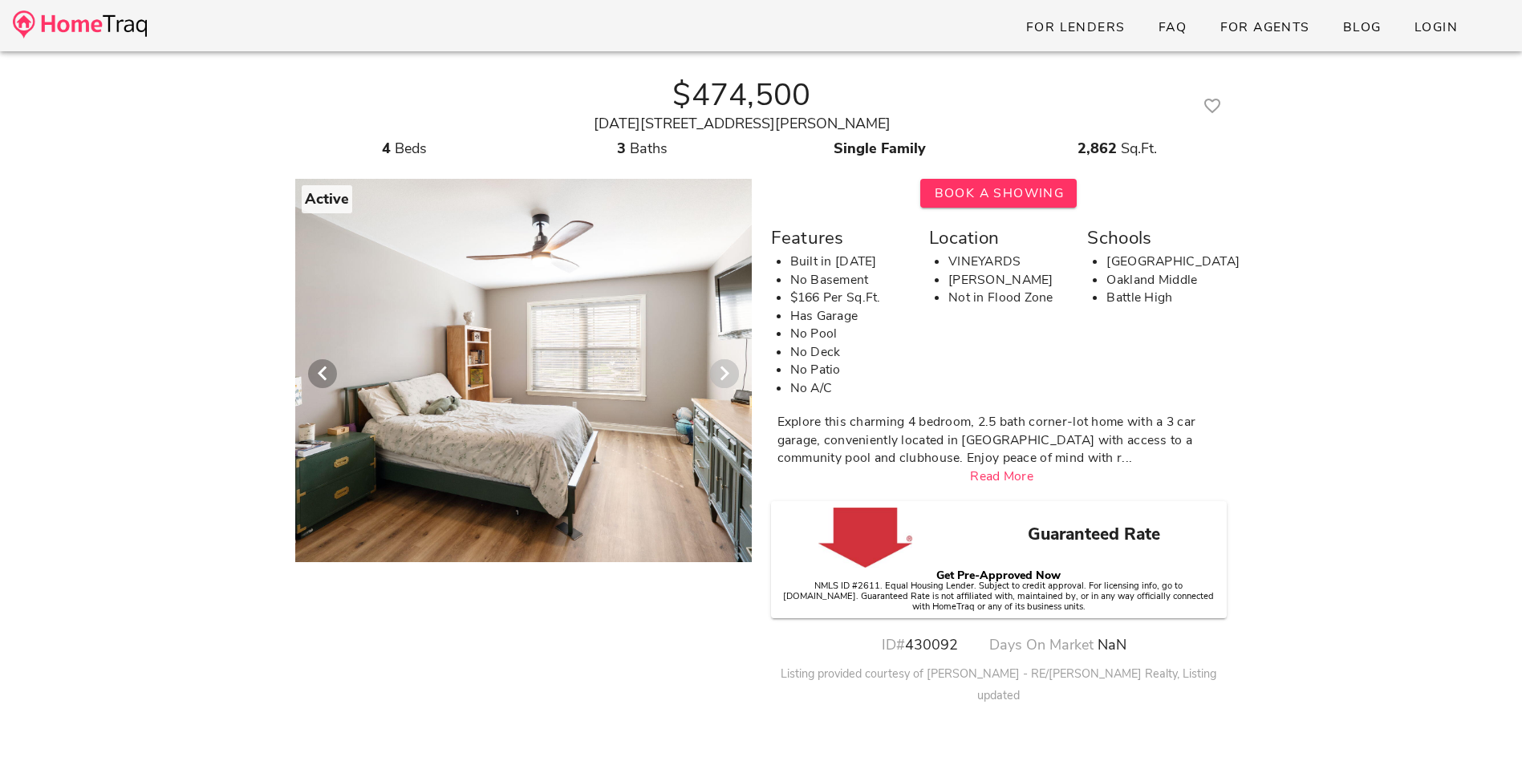
click at [724, 368] on icon "Next visual" at bounding box center [724, 373] width 19 height 19
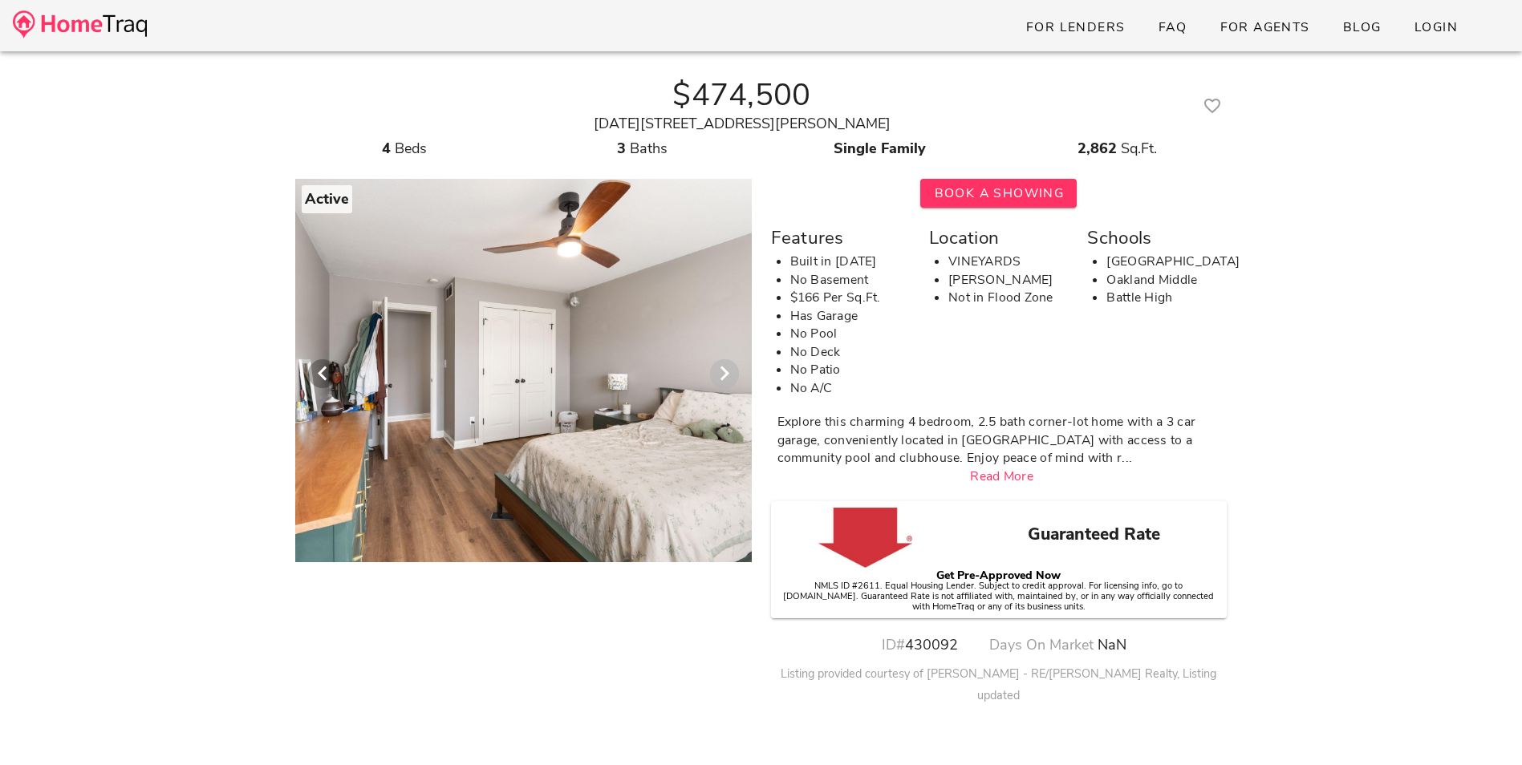
click at [724, 368] on icon "Next visual" at bounding box center [724, 373] width 19 height 19
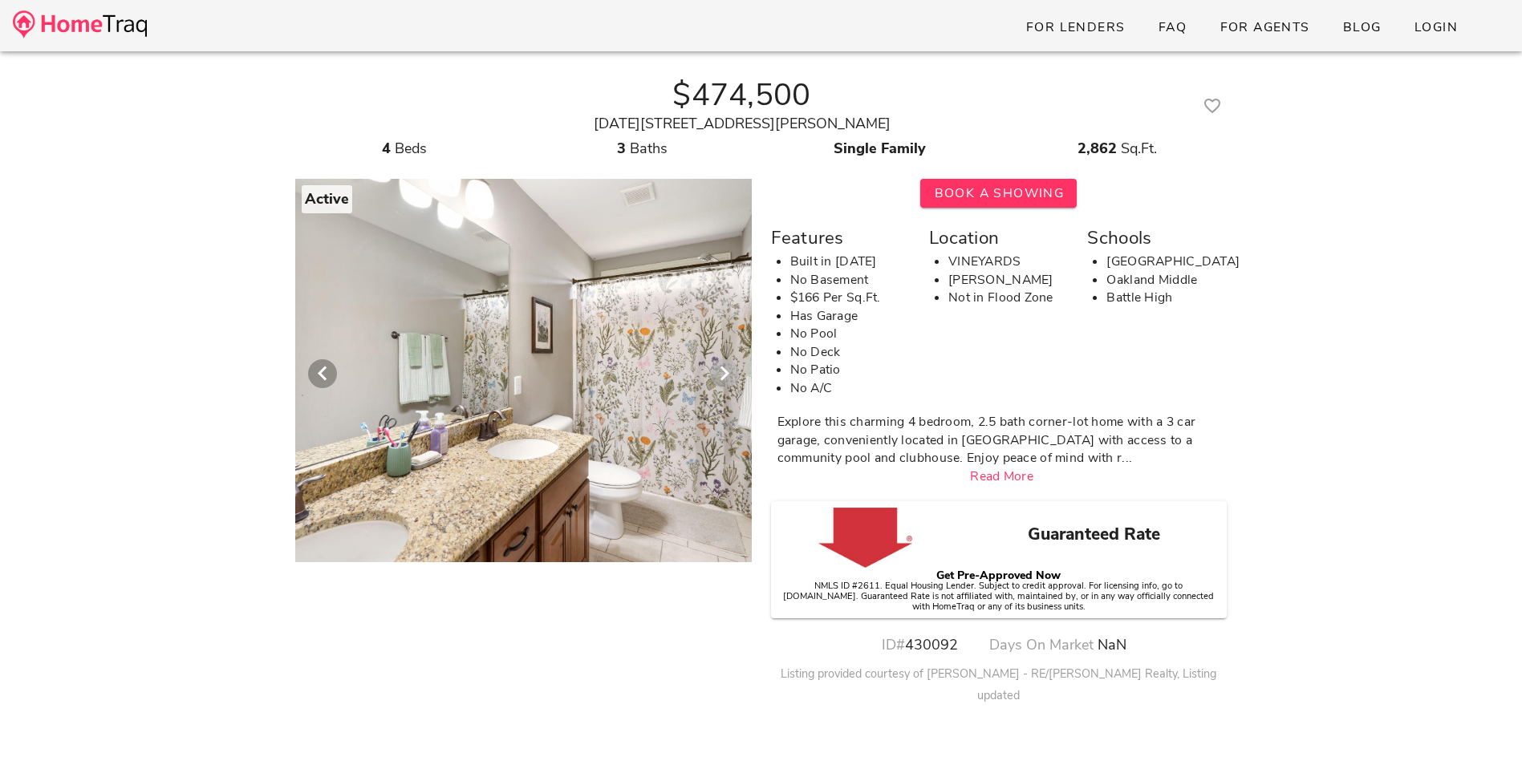
click at [724, 368] on icon "Next visual" at bounding box center [724, 373] width 19 height 19
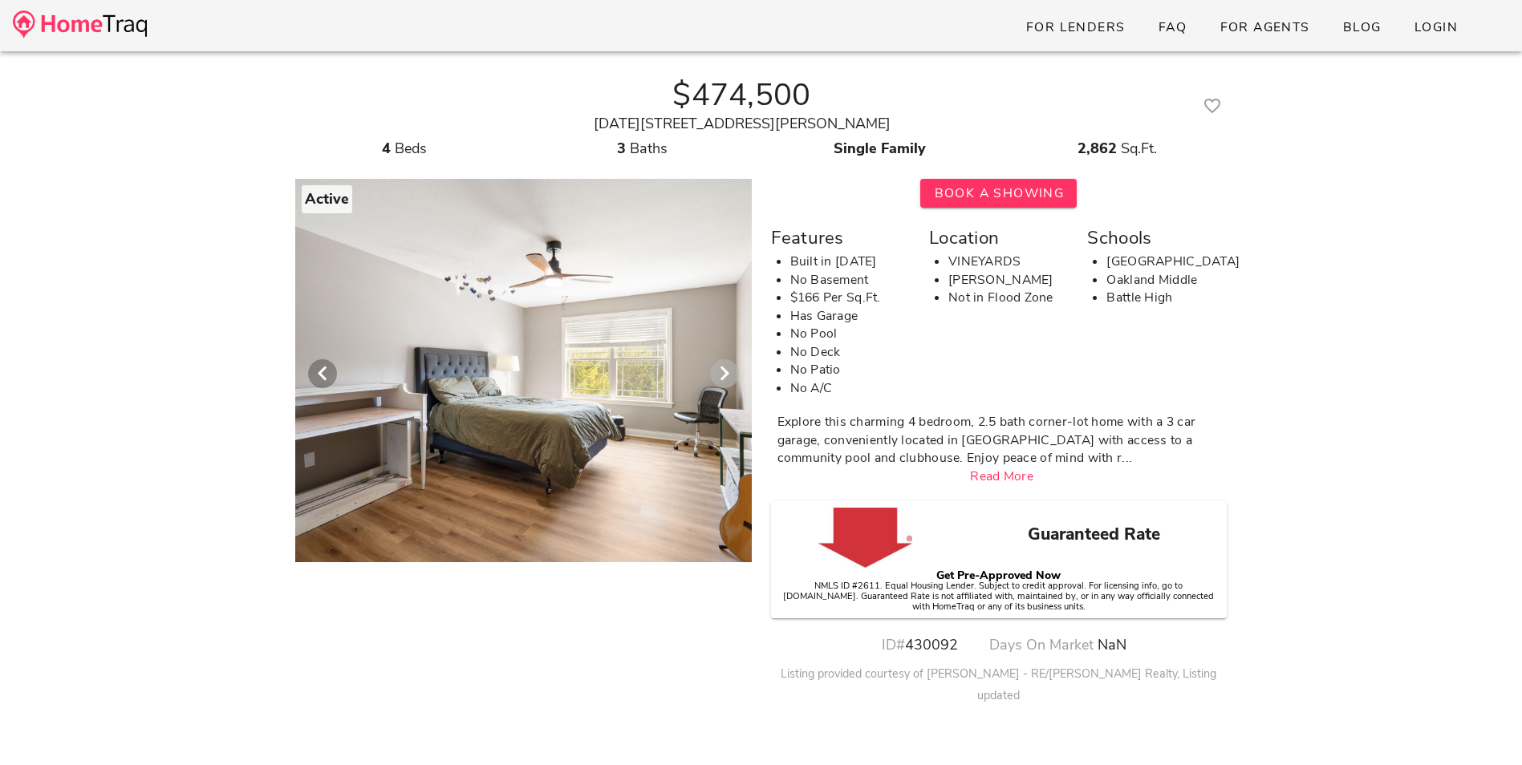
click at [724, 368] on icon "Next visual" at bounding box center [724, 373] width 19 height 19
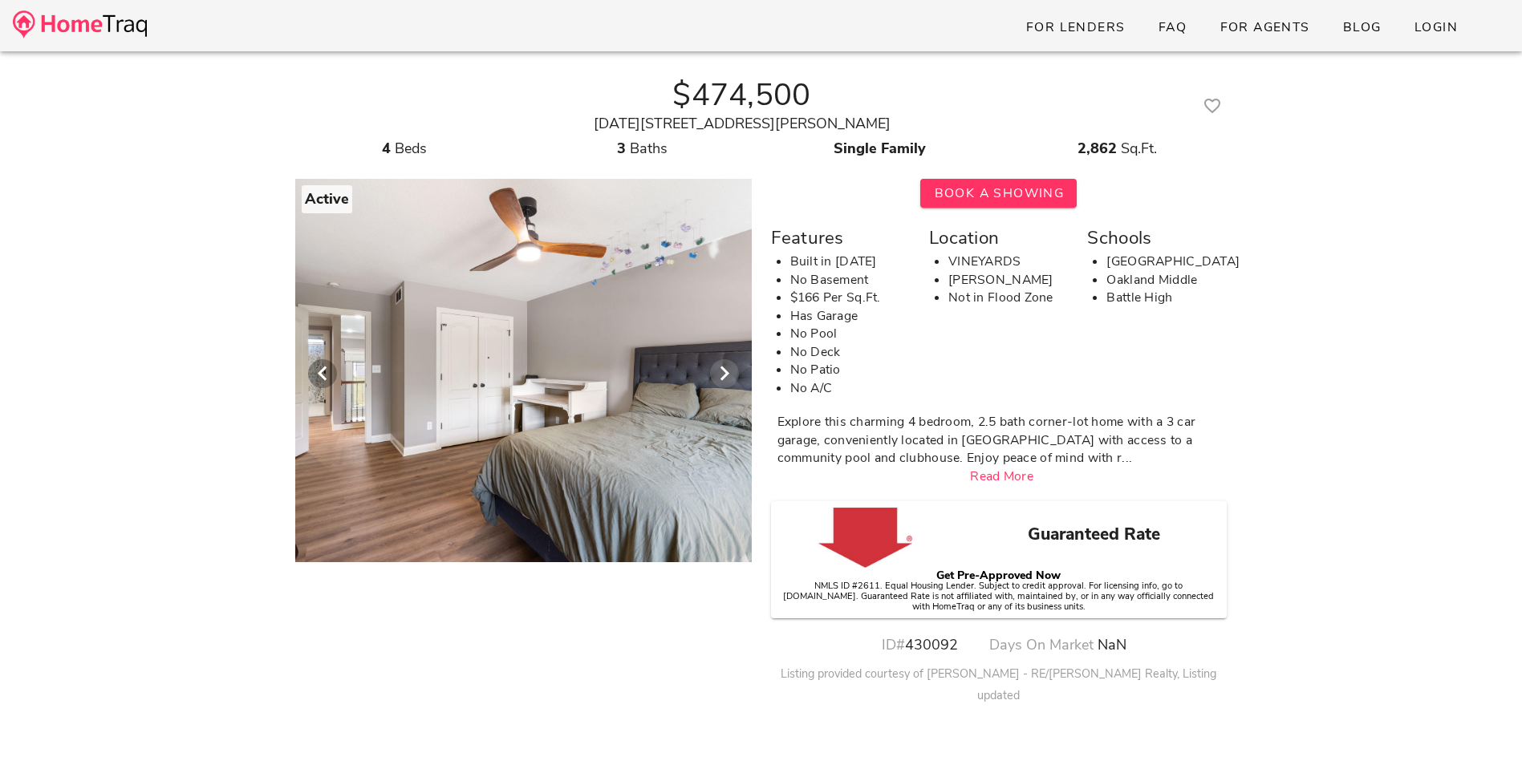
click at [724, 371] on icon "Next visual" at bounding box center [724, 373] width 19 height 19
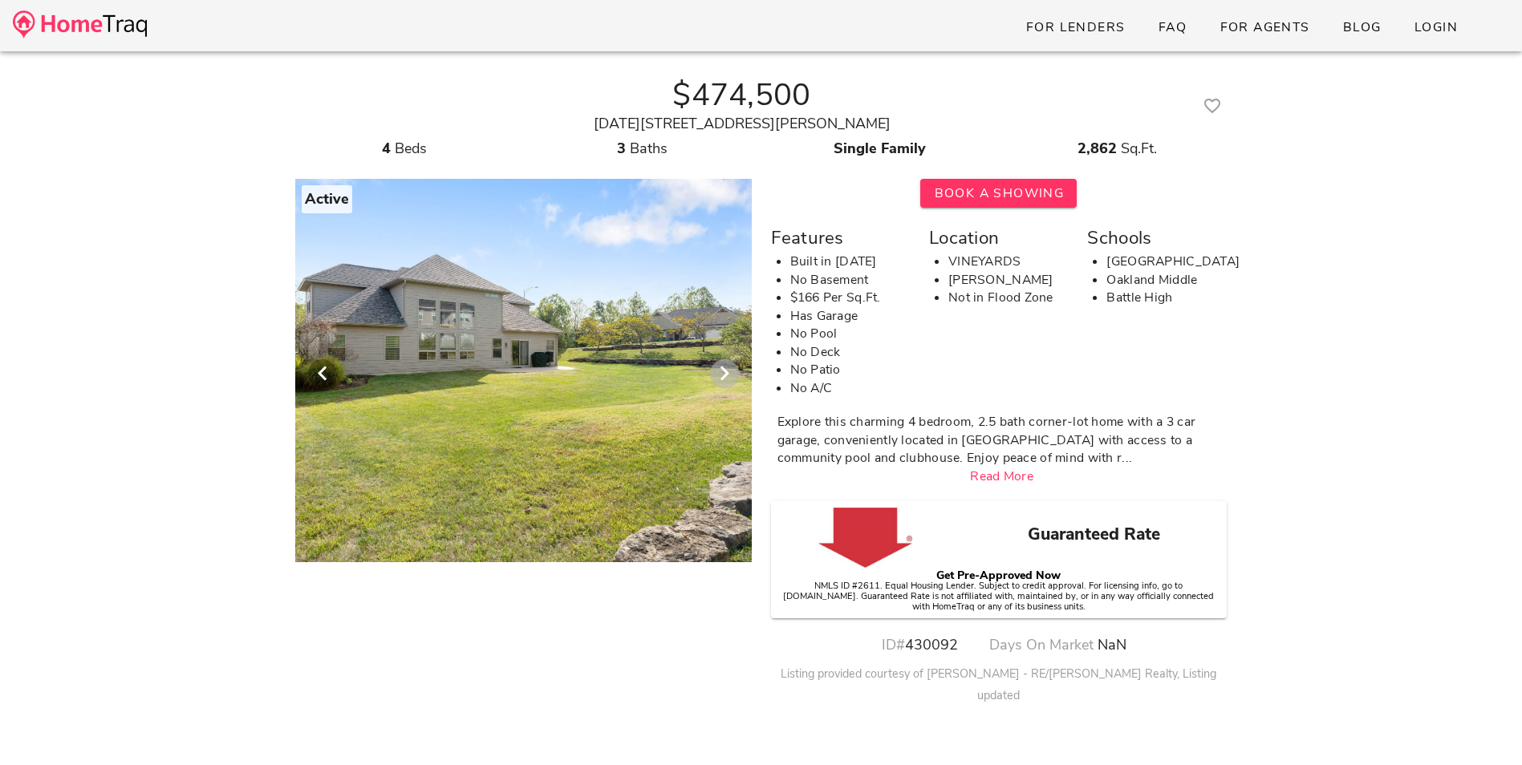
click at [720, 373] on icon "Next visual" at bounding box center [724, 373] width 19 height 19
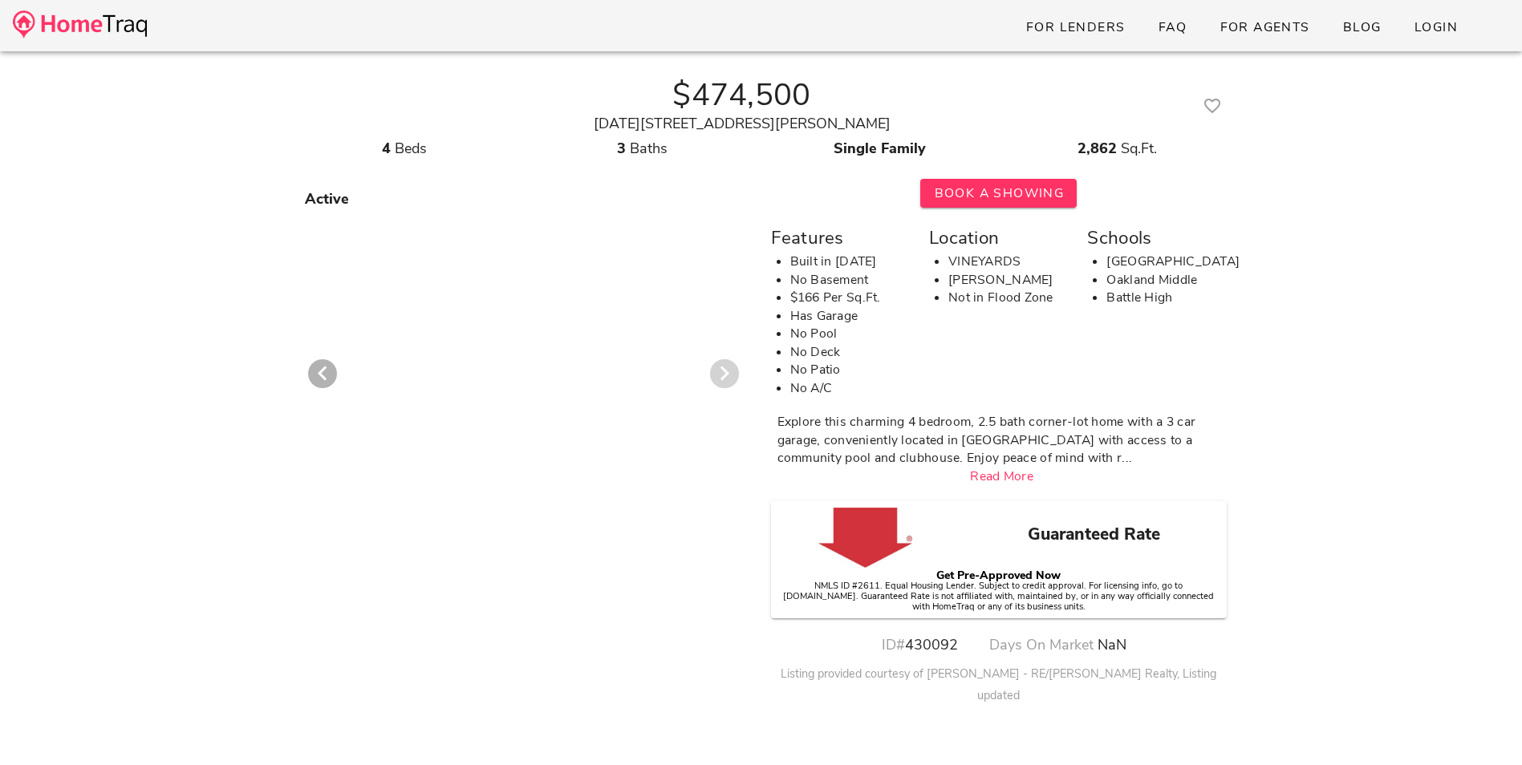
click at [724, 369] on icon "Next visual" at bounding box center [724, 373] width 19 height 19
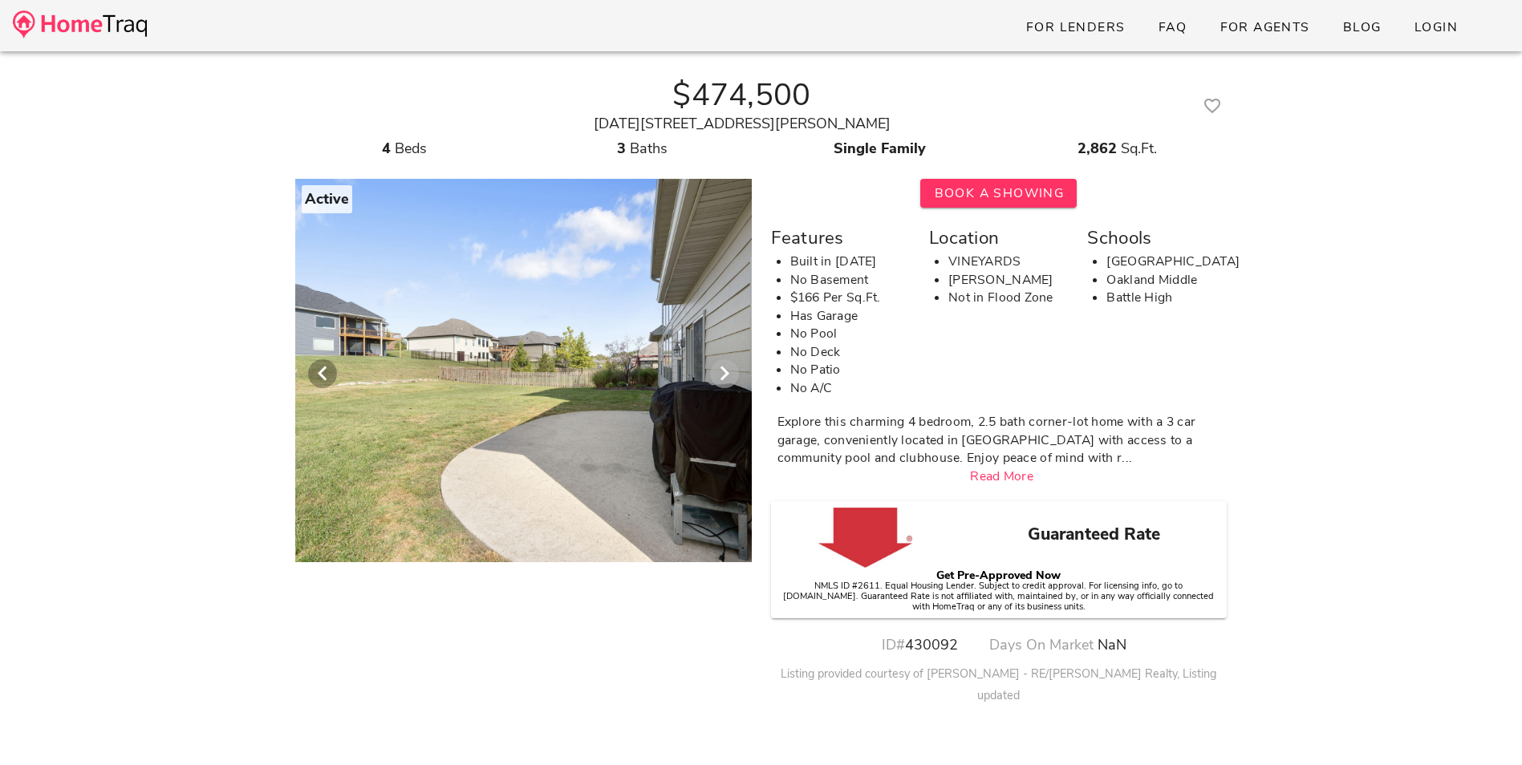
click at [724, 368] on icon "Next visual" at bounding box center [724, 373] width 19 height 19
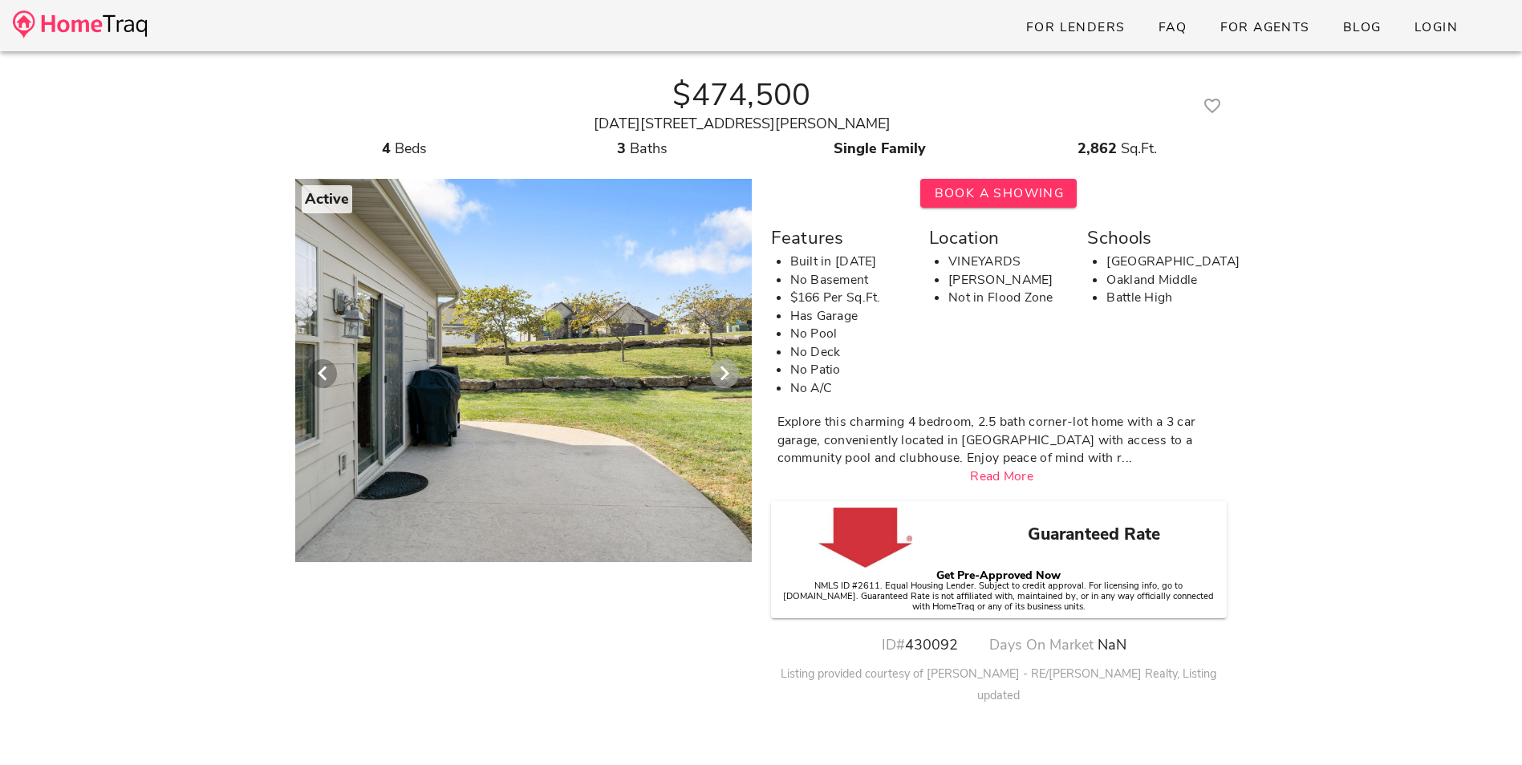
click at [724, 379] on icon "Next visual" at bounding box center [724, 373] width 19 height 19
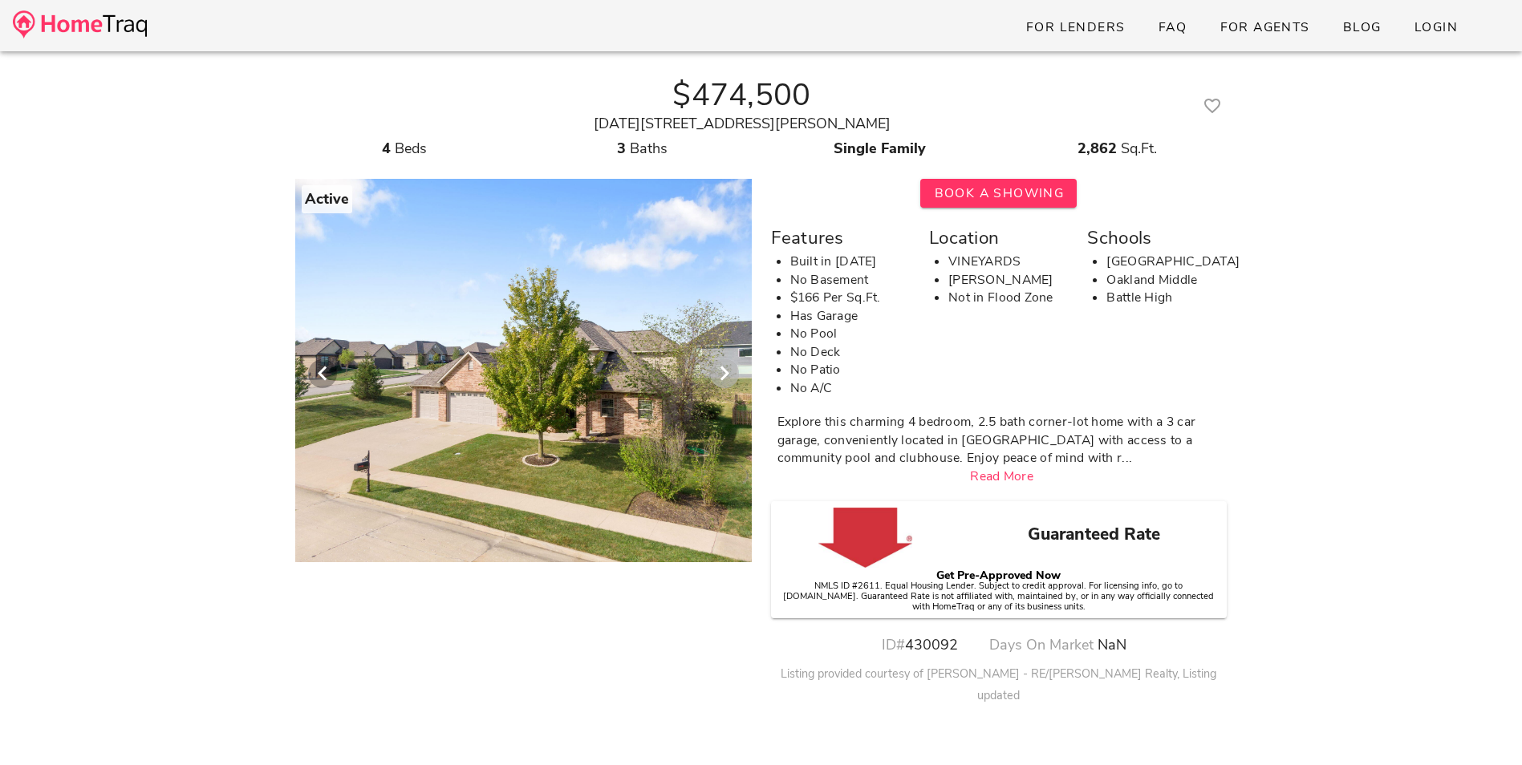
click at [724, 379] on icon "Next visual" at bounding box center [724, 373] width 19 height 19
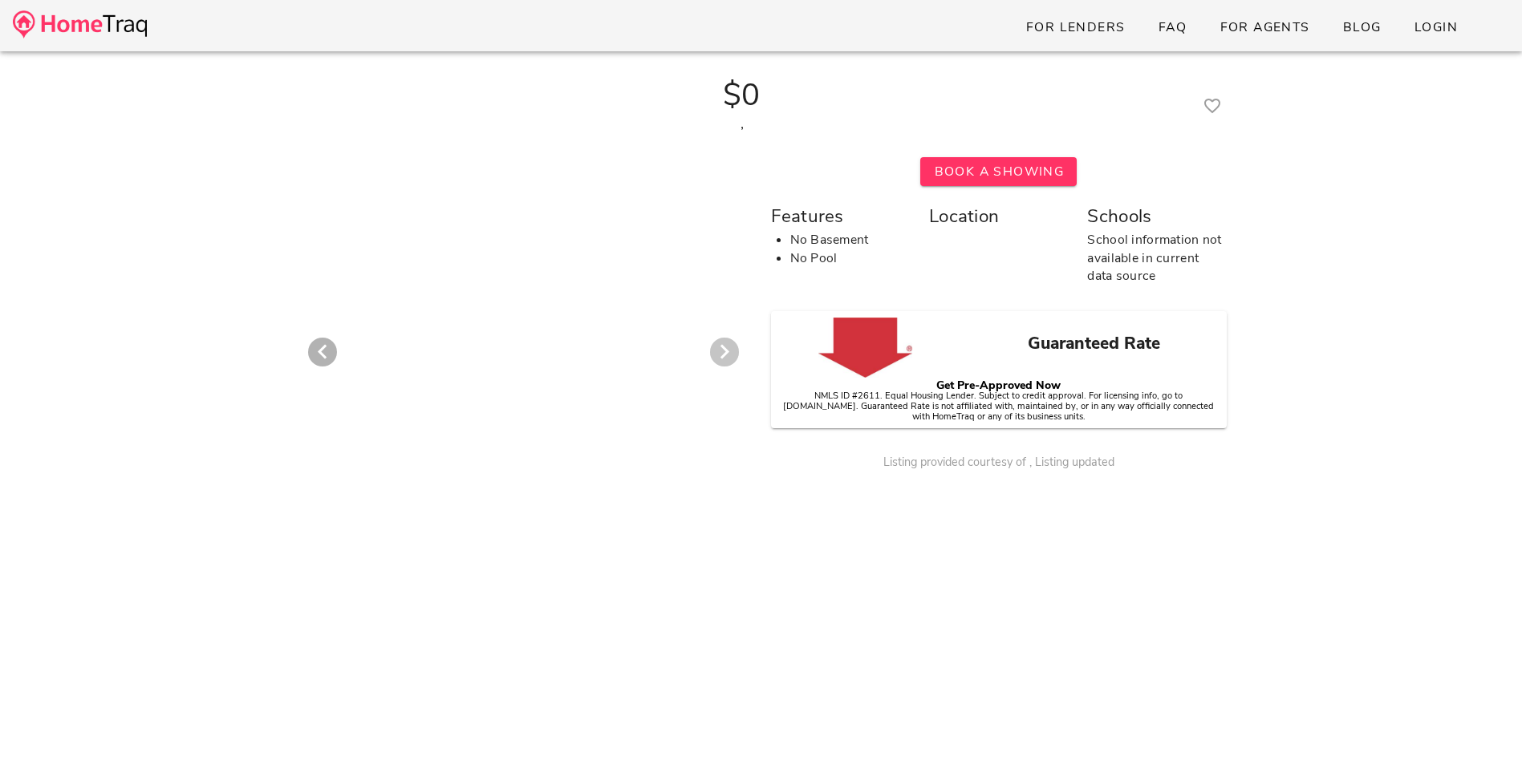
click at [721, 351] on icon "Next visual" at bounding box center [724, 352] width 19 height 19
